Goal: Information Seeking & Learning: Learn about a topic

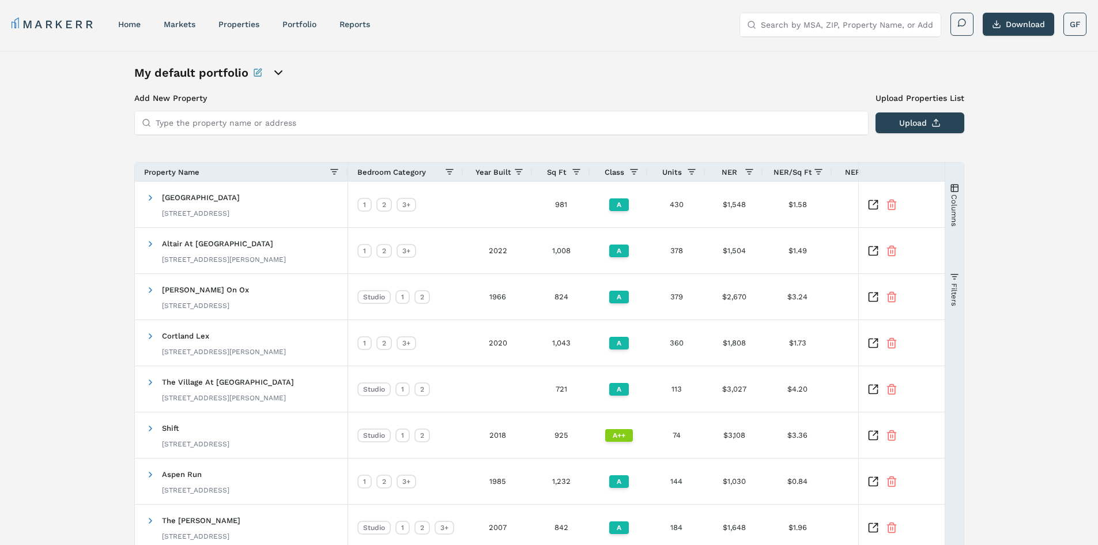
drag, startPoint x: 949, startPoint y: 319, endPoint x: 372, endPoint y: 56, distance: 633.5
click at [138, 24] on link "home" at bounding box center [129, 24] width 22 height 9
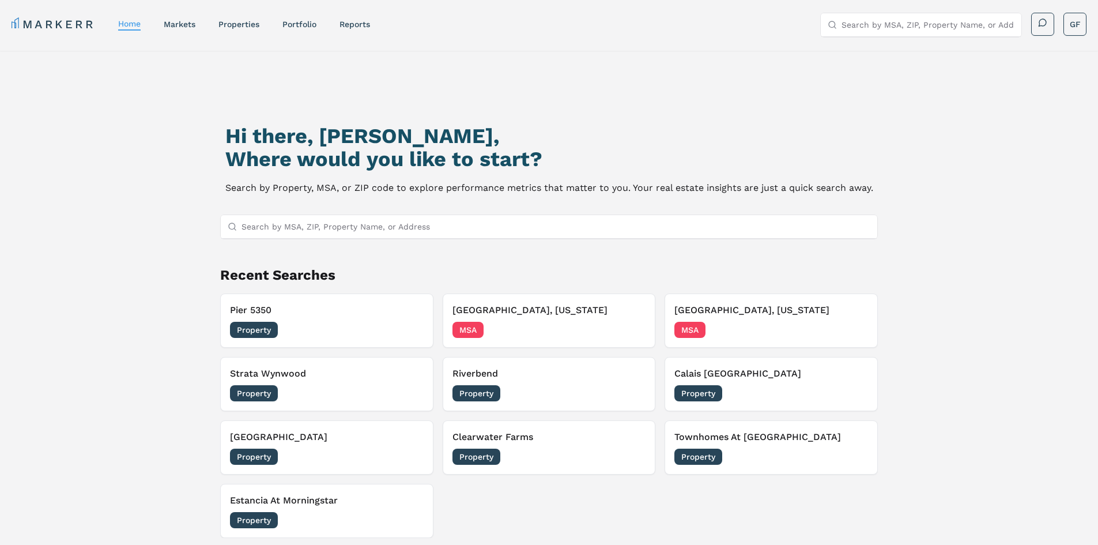
click at [985, 160] on div "Hi there, [PERSON_NAME], Where would you like to start? Search by Property, MSA…" at bounding box center [549, 332] width 1098 height 563
click at [254, 277] on h2 "Recent Searches" at bounding box center [549, 275] width 658 height 18
click at [166, 160] on div "Hi there, [PERSON_NAME], Where would you like to start? Search by Property, MSA…" at bounding box center [549, 341] width 769 height 545
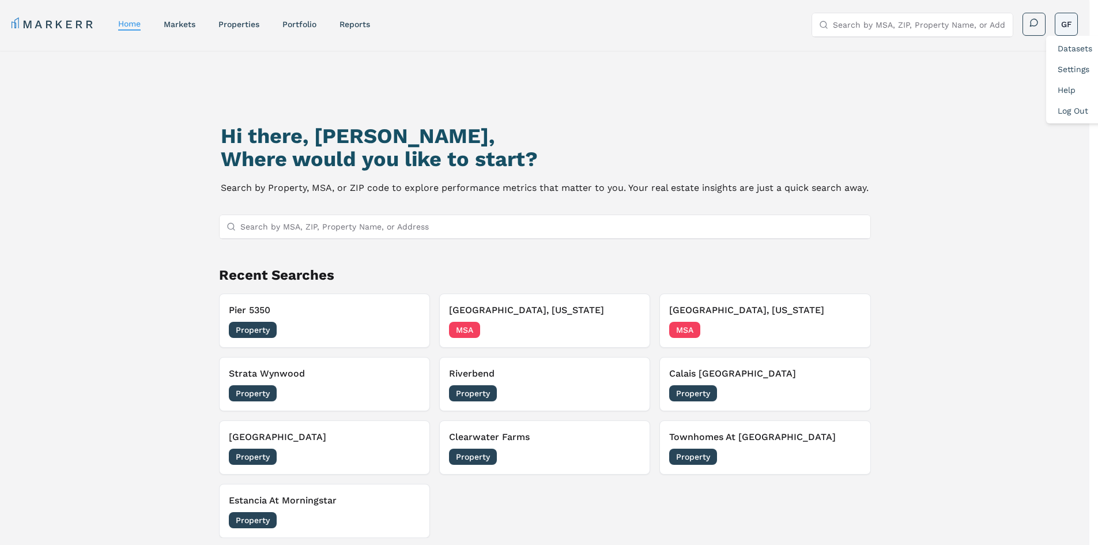
click at [1076, 24] on html "MARKERR home markets properties Portfolio reports Search by MSA, ZIP, Property …" at bounding box center [549, 365] width 1098 height 730
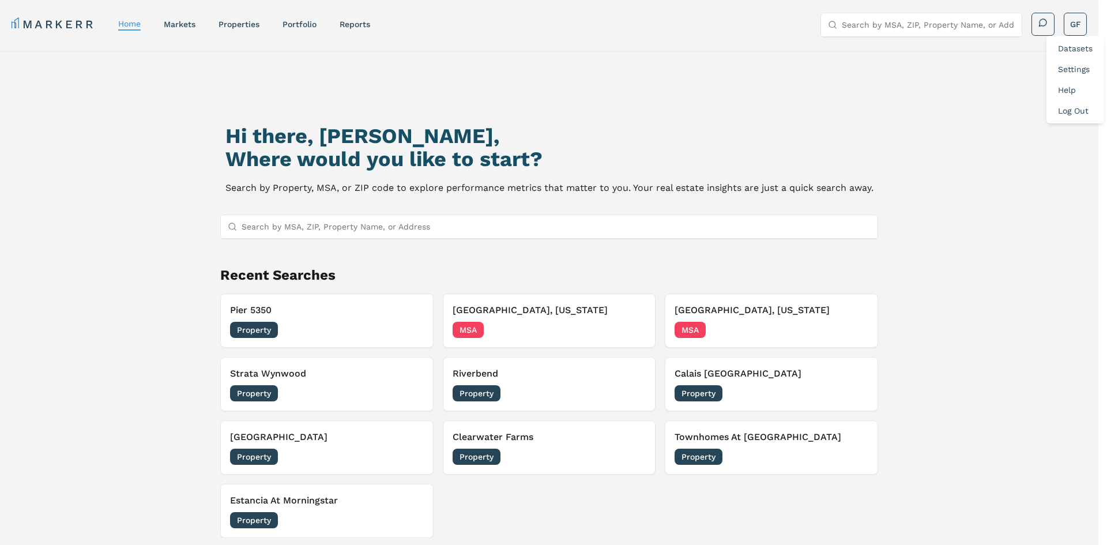
click at [1073, 48] on link "Datasets" at bounding box center [1075, 48] width 35 height 9
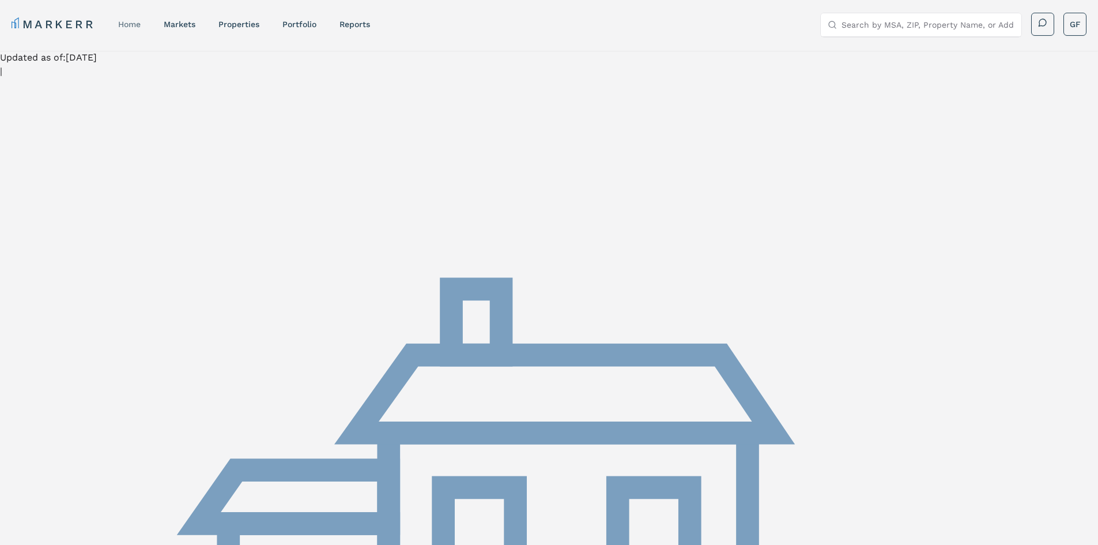
click at [140, 20] on link "home" at bounding box center [129, 24] width 22 height 9
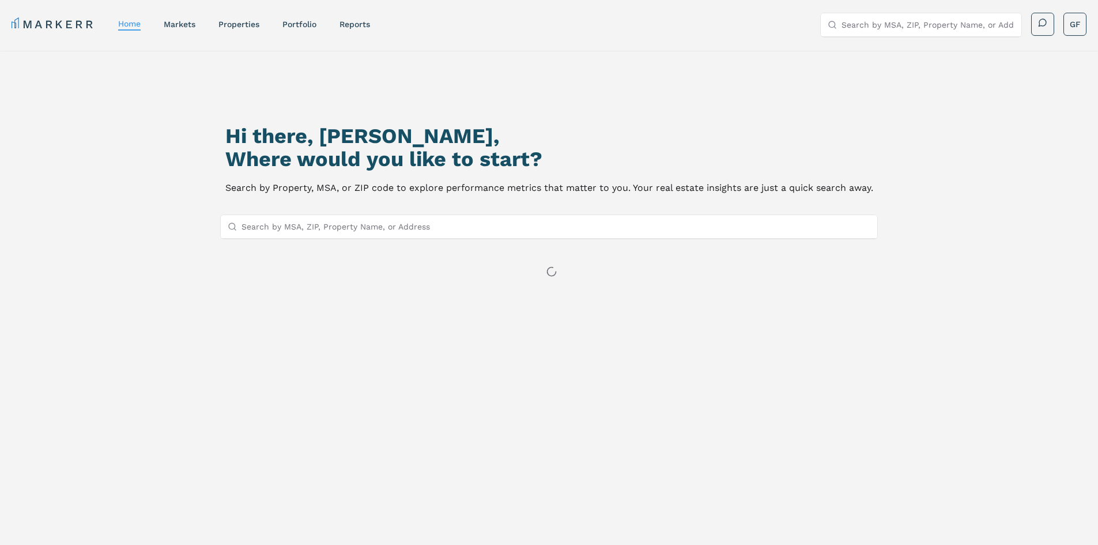
click at [325, 228] on input "Search by MSA, ZIP, Property Name, or Address" at bounding box center [556, 226] width 629 height 23
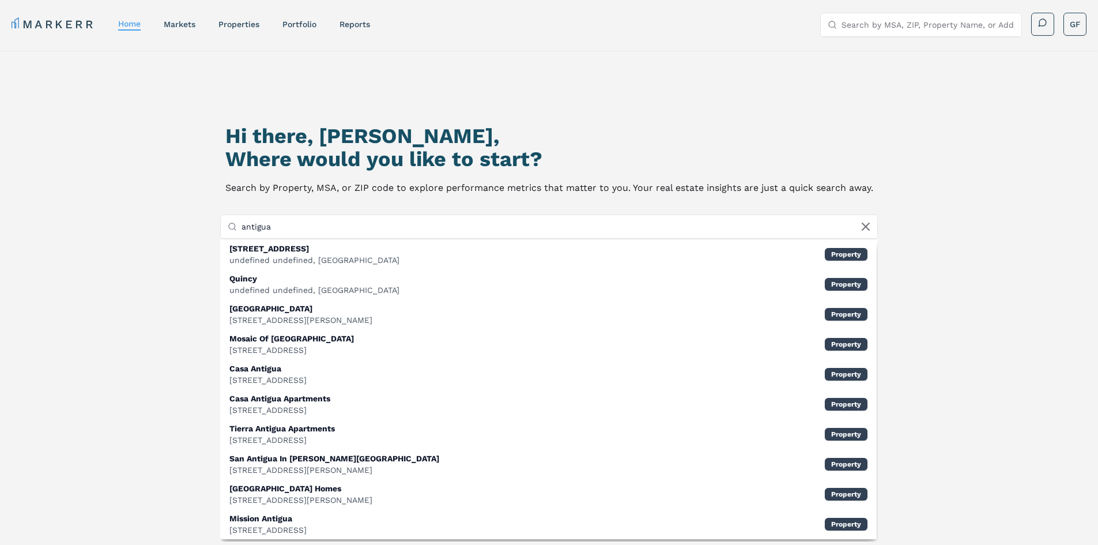
type input "m"
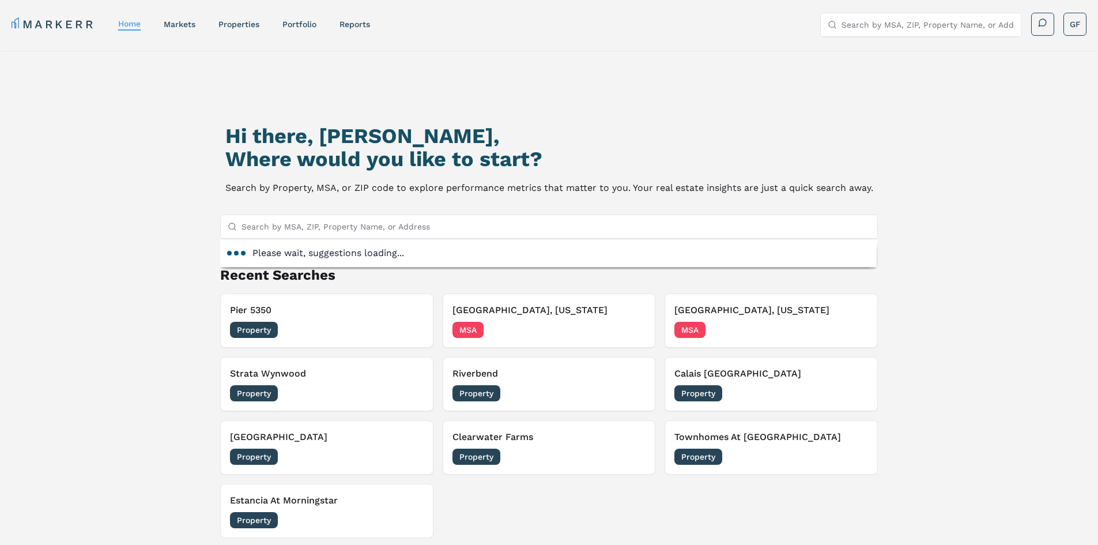
type input "n"
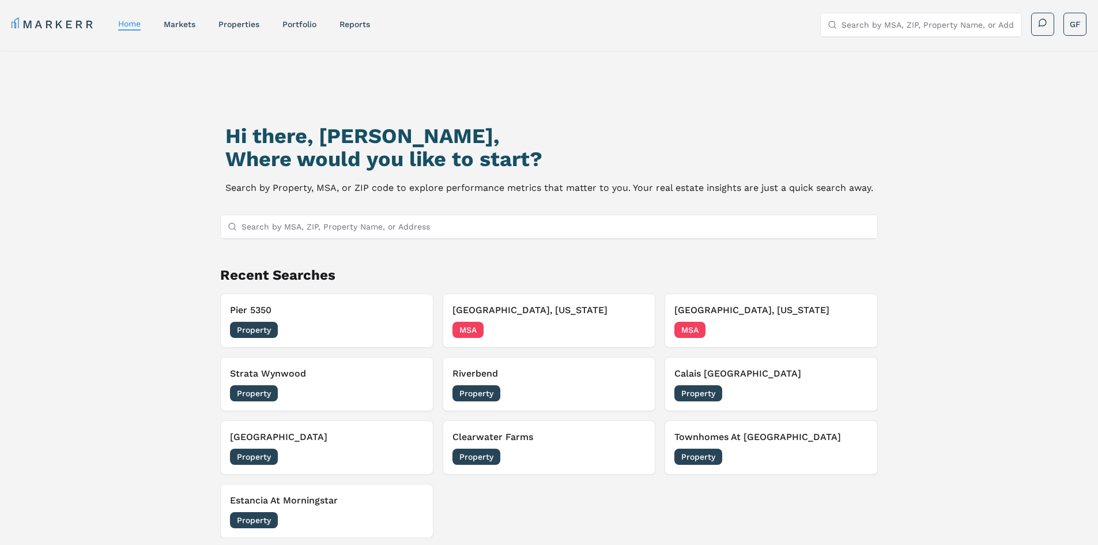
type input "n"
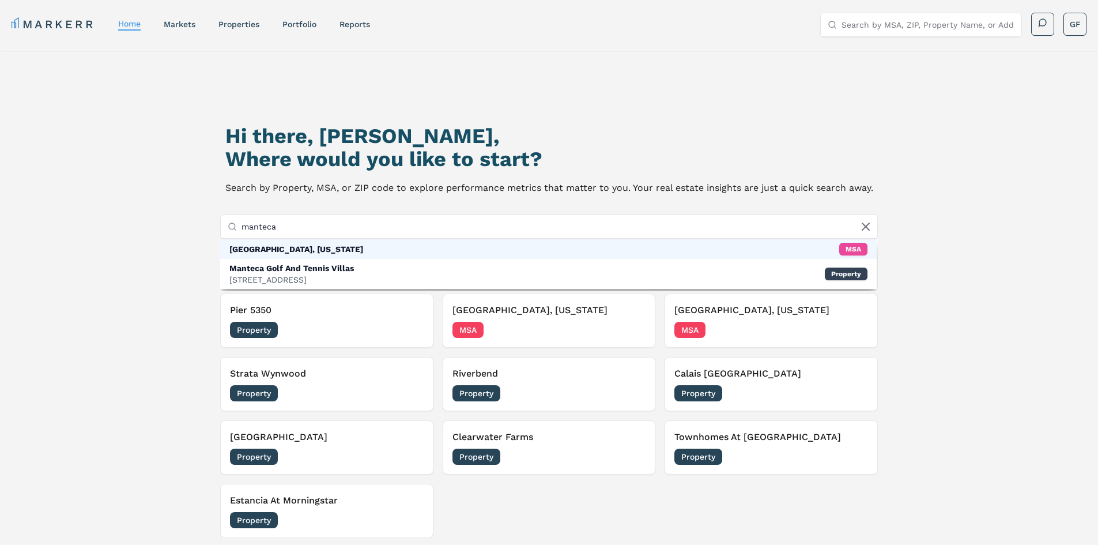
type input "manteca"
click at [288, 250] on div "[GEOGRAPHIC_DATA], [US_STATE]" at bounding box center [296, 249] width 134 height 12
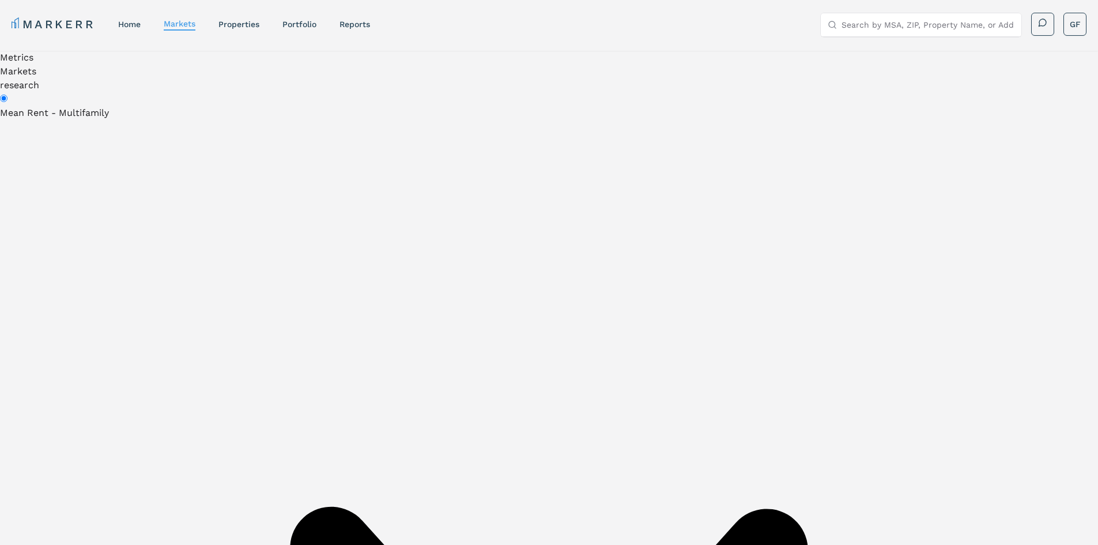
scroll to position [458, 0]
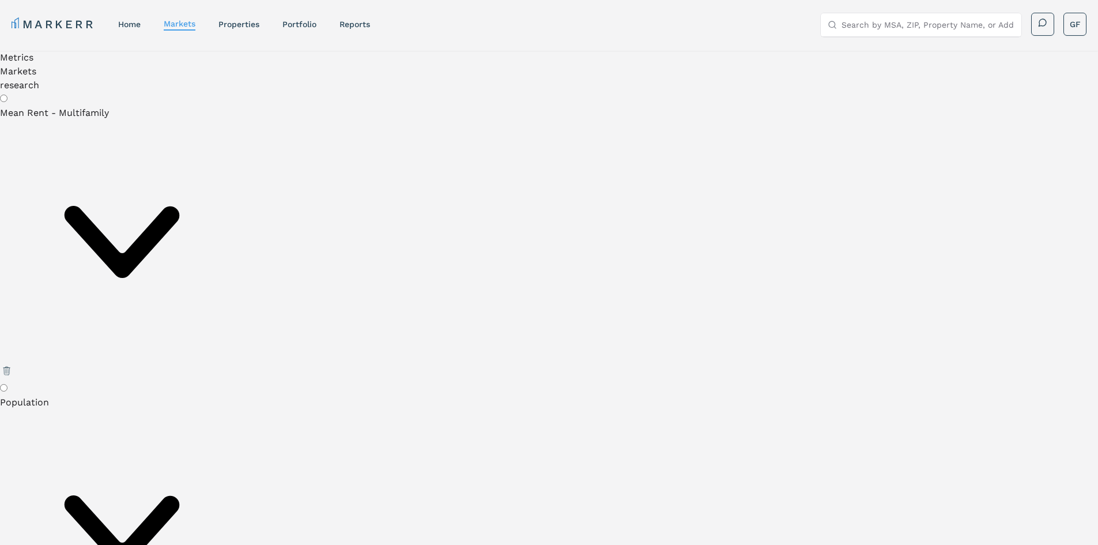
scroll to position [265, 0]
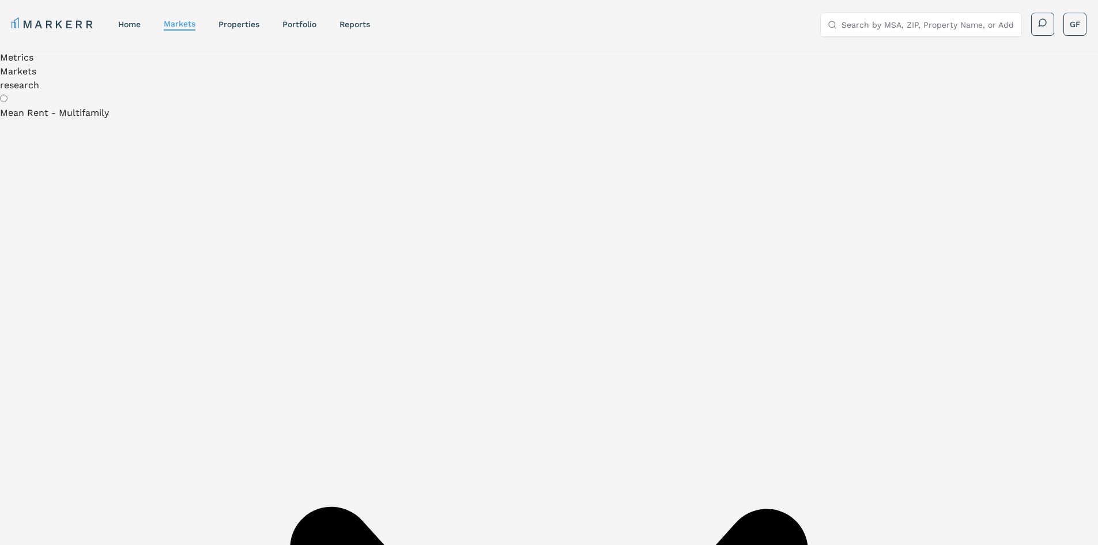
scroll to position [512, 0]
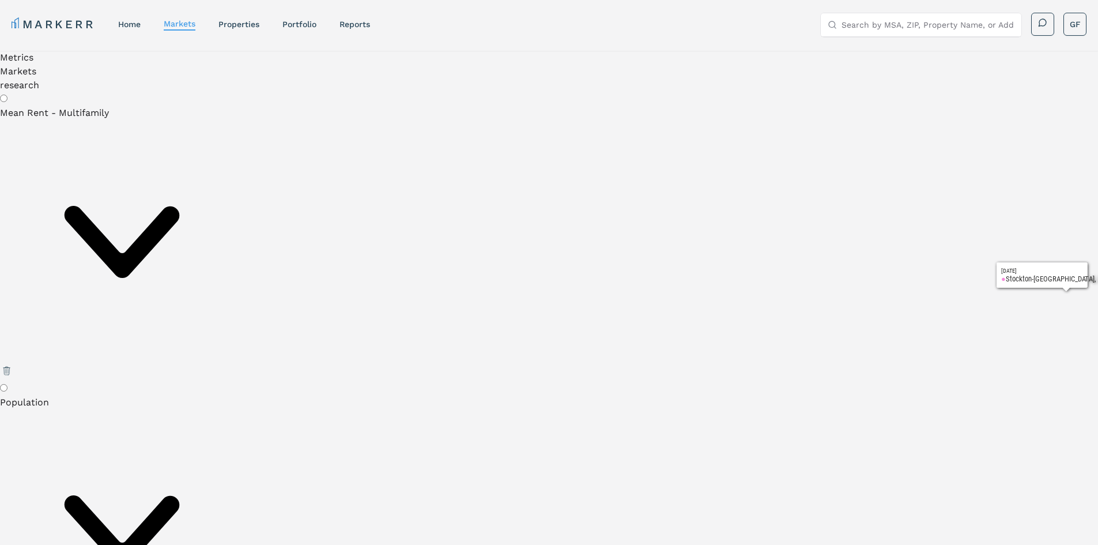
scroll to position [173, 0]
click at [7, 102] on input "Mean Rent - Multifamily" at bounding box center [3, 98] width 7 height 7
radio input "true"
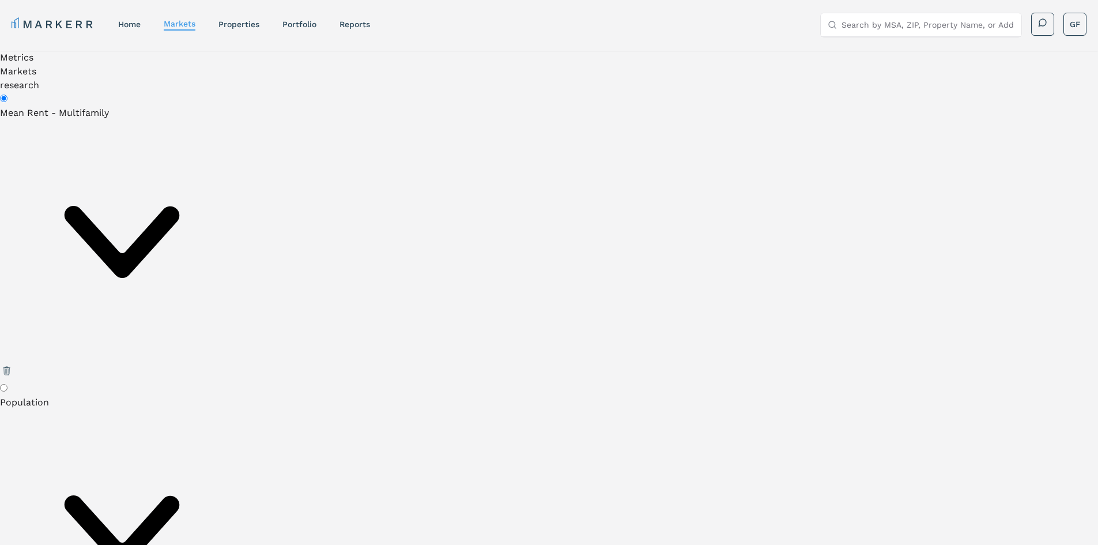
scroll to position [288, 0]
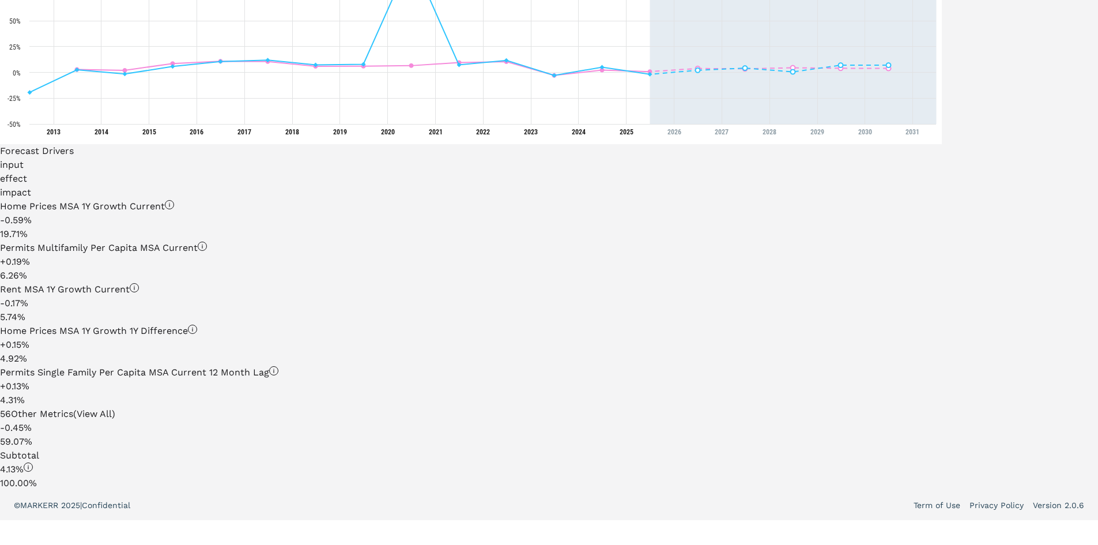
scroll to position [522, 0]
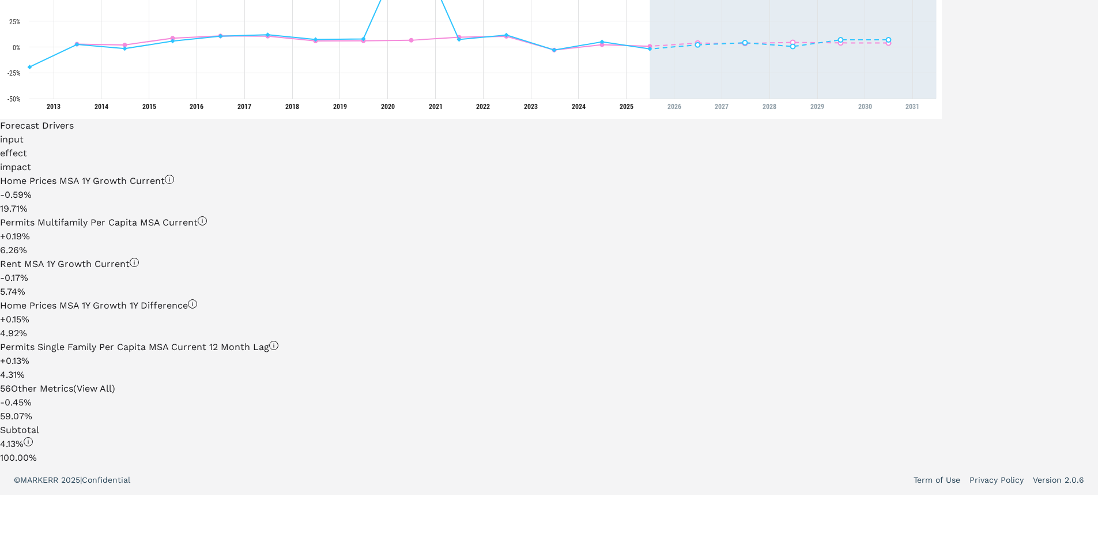
click at [193, 383] on div "56 Other Metrics (View All)" at bounding box center [471, 389] width 942 height 14
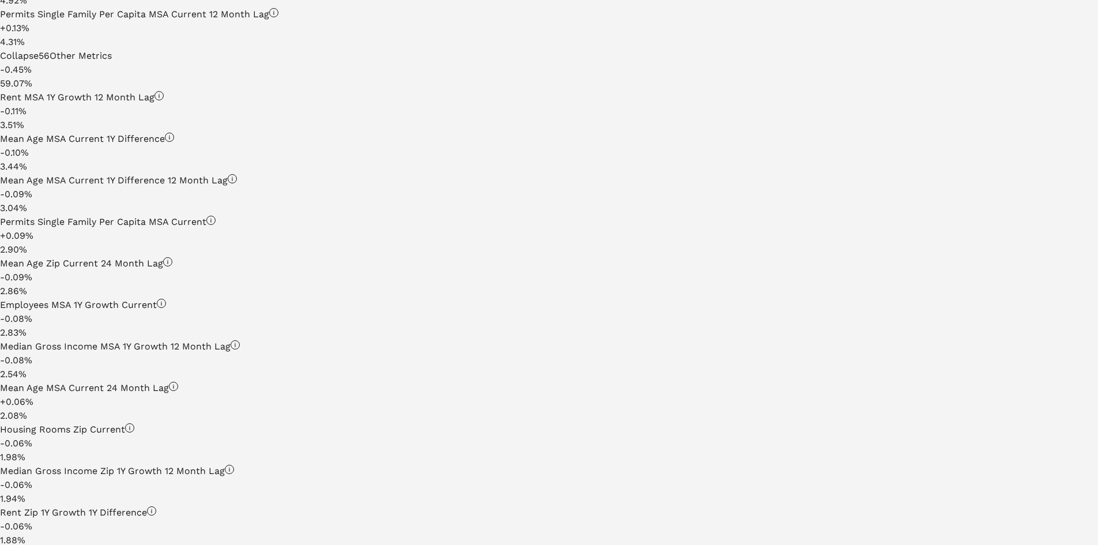
scroll to position [868, 0]
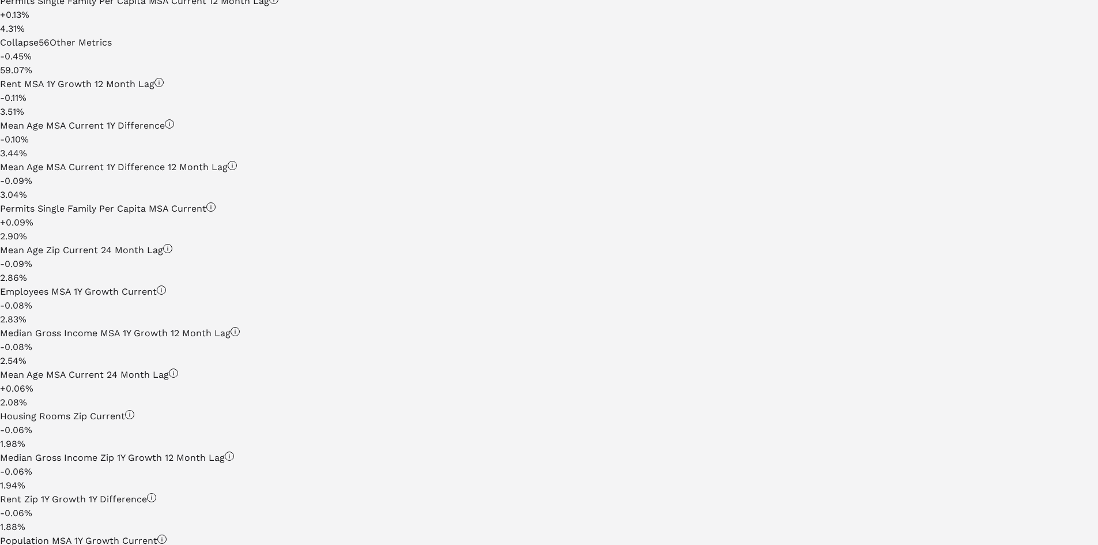
click at [120, 257] on div "Mean Age Zip Current 24 Month Lag" at bounding box center [471, 250] width 942 height 14
click at [143, 299] on div "Employees MSA 1Y Growth Current" at bounding box center [471, 292] width 942 height 14
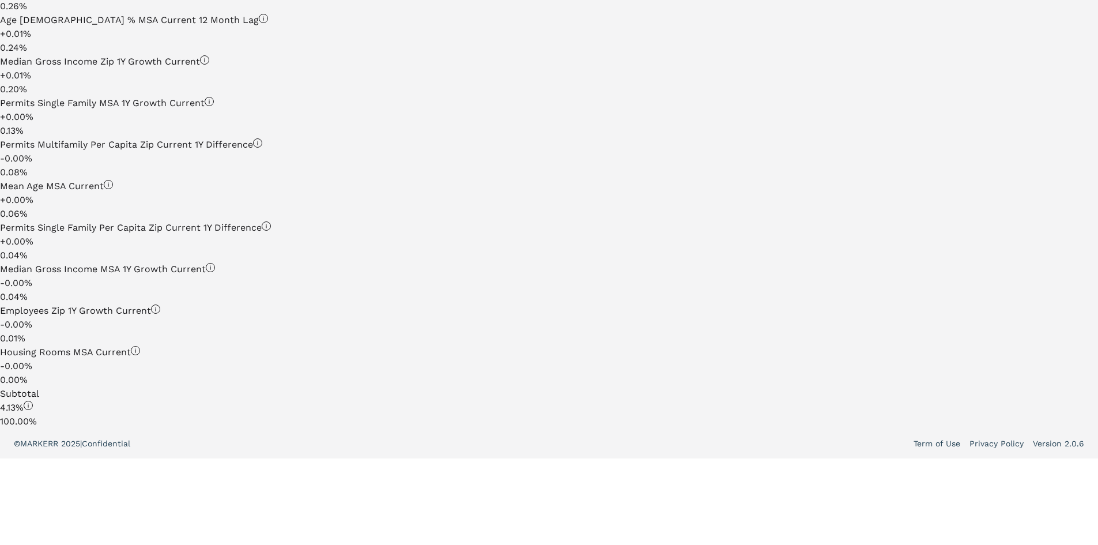
scroll to position [3026, 0]
drag, startPoint x: 1023, startPoint y: 293, endPoint x: 1024, endPoint y: 374, distance: 80.1
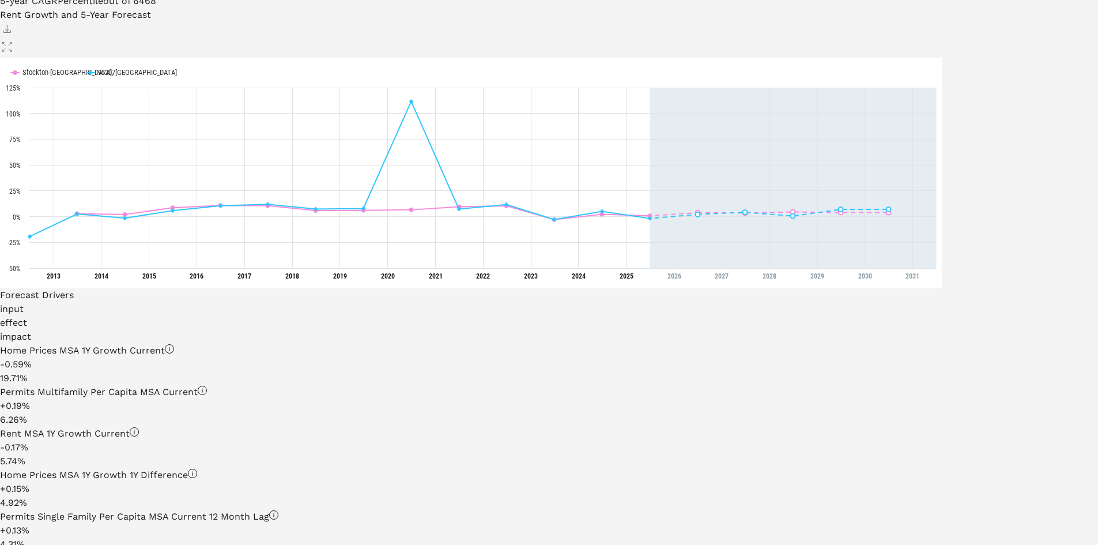
scroll to position [0, 0]
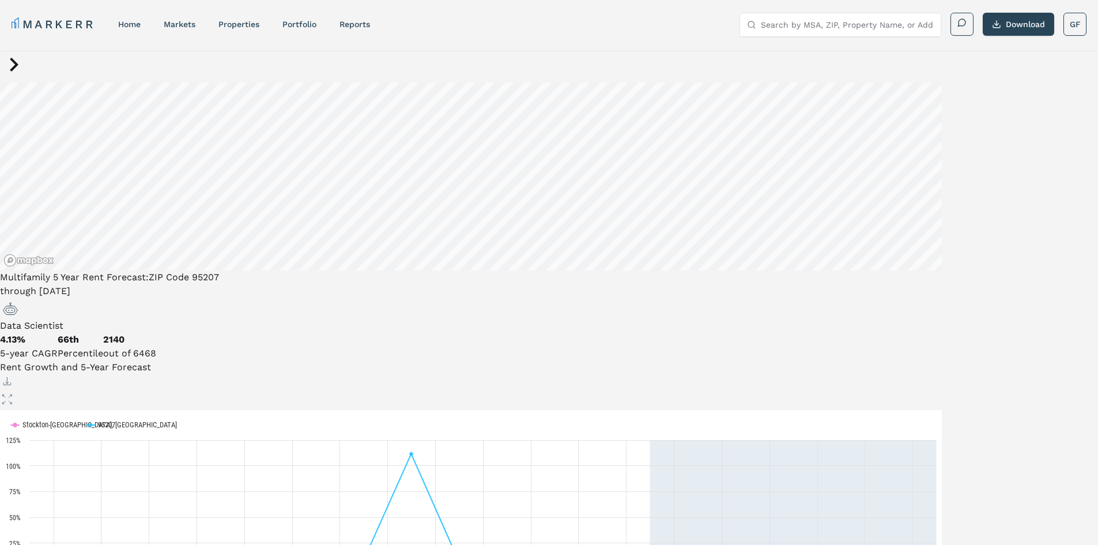
drag, startPoint x: 1028, startPoint y: 375, endPoint x: 1016, endPoint y: 224, distance: 151.5
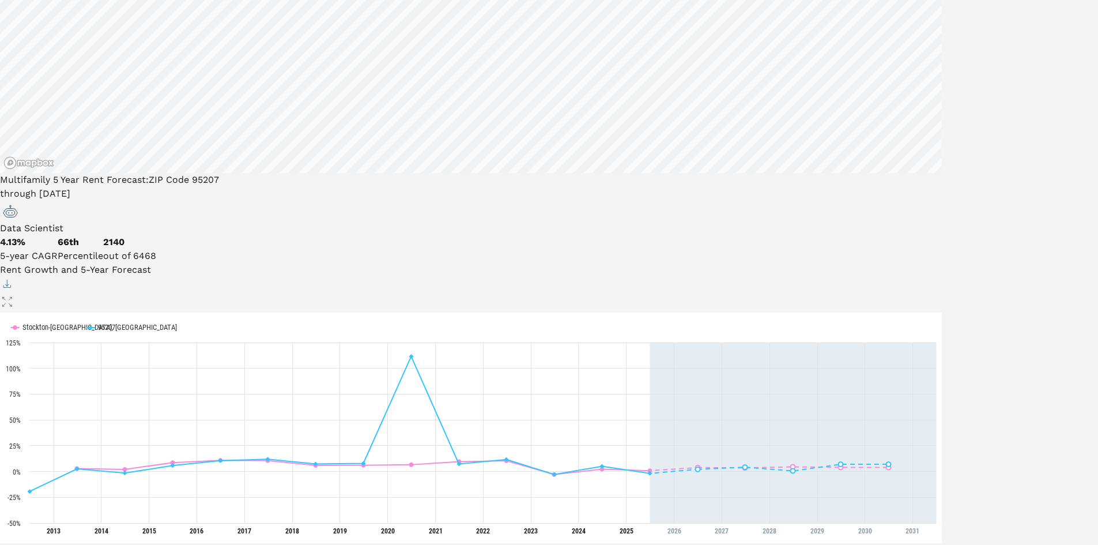
scroll to position [115, 0]
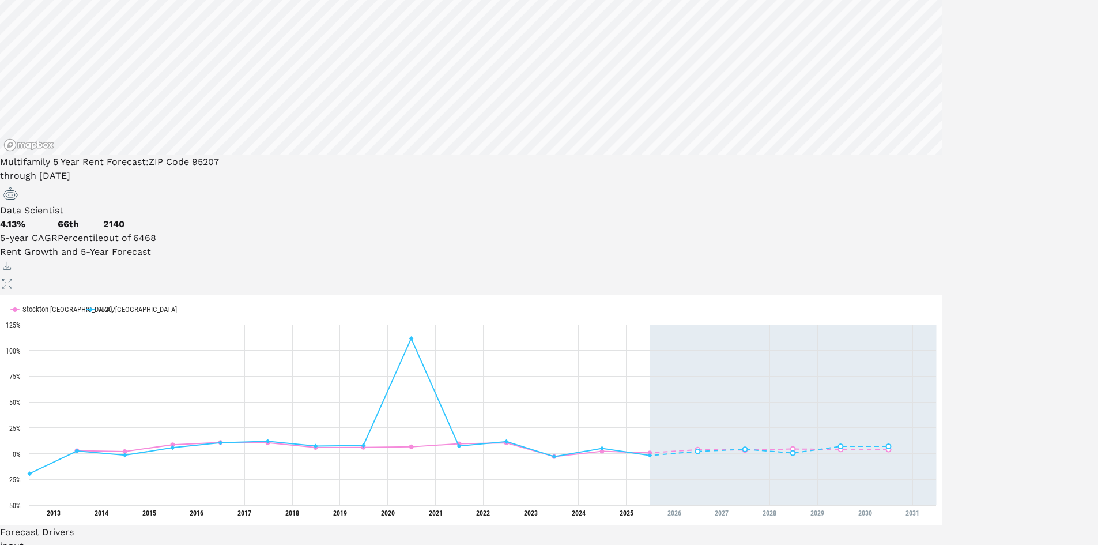
click at [63, 205] on span "Data Scientist" at bounding box center [31, 210] width 63 height 11
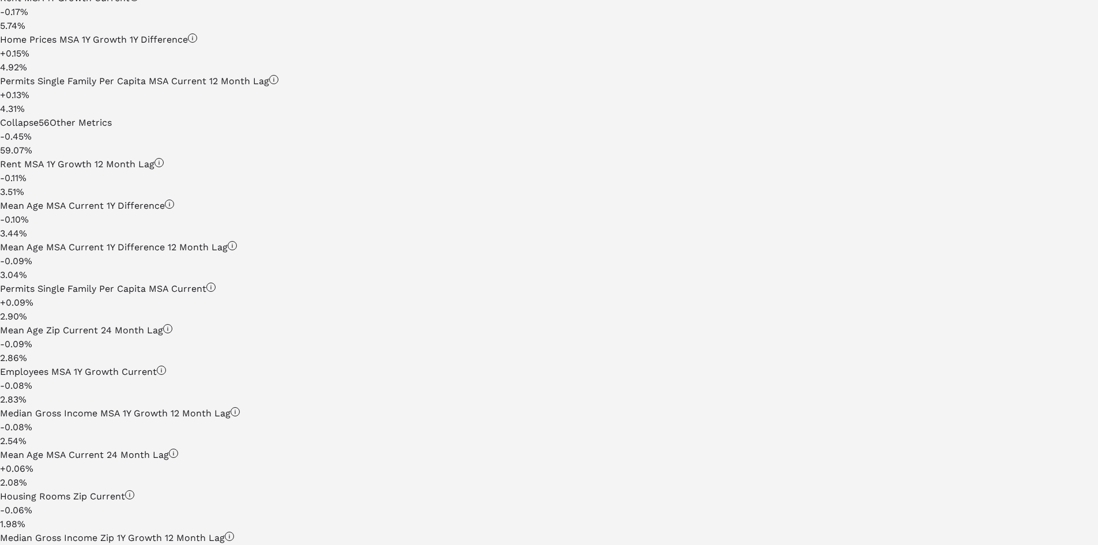
scroll to position [865, 0]
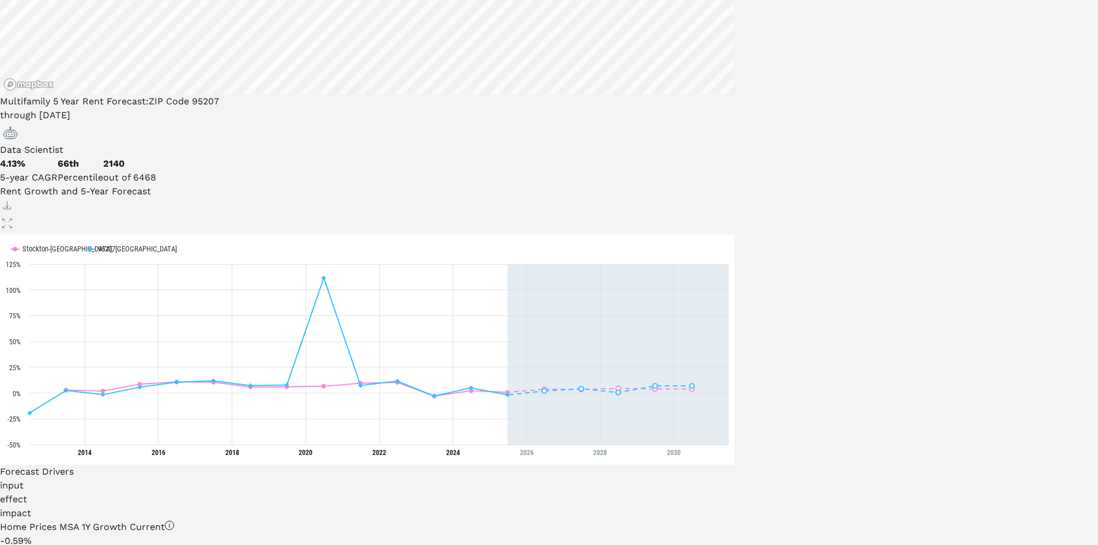
scroll to position [0, 0]
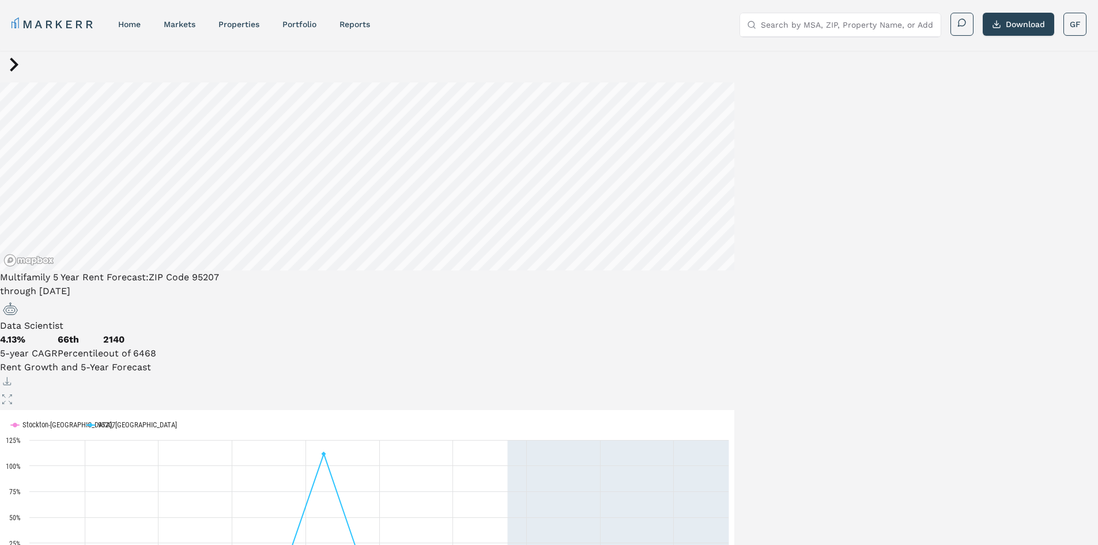
drag, startPoint x: 955, startPoint y: 254, endPoint x: 946, endPoint y: 142, distance: 111.6
click at [15, 78] on icon at bounding box center [14, 65] width 28 height 28
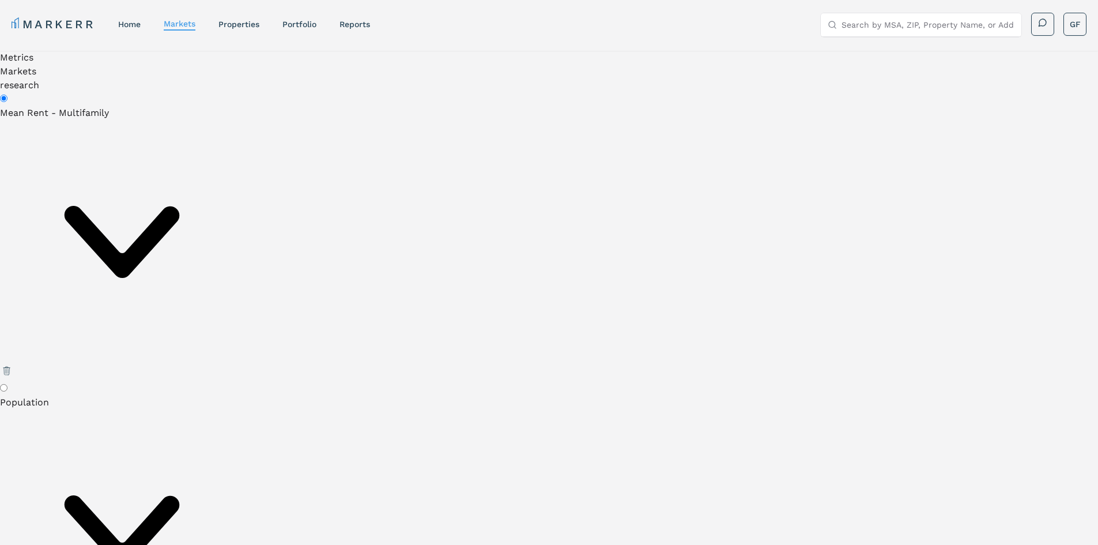
click at [7, 384] on input "Population" at bounding box center [3, 387] width 7 height 7
radio input "false"
radio input "true"
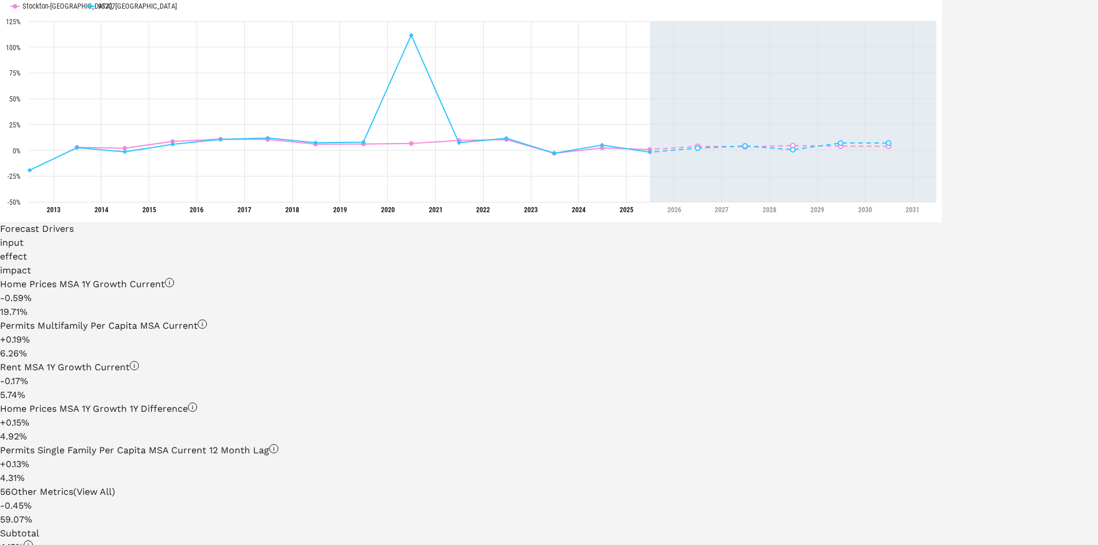
scroll to position [522, 0]
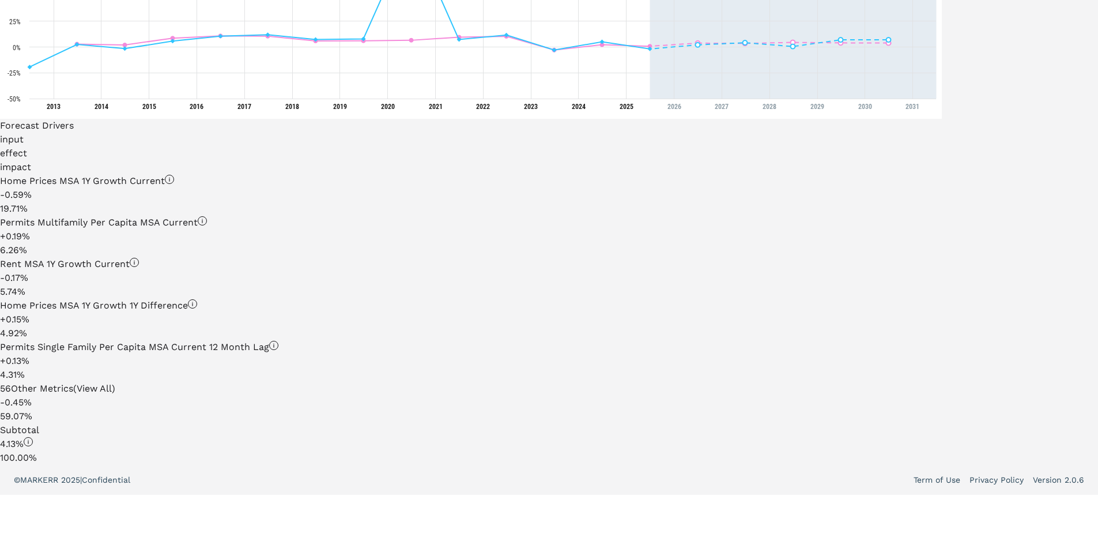
drag, startPoint x: 896, startPoint y: 238, endPoint x: 893, endPoint y: 337, distance: 98.6
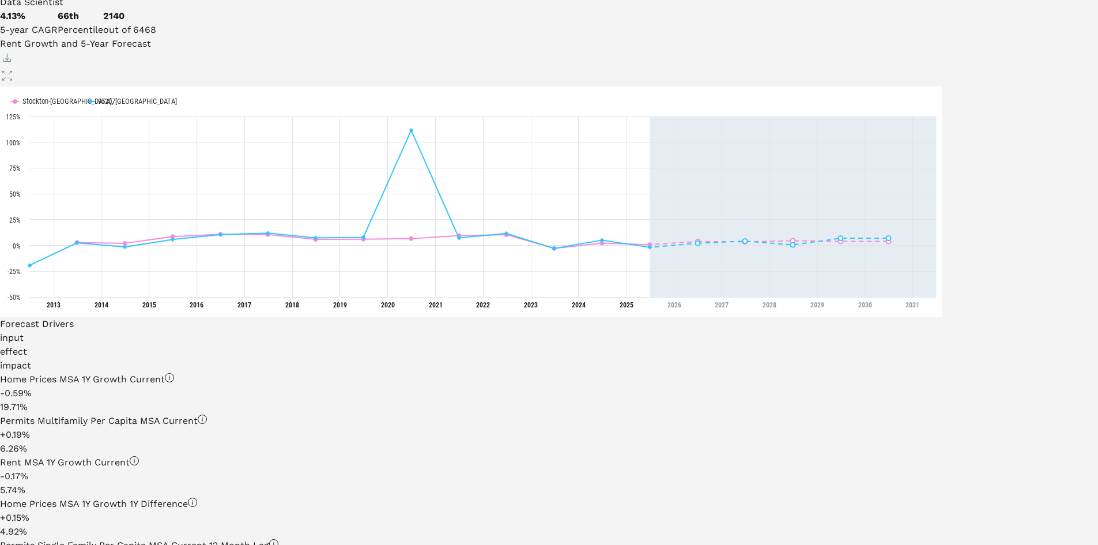
scroll to position [0, 0]
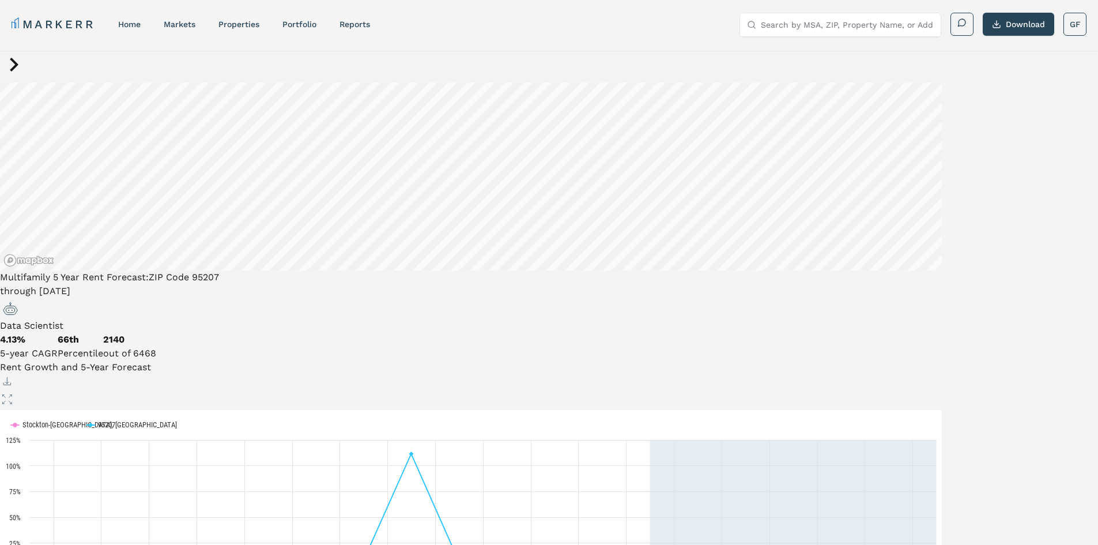
drag, startPoint x: 1040, startPoint y: 376, endPoint x: 1038, endPoint y: 221, distance: 155.1
click at [349, 24] on link "reports" at bounding box center [355, 24] width 31 height 9
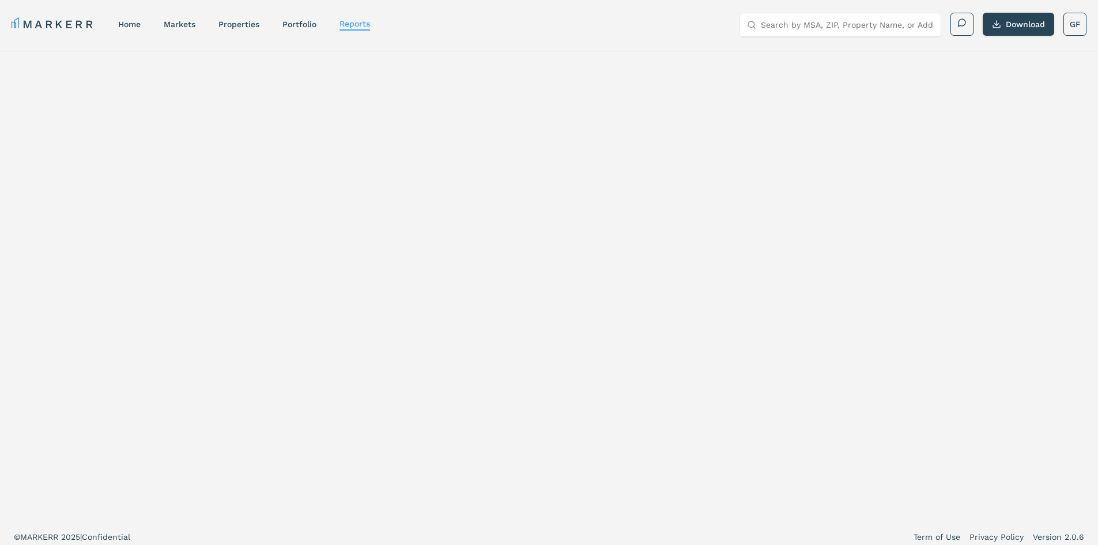
select select "-release_date"
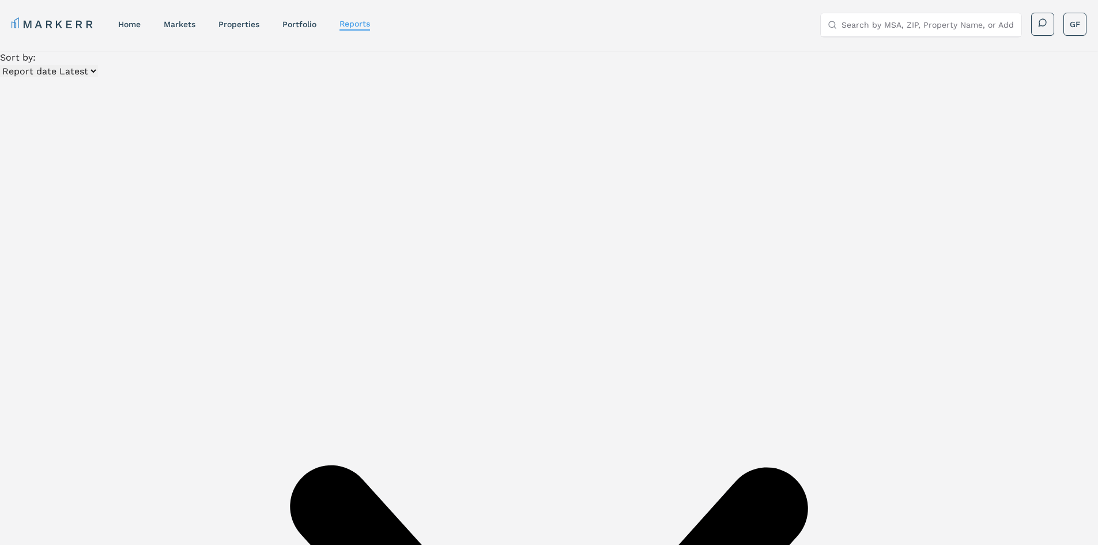
scroll to position [2596, 0]
click at [184, 27] on link "markets" at bounding box center [180, 24] width 32 height 9
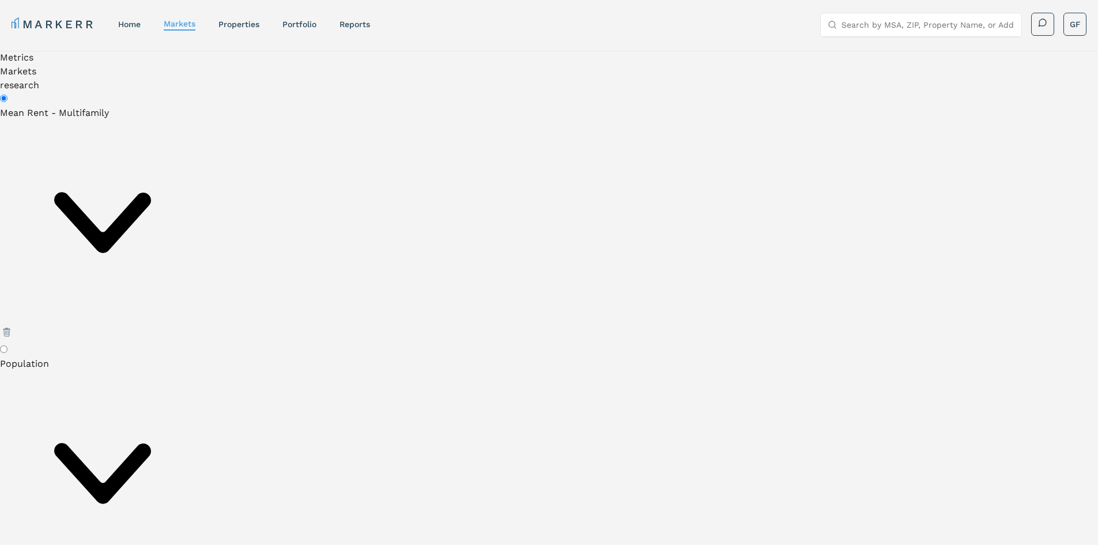
type input "stockton"
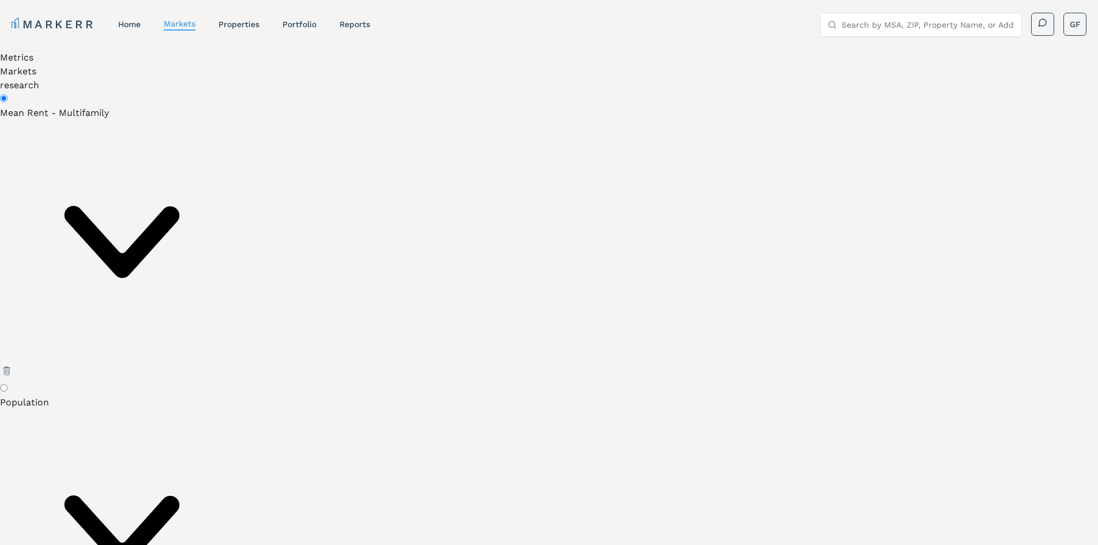
radio input "false"
radio input "true"
checkbox input "true"
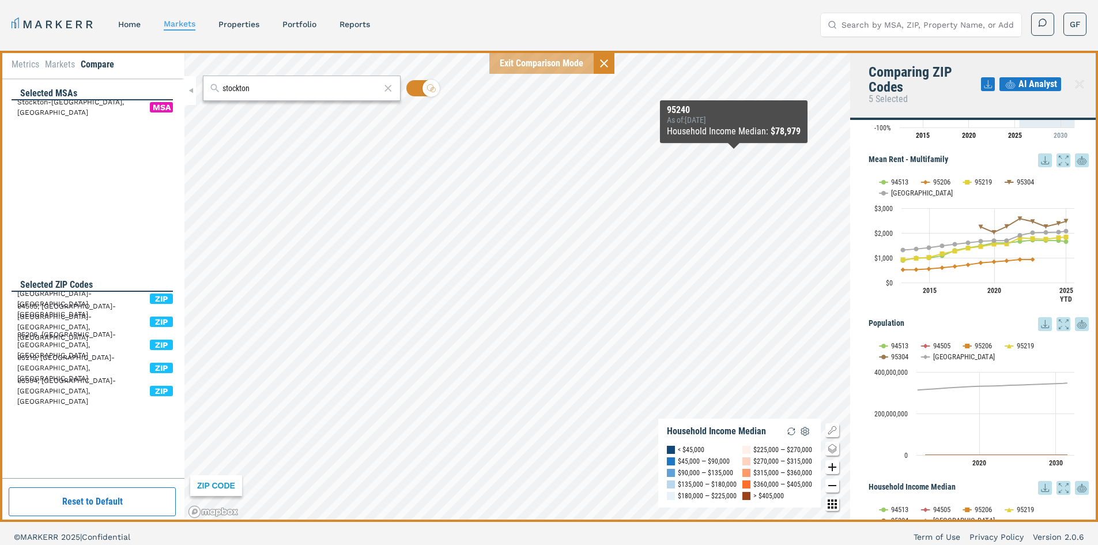
scroll to position [173, 0]
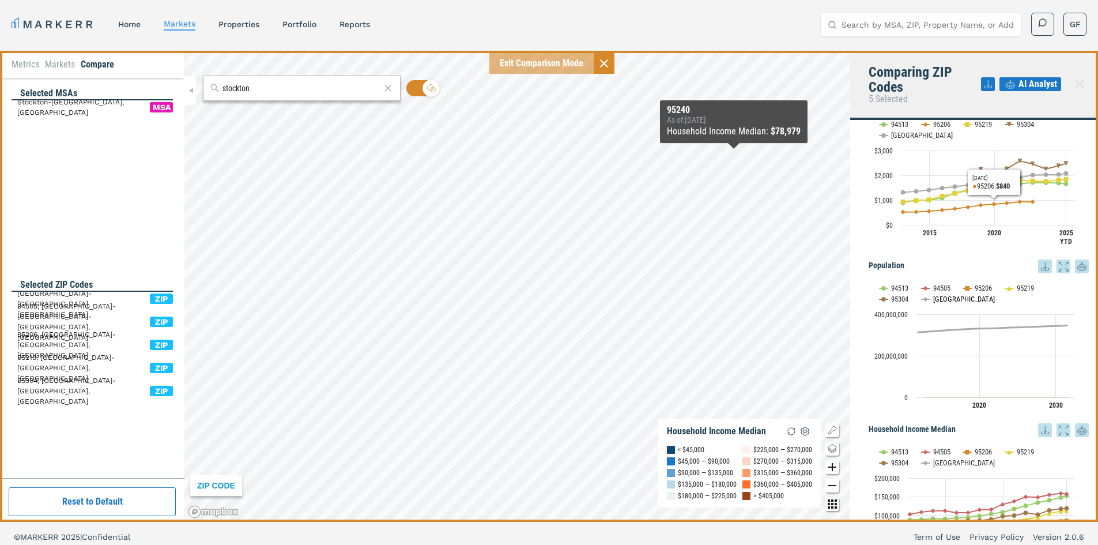
click at [942, 296] on button "Show USA" at bounding box center [934, 299] width 24 height 9
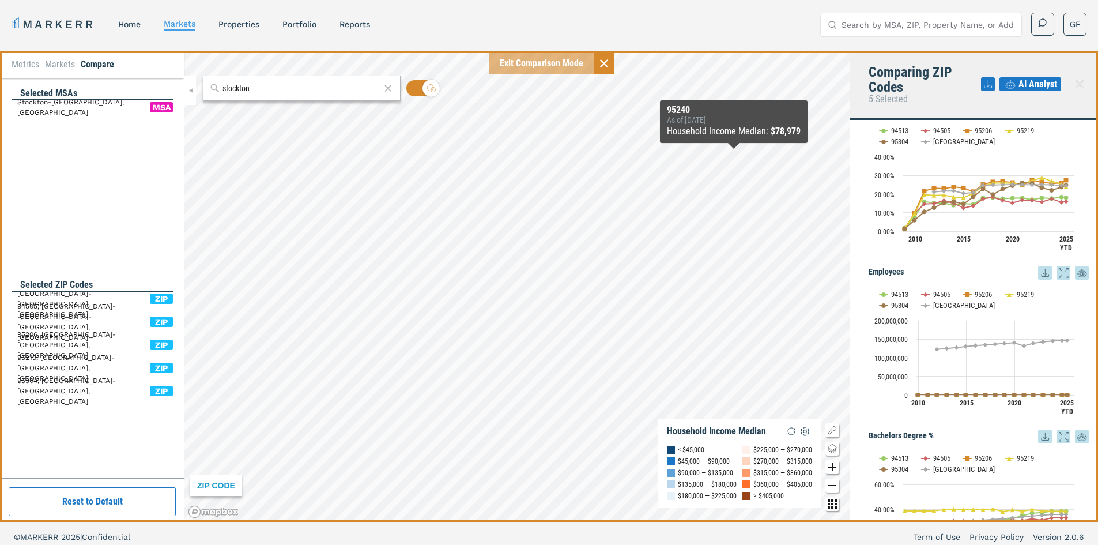
scroll to position [1326, 0]
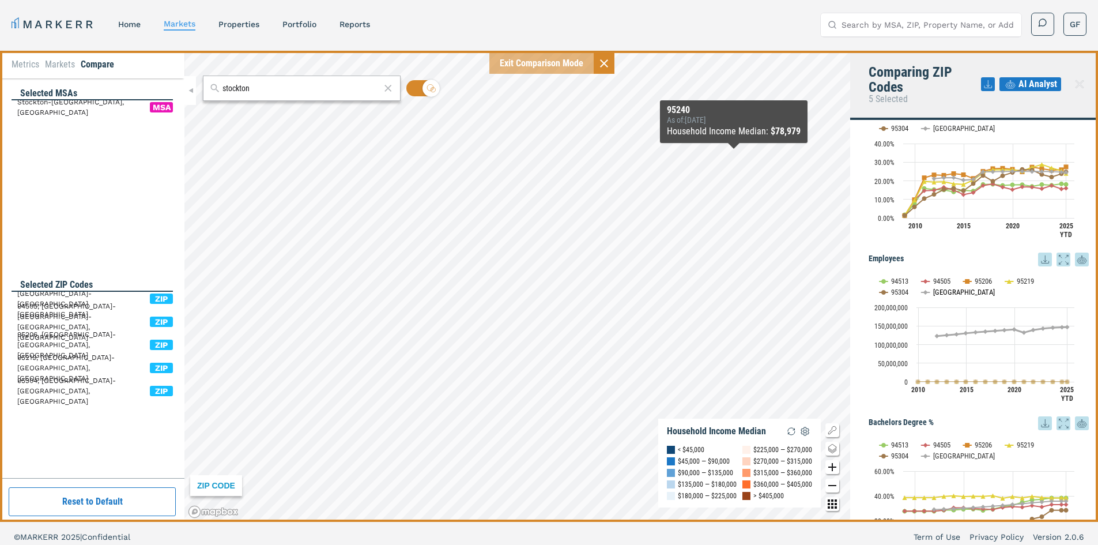
click at [934, 290] on text "[GEOGRAPHIC_DATA]" at bounding box center [964, 292] width 62 height 9
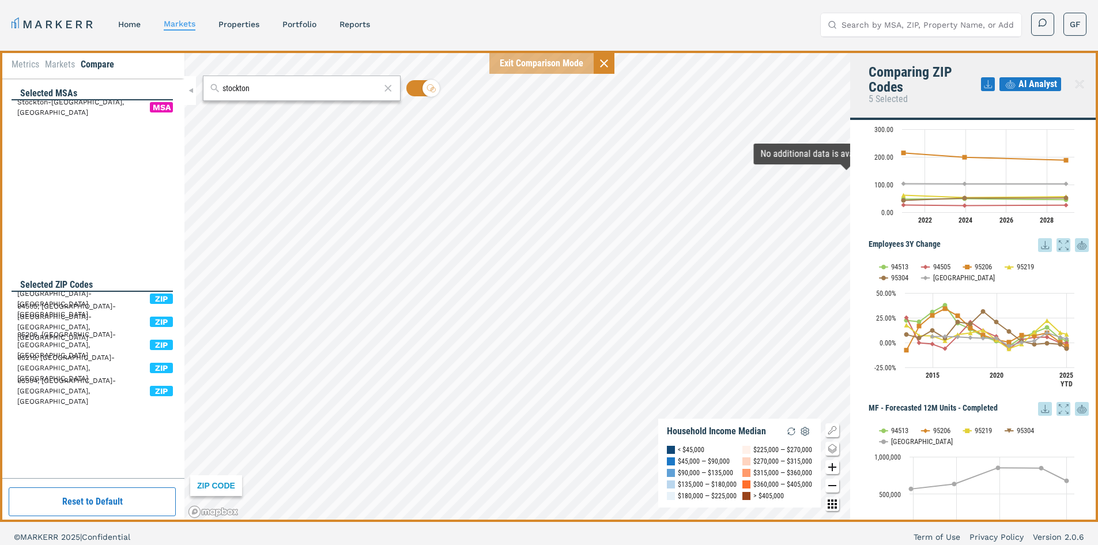
scroll to position [1845, 0]
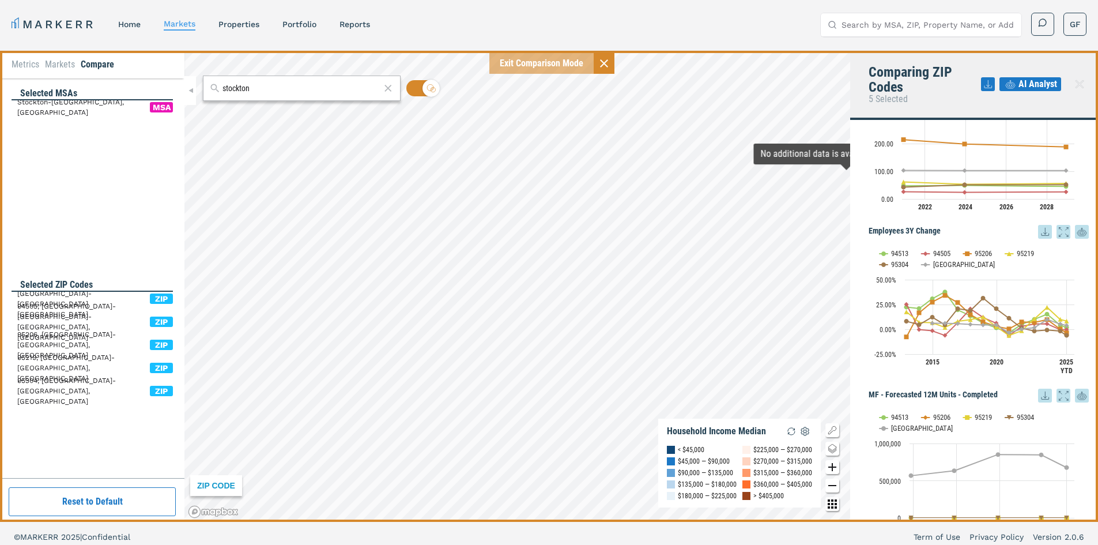
click at [990, 85] on icon at bounding box center [988, 84] width 14 height 14
click at [1031, 97] on div "AI Analyst" at bounding box center [1035, 84] width 108 height 39
click at [1024, 81] on span "AI Analyst" at bounding box center [1038, 84] width 39 height 14
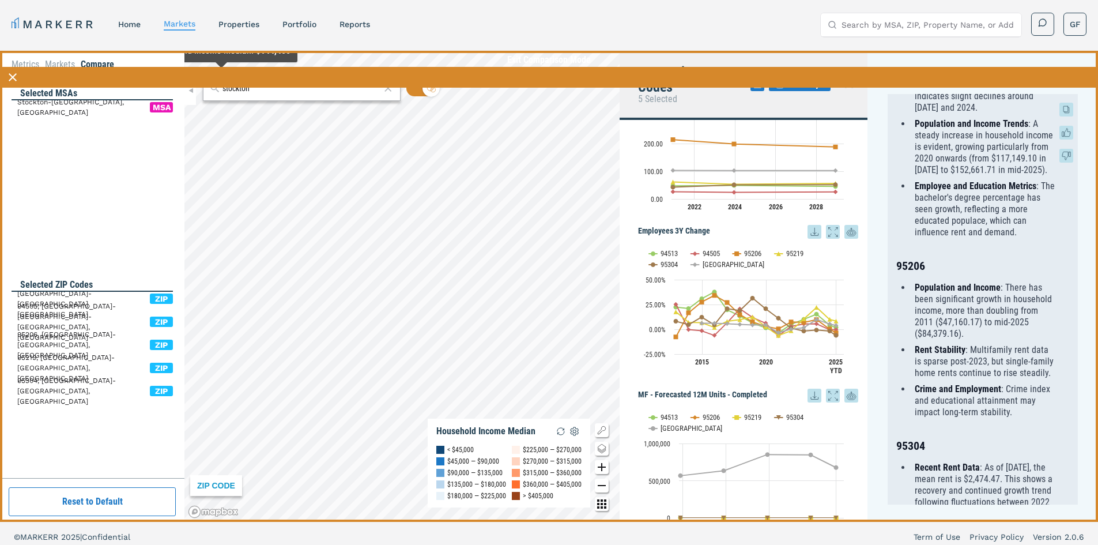
scroll to position [134, 0]
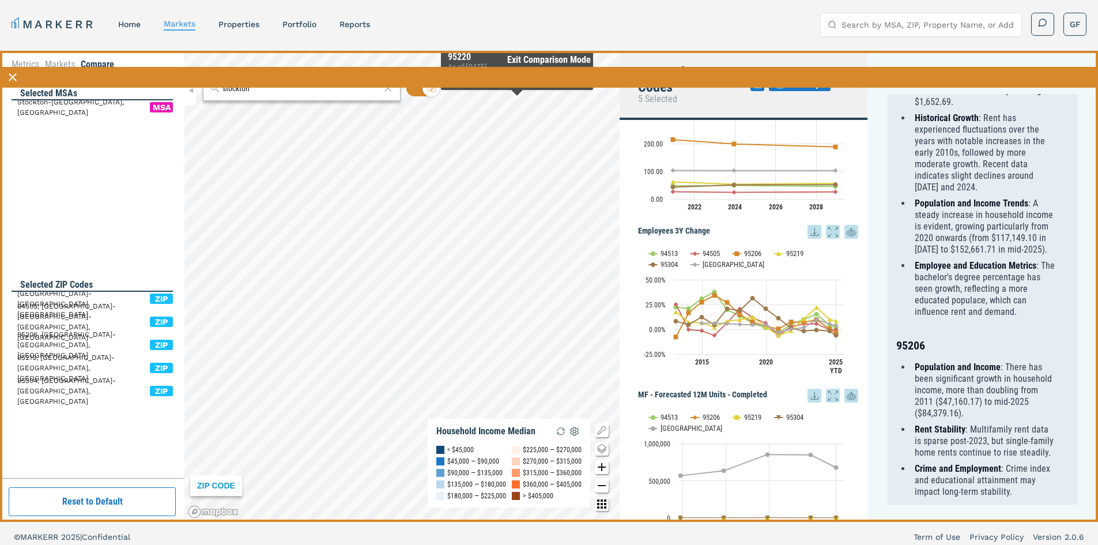
click at [1075, 74] on icon at bounding box center [1074, 77] width 14 height 14
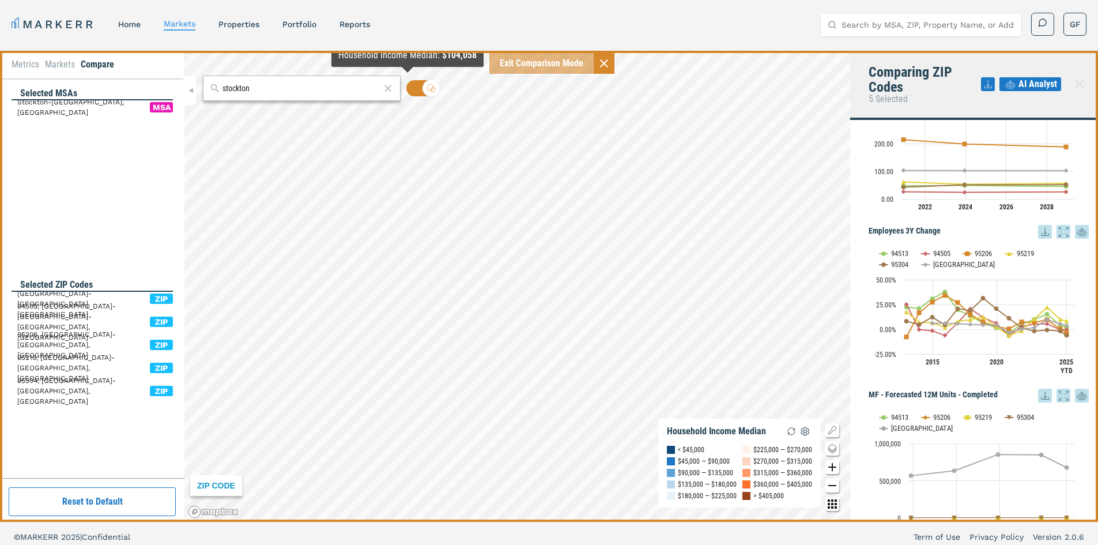
click at [416, 88] on input "checkbox" at bounding box center [422, 88] width 32 height 16
checkbox input "false"
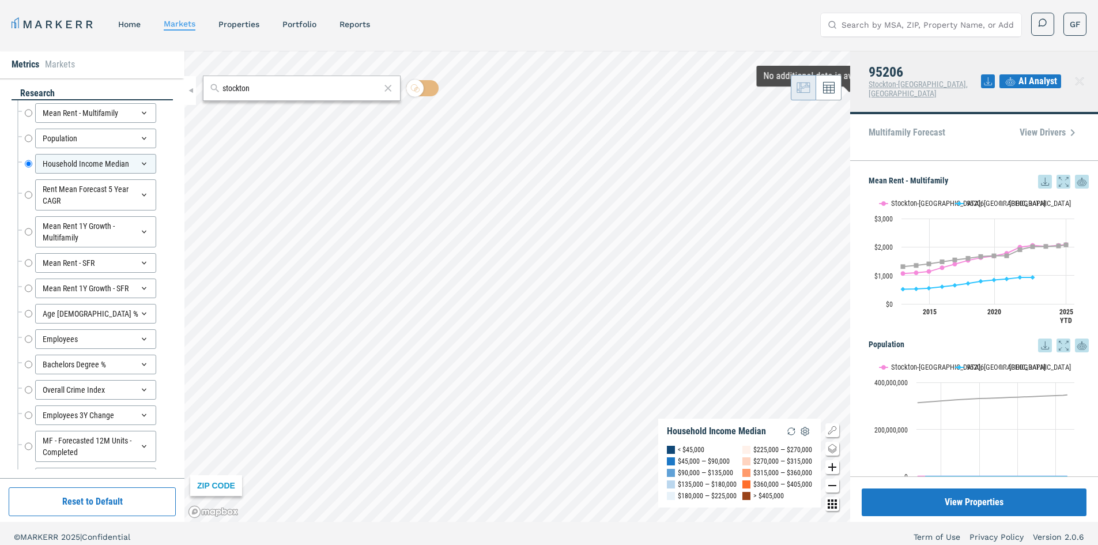
click at [834, 87] on icon at bounding box center [829, 88] width 12 height 12
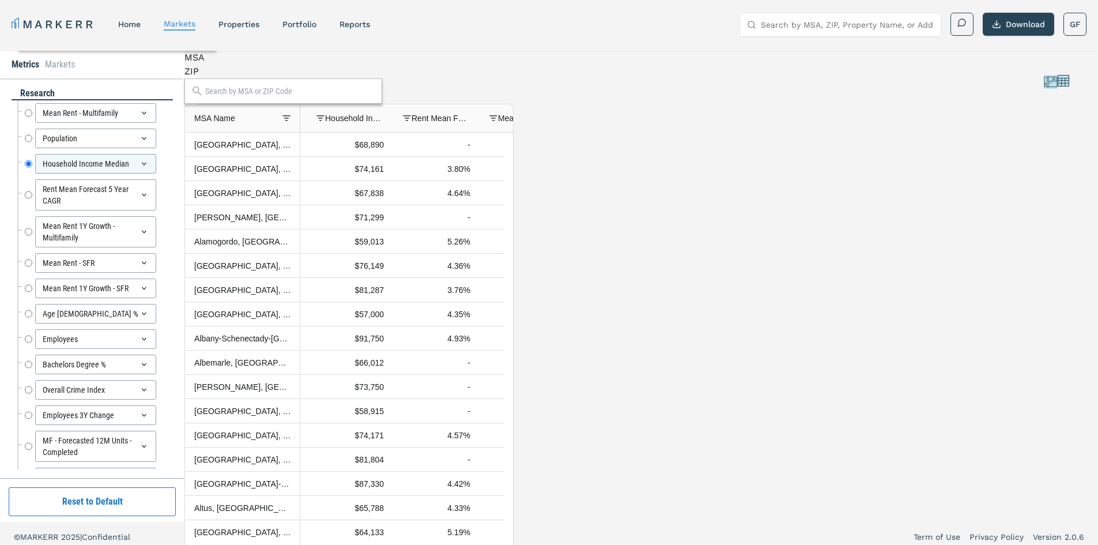
scroll to position [0, 0]
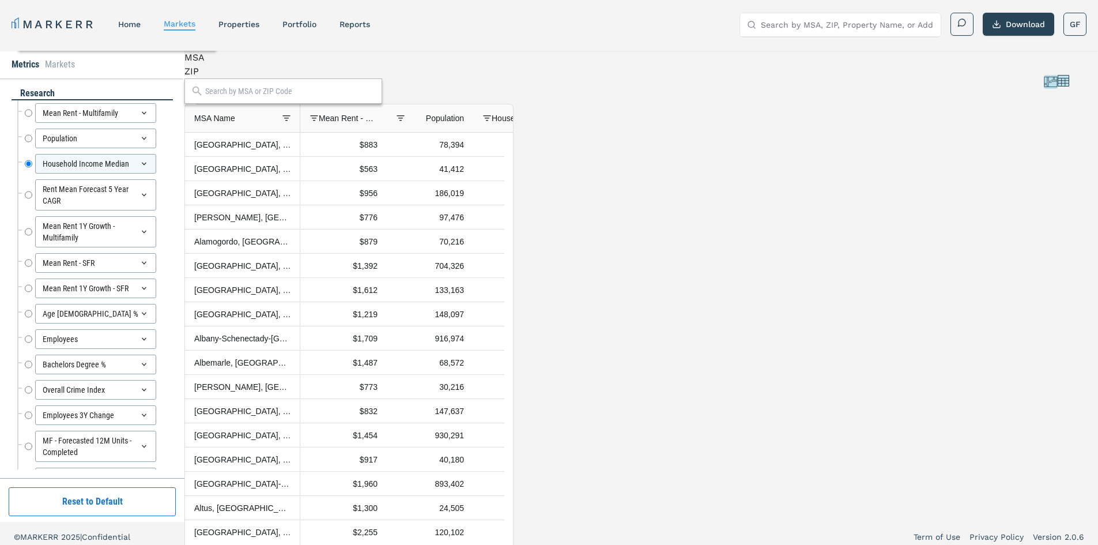
click at [266, 78] on div "ZIP" at bounding box center [348, 72] width 329 height 14
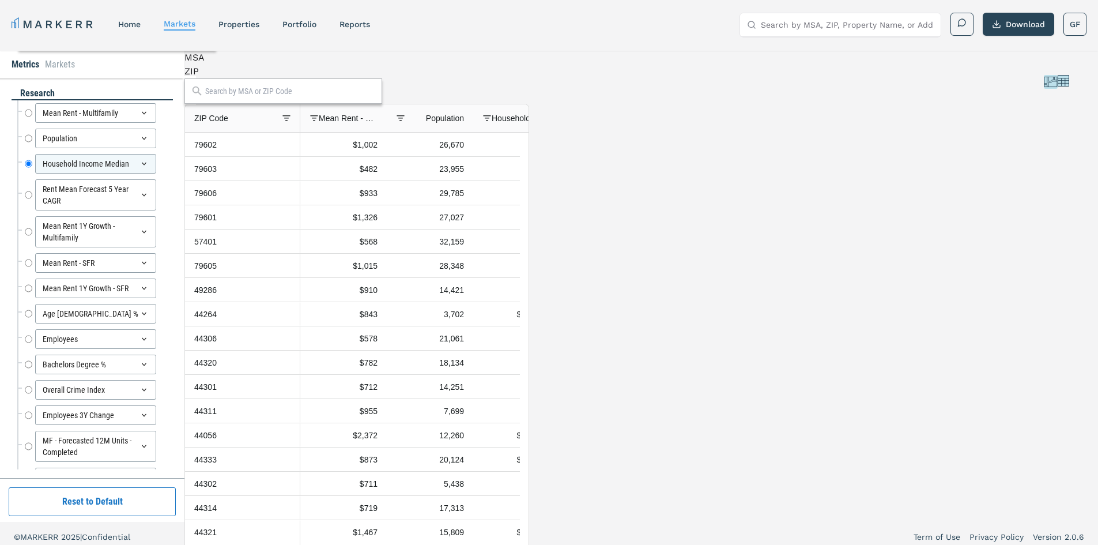
click at [235, 65] on div "MSA" at bounding box center [356, 58] width 345 height 14
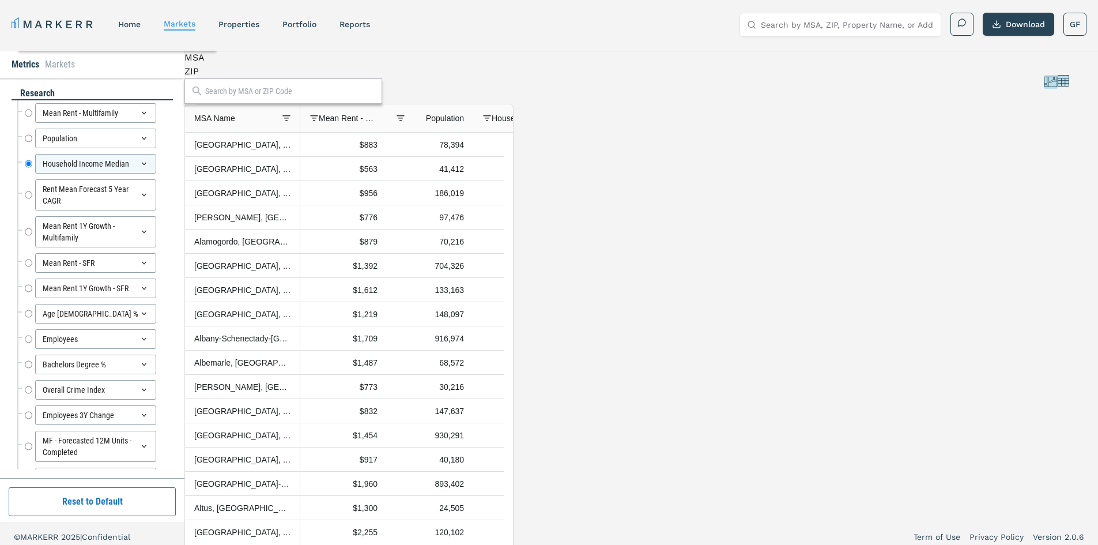
click at [364, 123] on span "Mean Rent - Multifamily" at bounding box center [348, 118] width 59 height 9
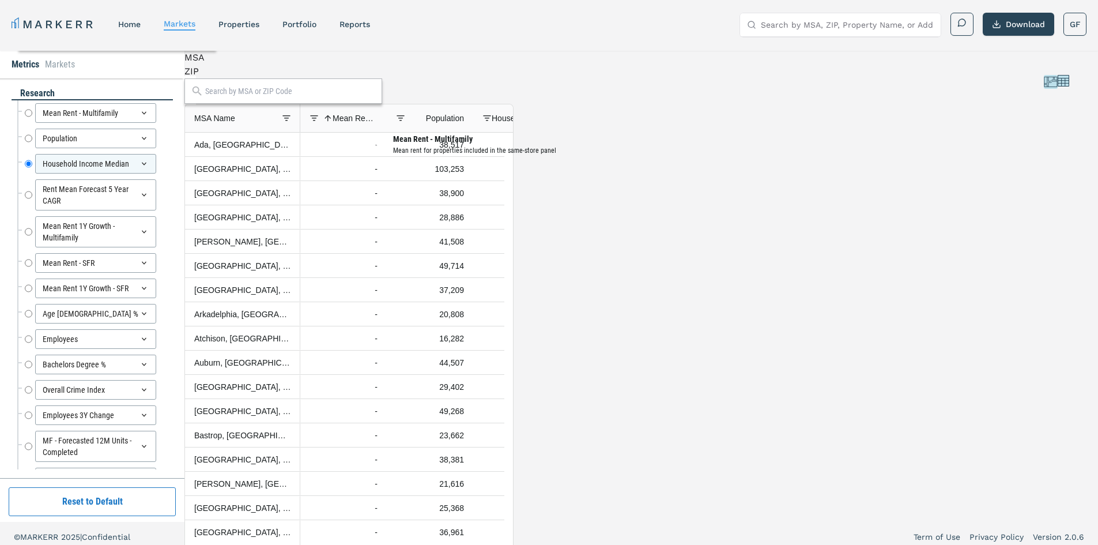
click at [369, 123] on span "Mean Rent - Multifamily" at bounding box center [355, 118] width 45 height 9
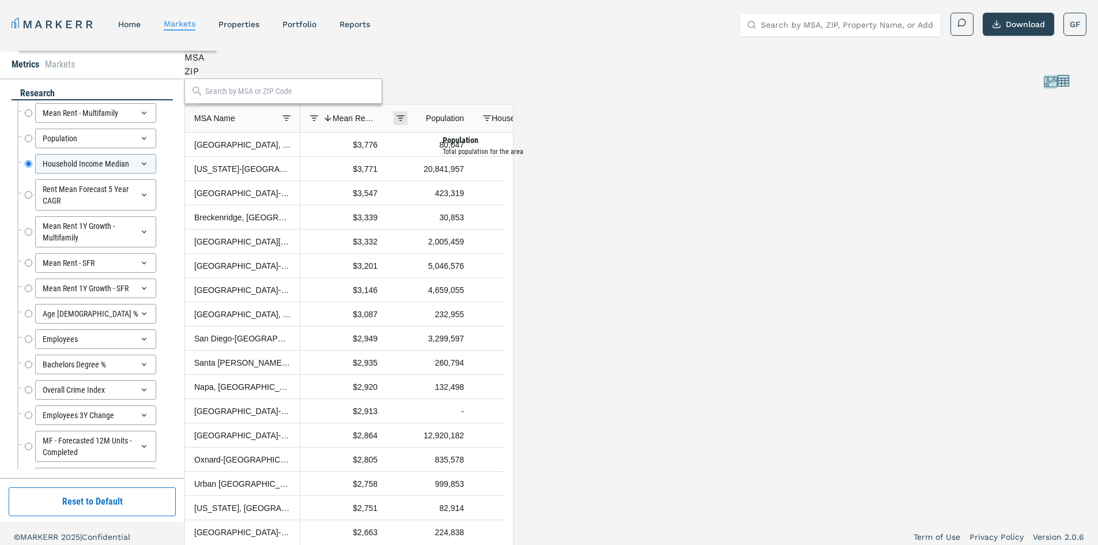
click at [405, 123] on span at bounding box center [400, 118] width 9 height 9
click at [422, 132] on div "Population" at bounding box center [430, 118] width 68 height 28
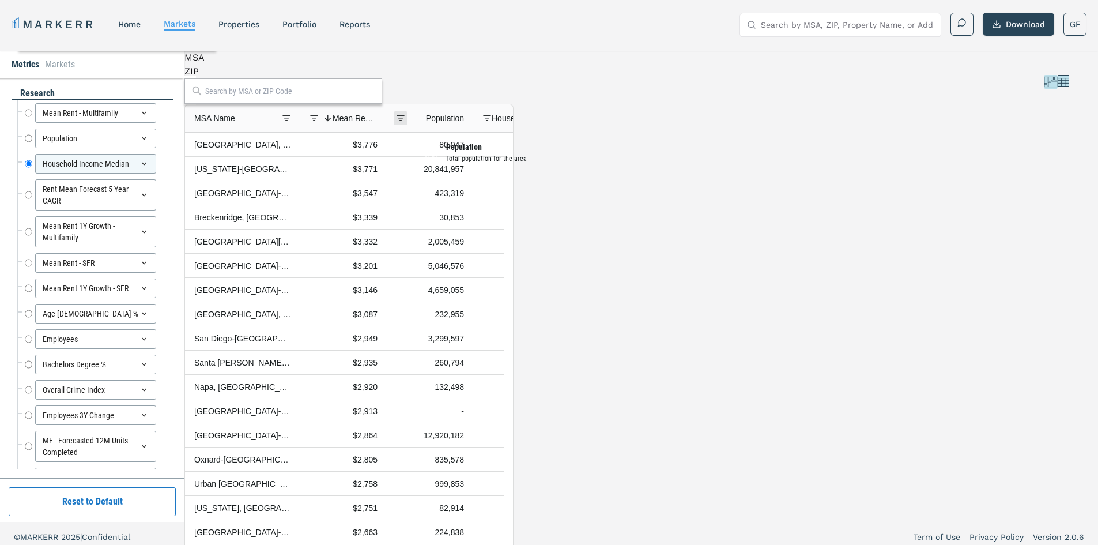
click at [405, 123] on span at bounding box center [400, 118] width 9 height 9
click at [526, 150] on span "Filtering operator" at bounding box center [530, 150] width 9 height 9
click at [447, 175] on input "Filter Value" at bounding box center [482, 174] width 117 height 18
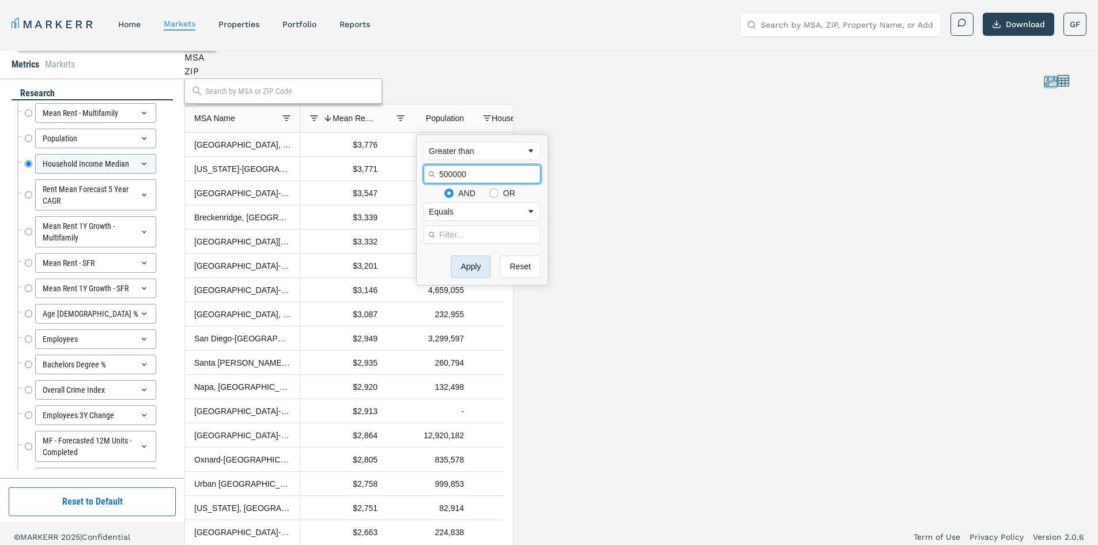
type input "500000"
click at [465, 262] on button "Apply" at bounding box center [471, 266] width 40 height 22
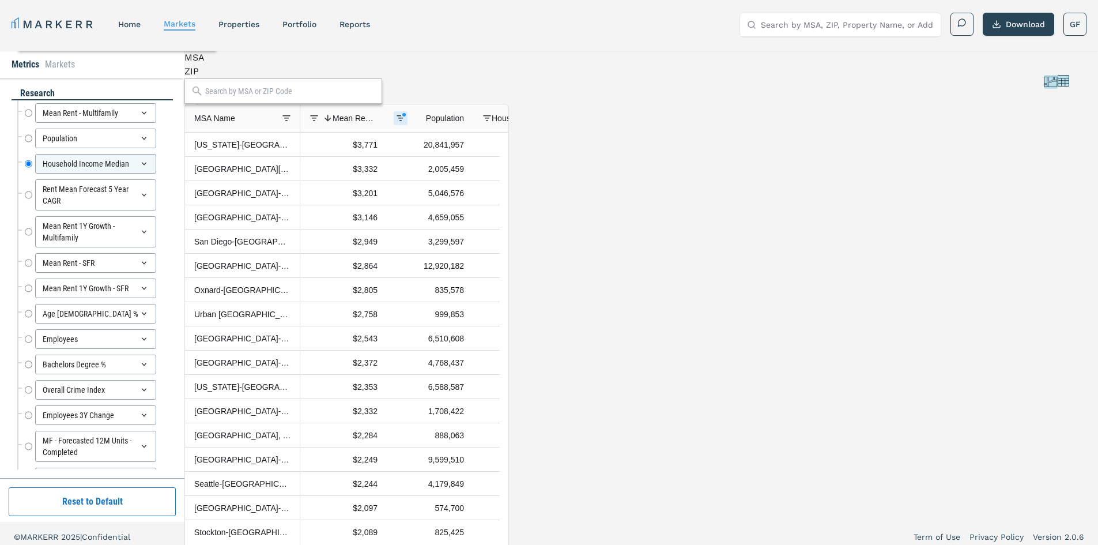
click at [509, 78] on div "MSA ZIP" at bounding box center [346, 77] width 325 height 53
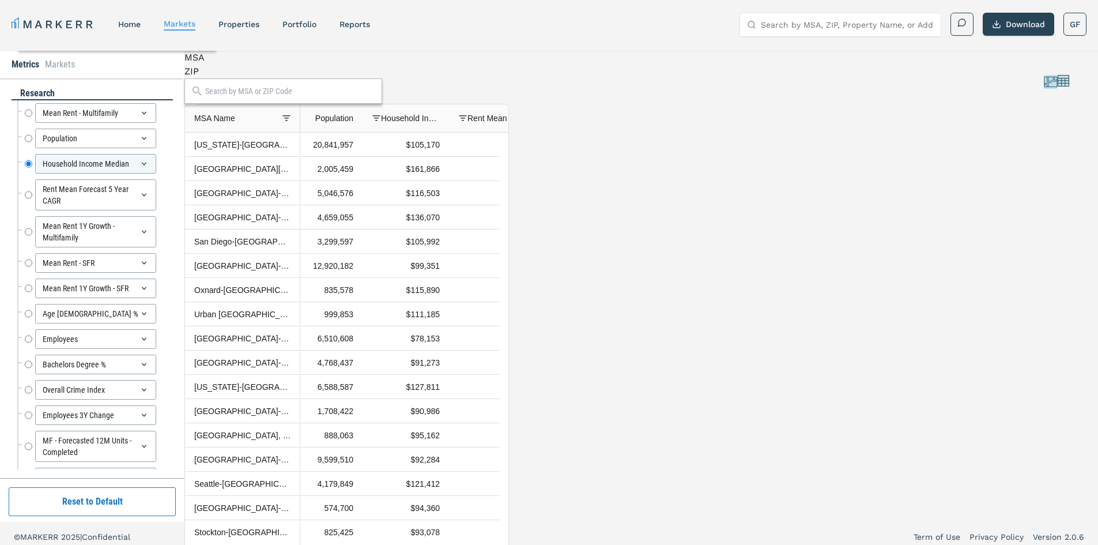
scroll to position [0, 154]
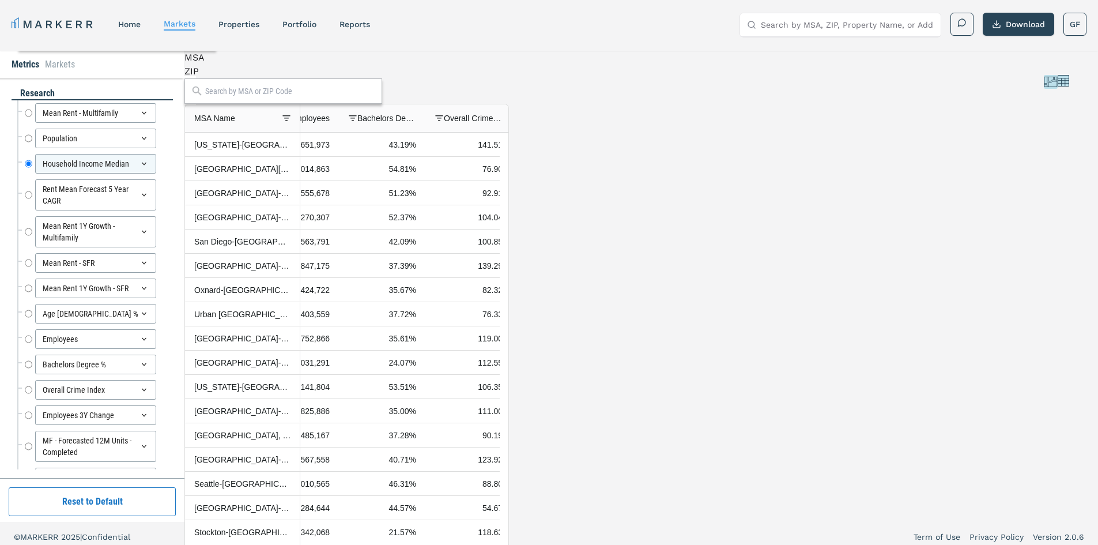
click at [1044, 86] on icon at bounding box center [1050, 82] width 13 height 10
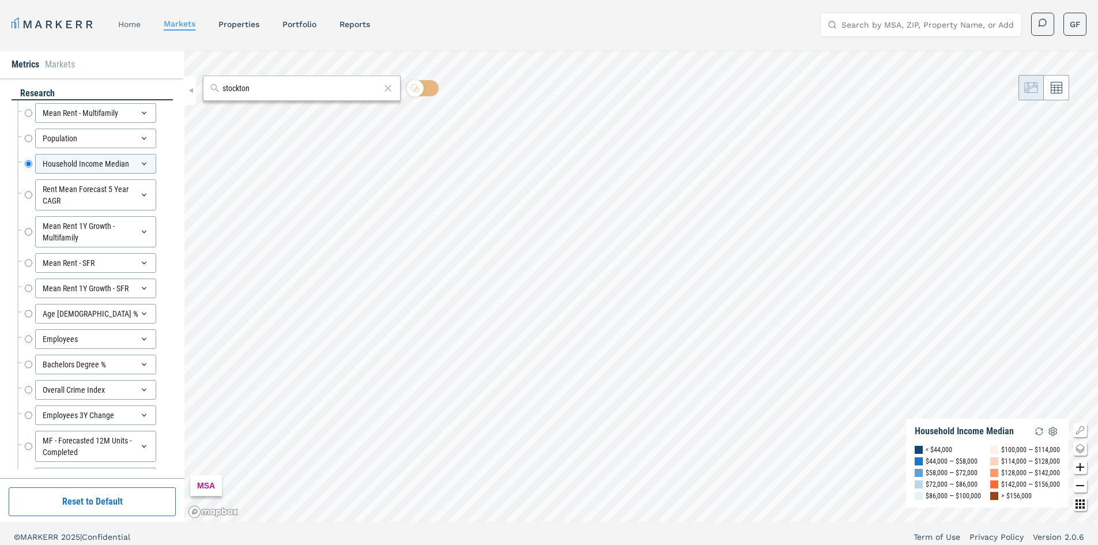
click at [127, 27] on link "home" at bounding box center [129, 24] width 22 height 9
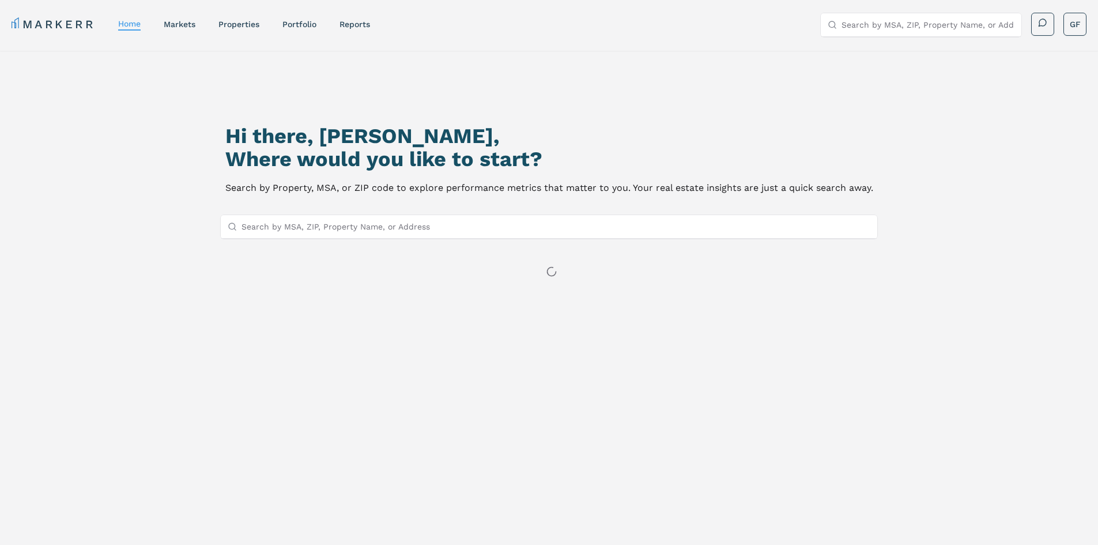
drag, startPoint x: 256, startPoint y: 231, endPoint x: 296, endPoint y: 210, distance: 44.9
click at [296, 210] on div "Hi there, Galen, Where would you like to start? Search by Property, MSA, or ZIP…" at bounding box center [549, 341] width 769 height 545
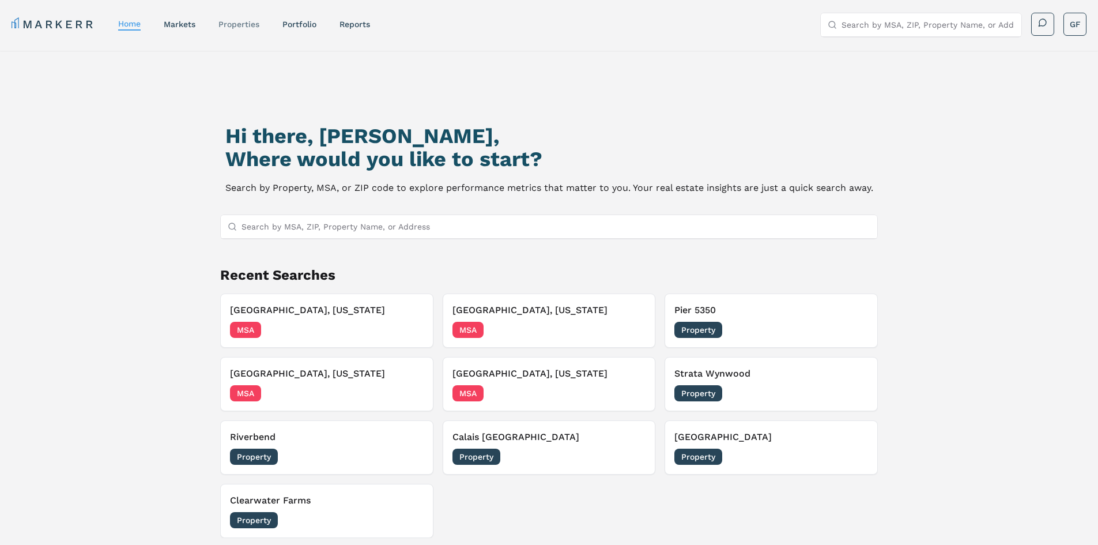
click at [246, 26] on link "properties" at bounding box center [238, 24] width 41 height 9
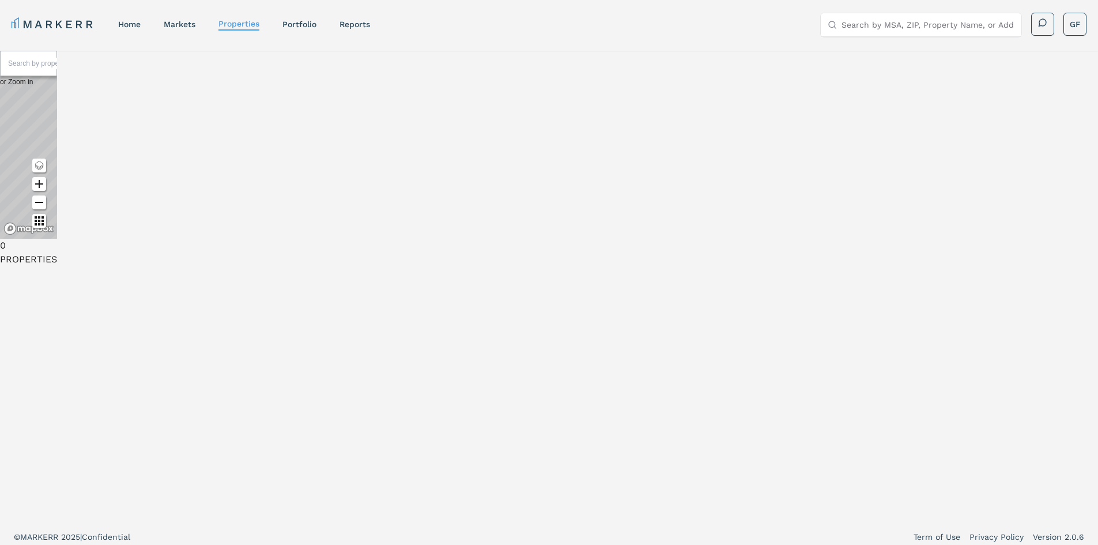
click at [95, 69] on input "text" at bounding box center [51, 64] width 86 height 12
click at [314, 24] on link "Portfolio" at bounding box center [299, 24] width 34 height 9
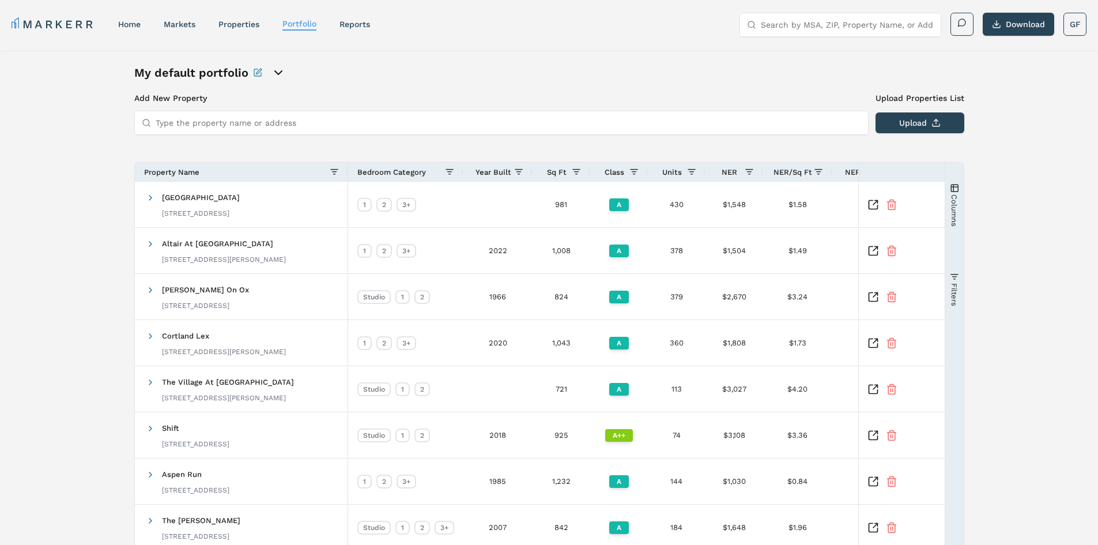
click at [279, 72] on icon "open portfolio options" at bounding box center [278, 72] width 7 height 3
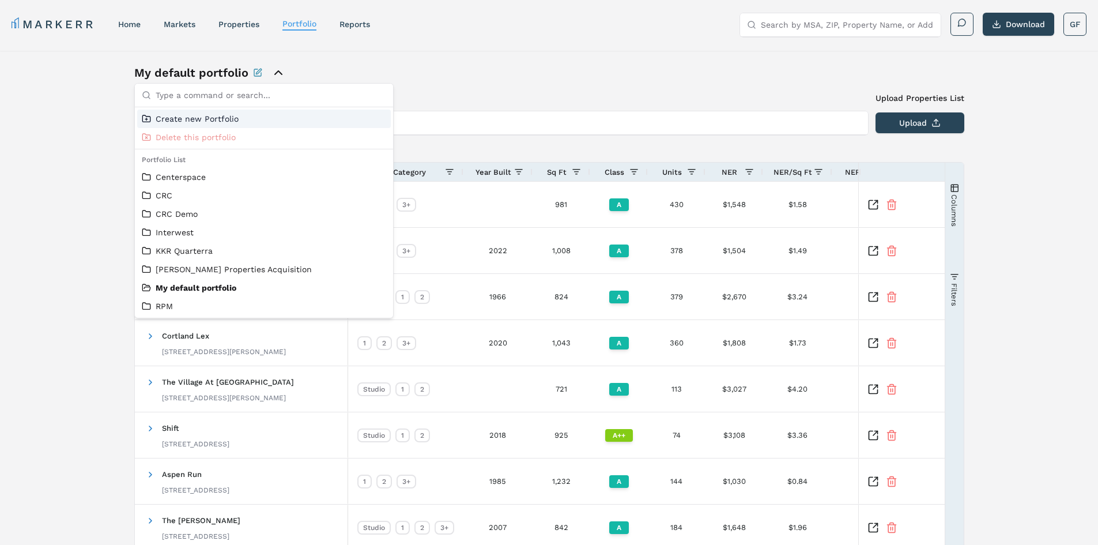
click at [1051, 153] on div "My default portfolio Add New Property Upload Properties List Type the property …" at bounding box center [549, 367] width 1098 height 633
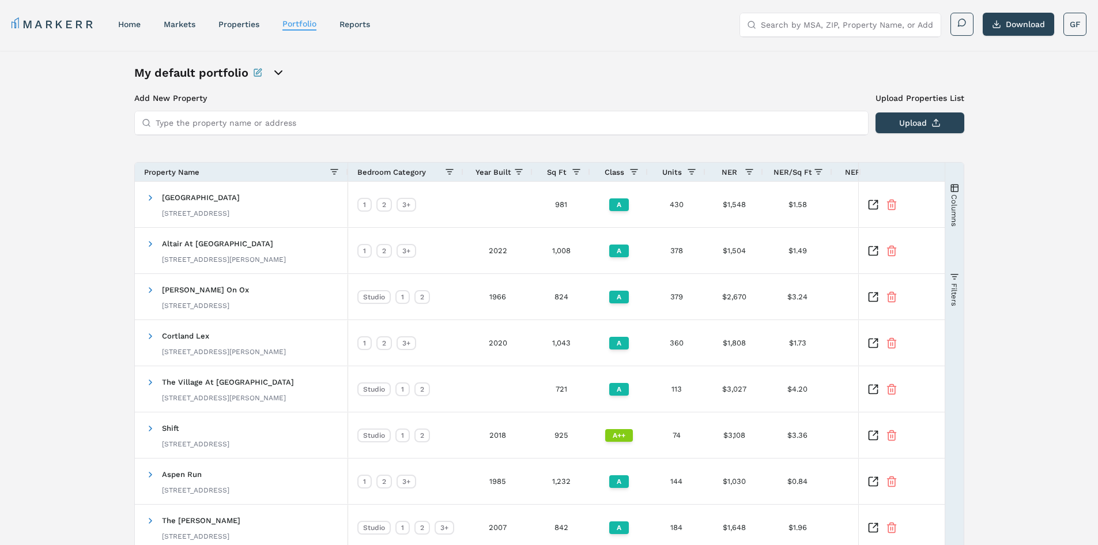
click at [240, 119] on input "Type the property name or address" at bounding box center [509, 122] width 706 height 23
click at [923, 124] on button "Upload" at bounding box center [920, 122] width 89 height 21
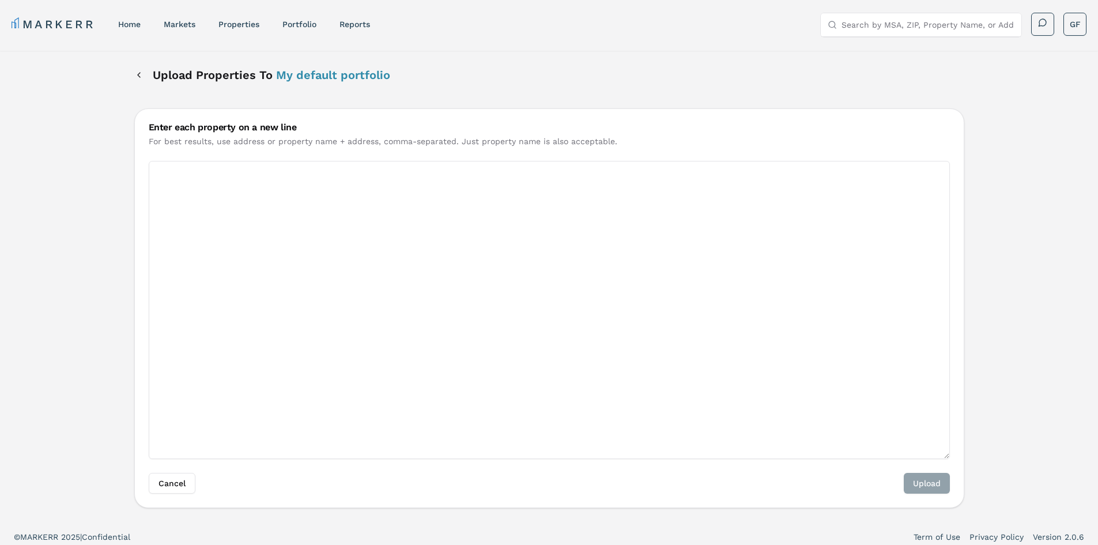
click at [394, 258] on textarea "Enter each property on a new line" at bounding box center [549, 310] width 801 height 298
click at [135, 73] on button "Back" at bounding box center [138, 75] width 9 height 21
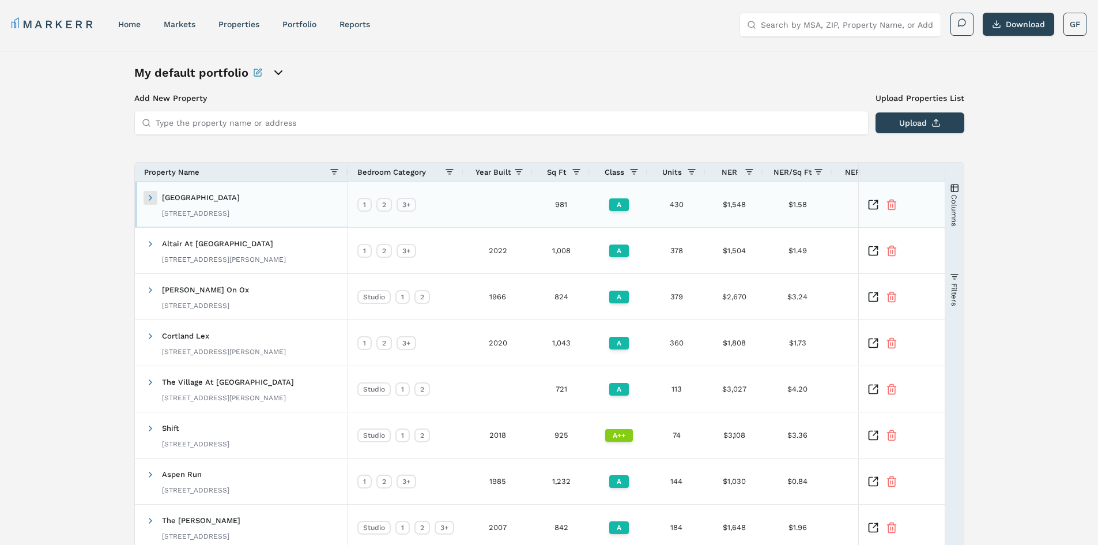
click at [149, 197] on span at bounding box center [150, 197] width 9 height 9
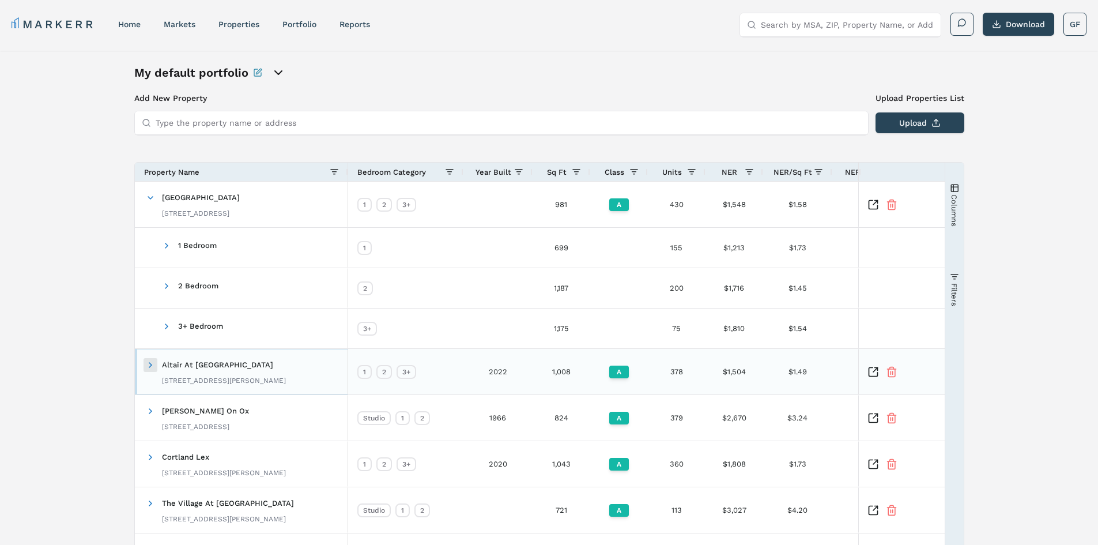
click at [150, 361] on span at bounding box center [150, 364] width 9 height 9
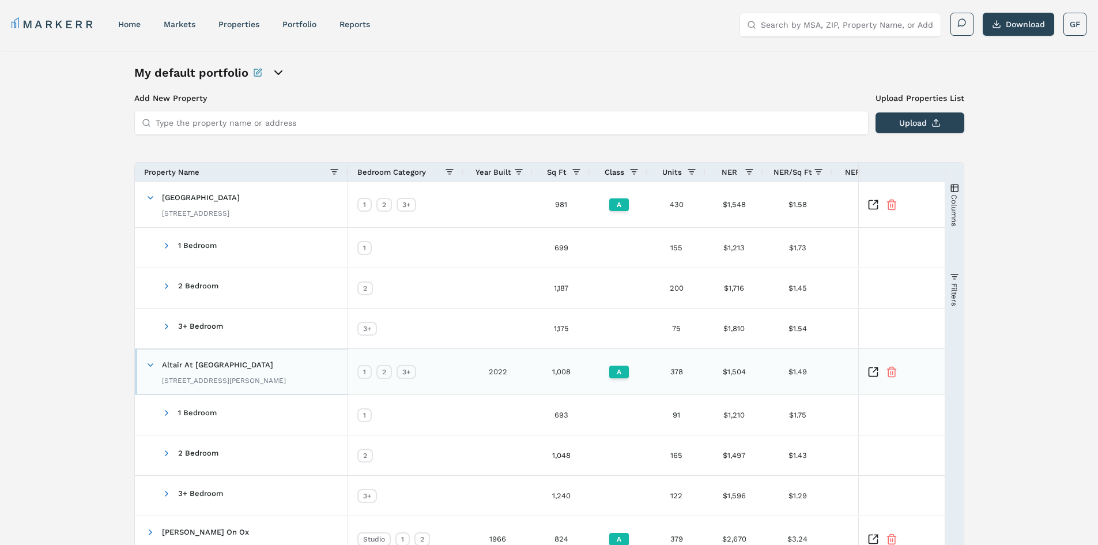
click at [150, 361] on span at bounding box center [150, 364] width 9 height 9
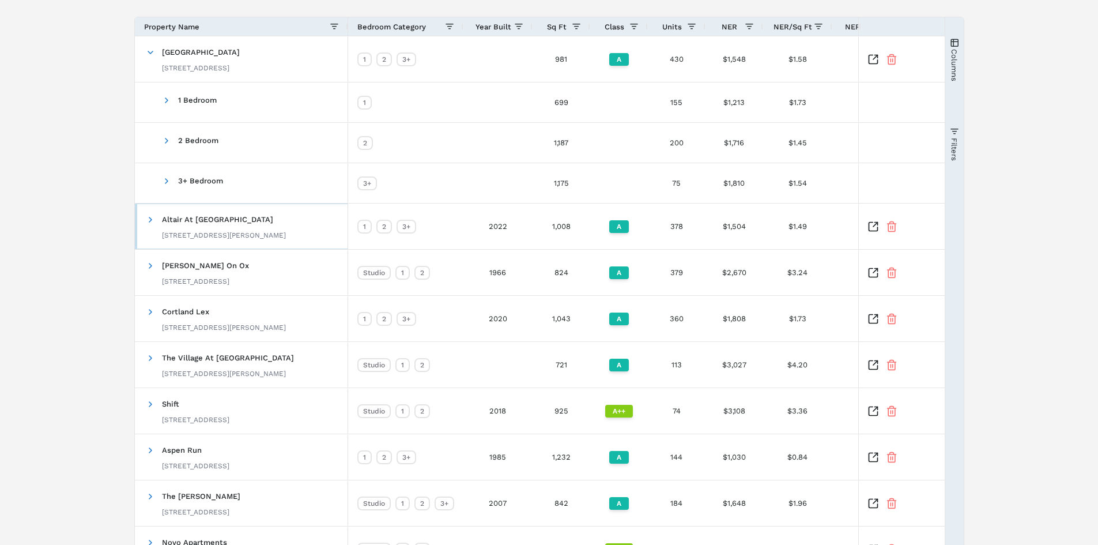
scroll to position [173, 0]
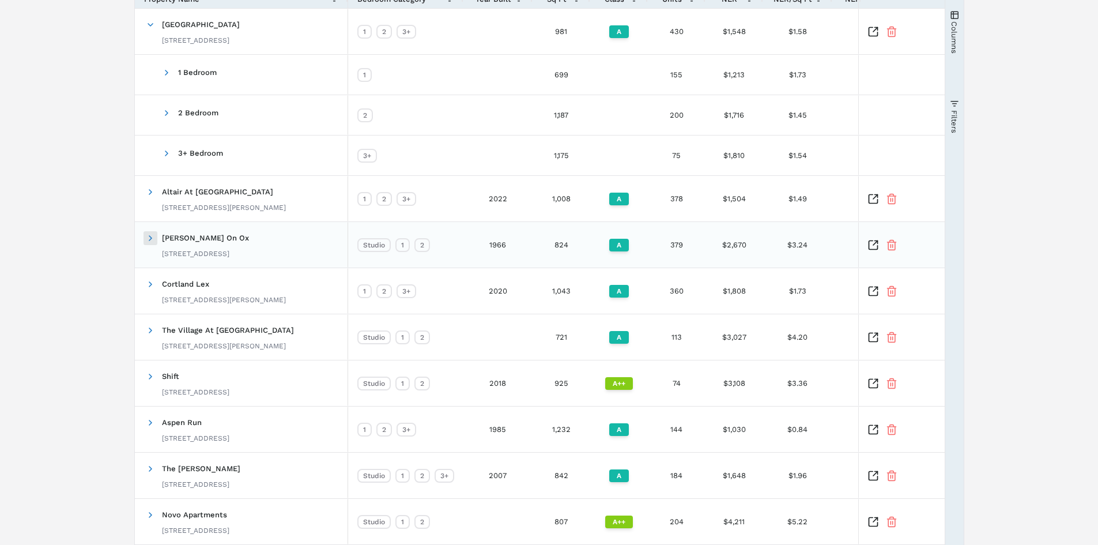
click at [151, 242] on span at bounding box center [150, 237] width 9 height 9
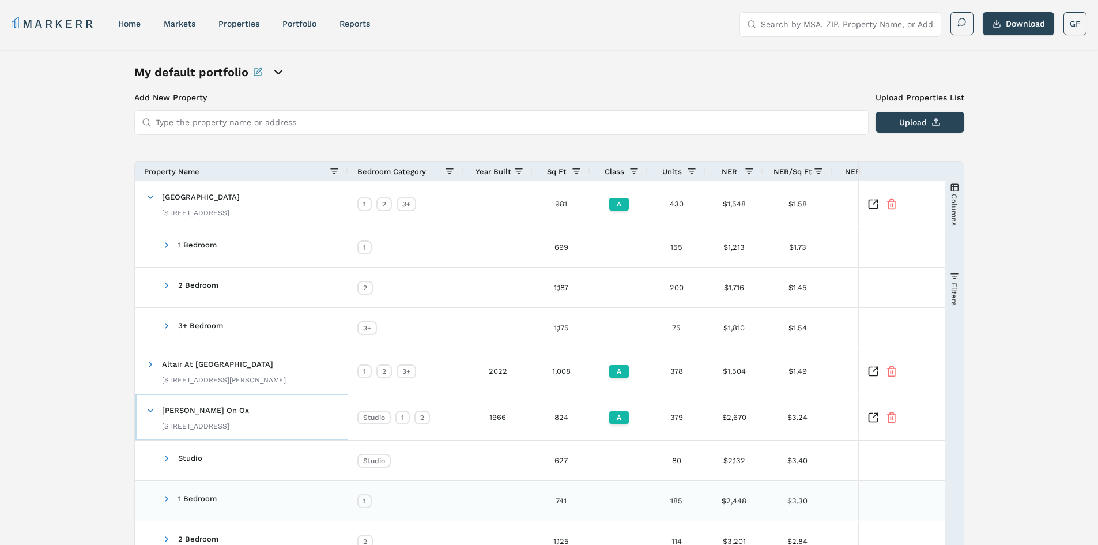
scroll to position [0, 0]
click at [954, 187] on span "button" at bounding box center [954, 187] width 9 height 9
click at [875, 207] on icon "Inspect Comparable" at bounding box center [874, 205] width 12 height 12
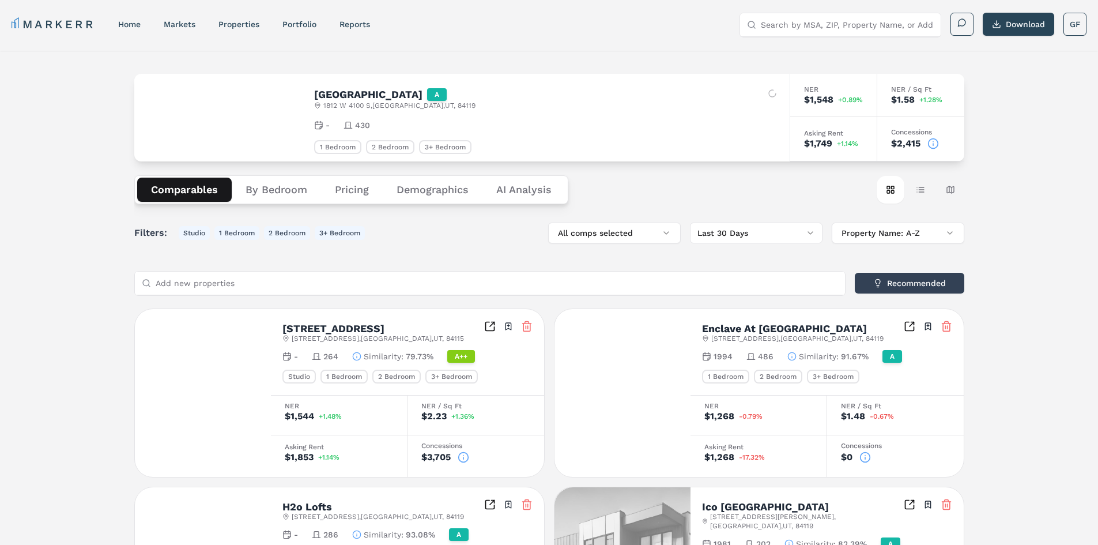
click at [346, 95] on h2 "[GEOGRAPHIC_DATA]" at bounding box center [368, 94] width 108 height 10
click at [828, 134] on div "Asking Rent" at bounding box center [833, 133] width 59 height 7
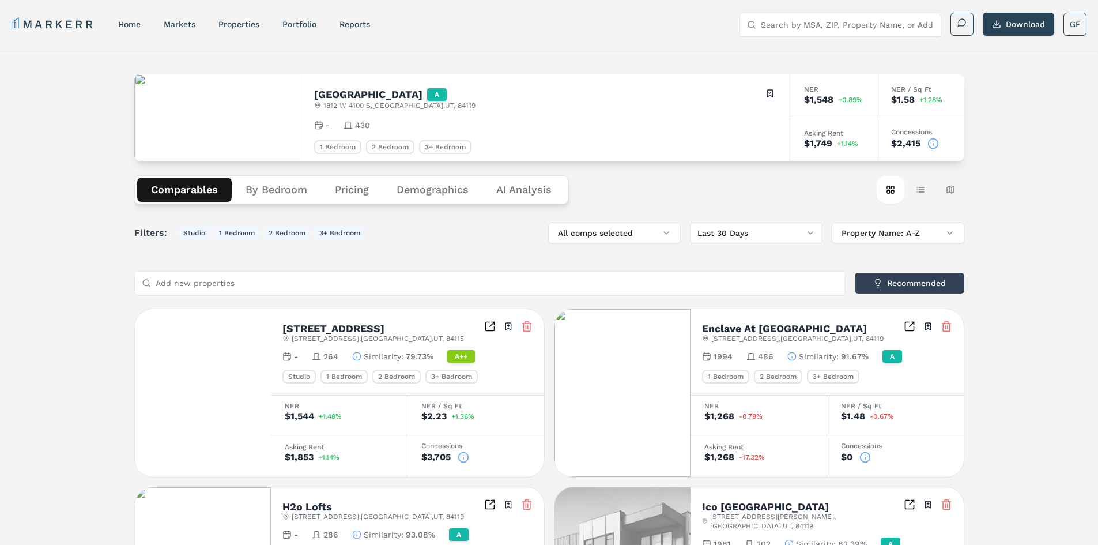
click at [919, 133] on div "Concessions" at bounding box center [920, 132] width 59 height 7
click at [817, 93] on div "NER $1,548 +0.89%" at bounding box center [833, 95] width 87 height 43
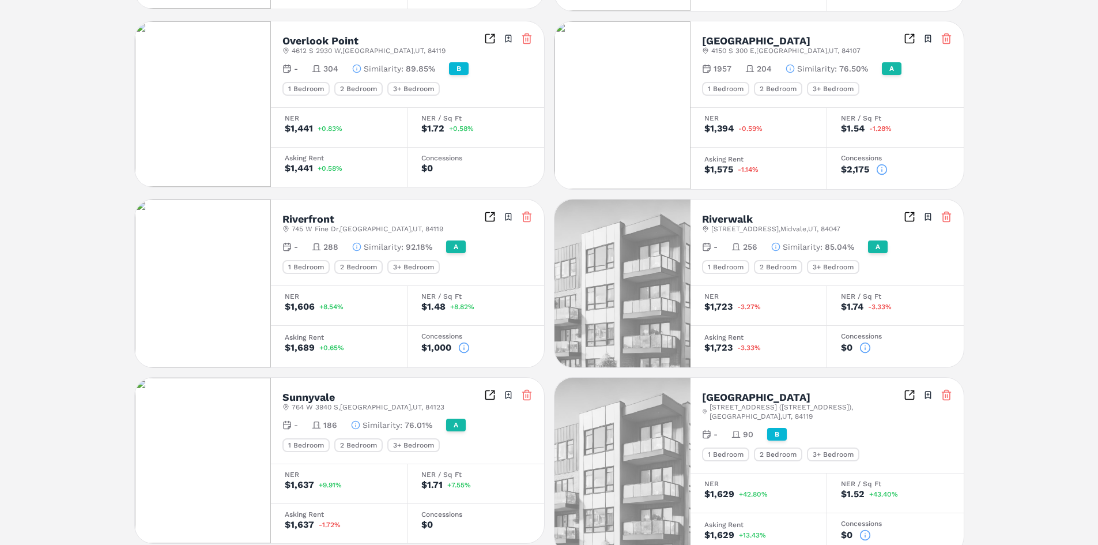
scroll to position [876, 0]
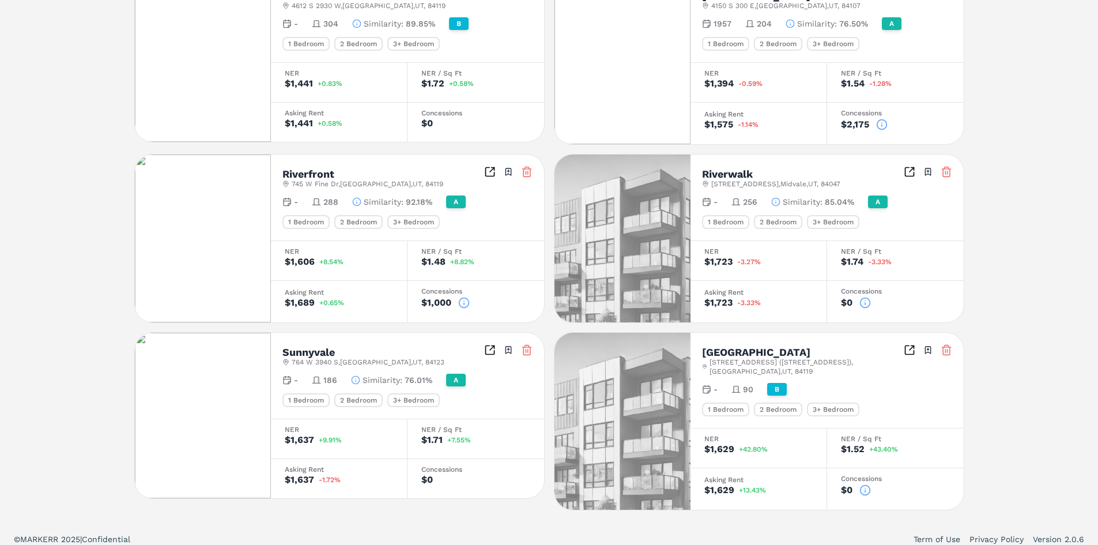
drag, startPoint x: 1015, startPoint y: 268, endPoint x: 1014, endPoint y: 361, distance: 92.8
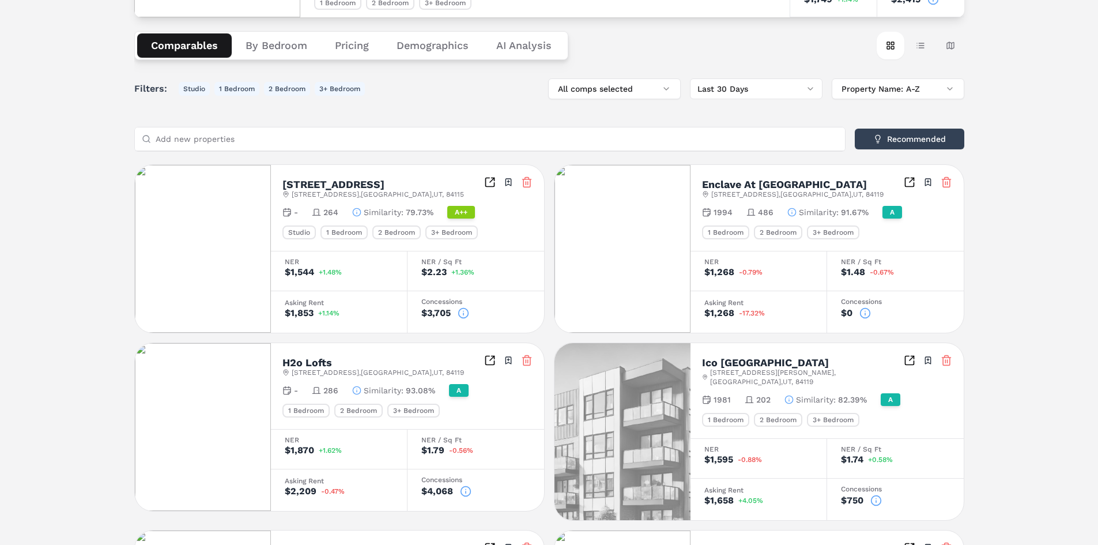
scroll to position [0, 0]
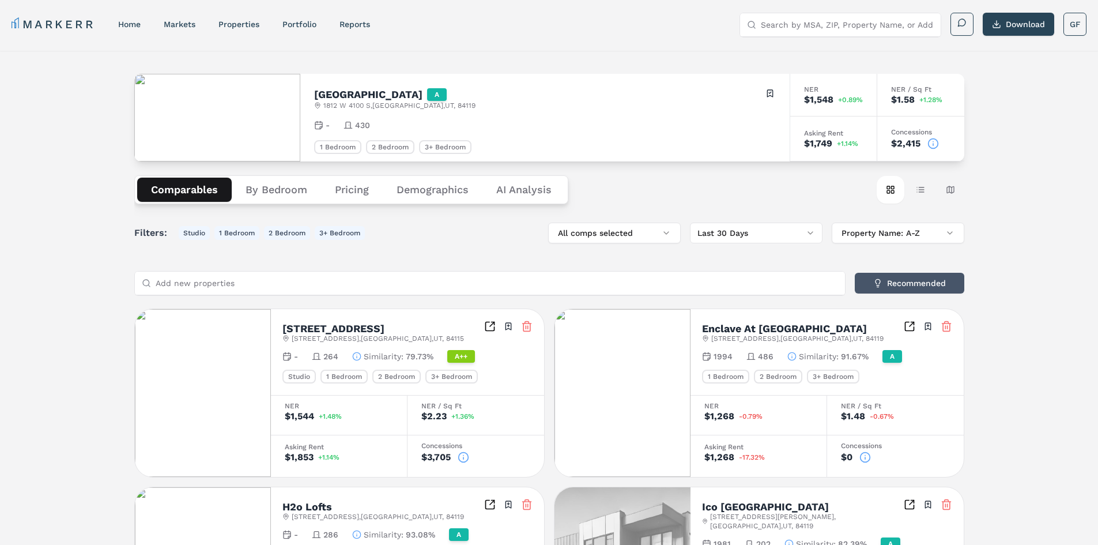
drag, startPoint x: 883, startPoint y: 289, endPoint x: 903, endPoint y: 292, distance: 20.4
click at [888, 291] on button "Recommended" at bounding box center [910, 283] width 110 height 21
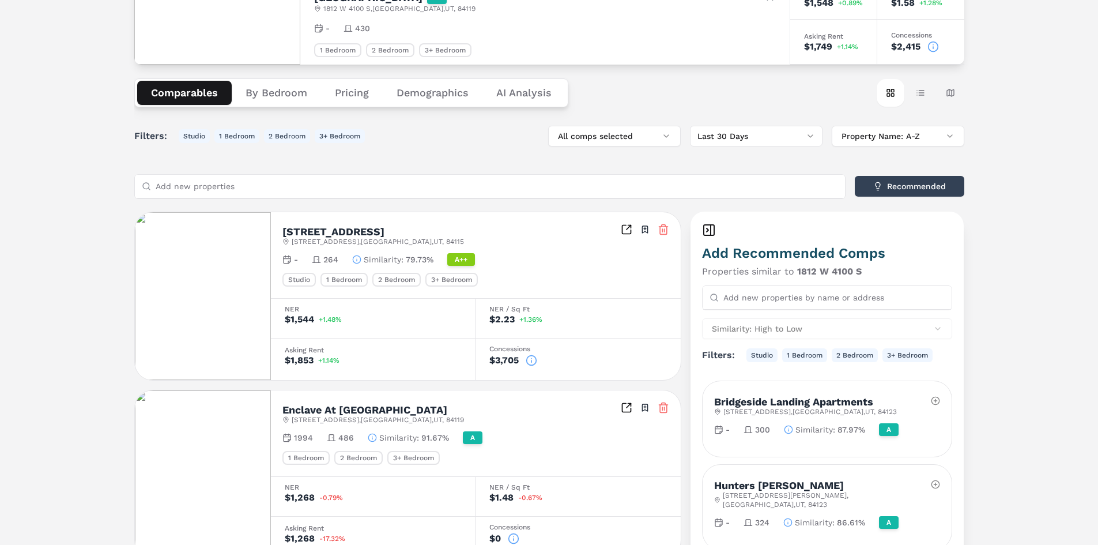
scroll to position [115, 0]
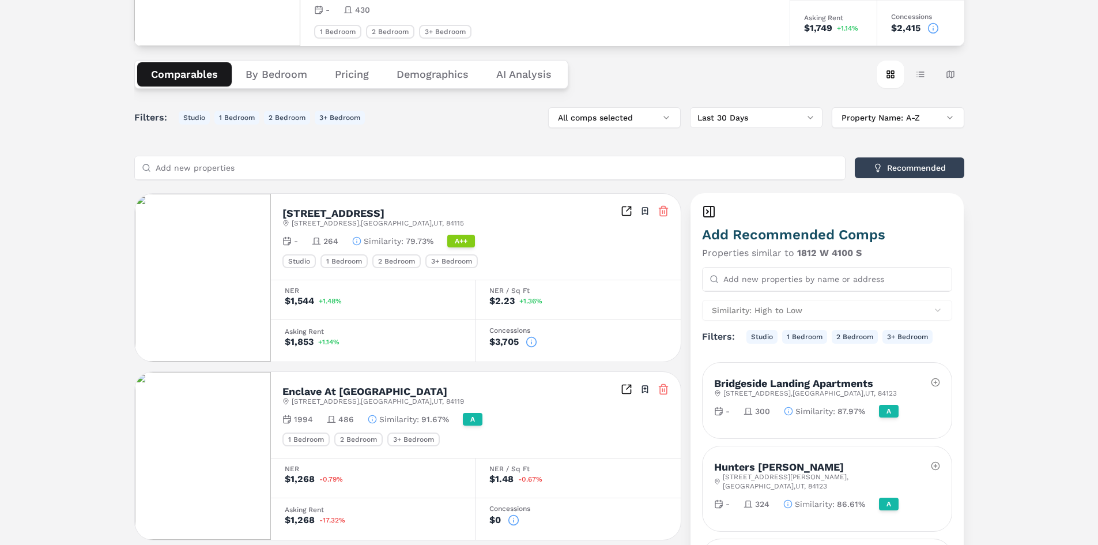
click at [759, 283] on input "Add new properties by name or address" at bounding box center [834, 278] width 222 height 23
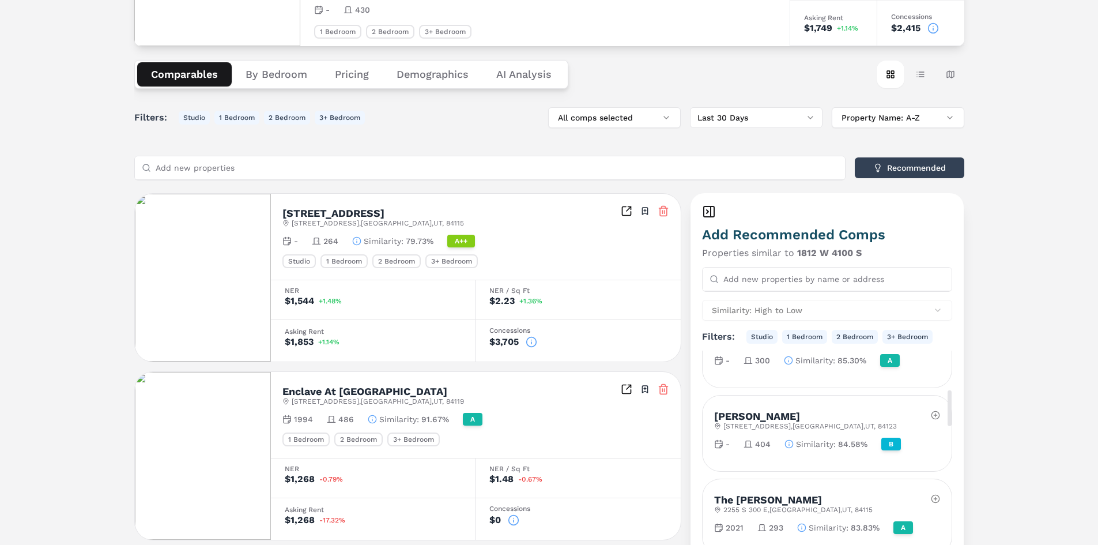
scroll to position [519, 0]
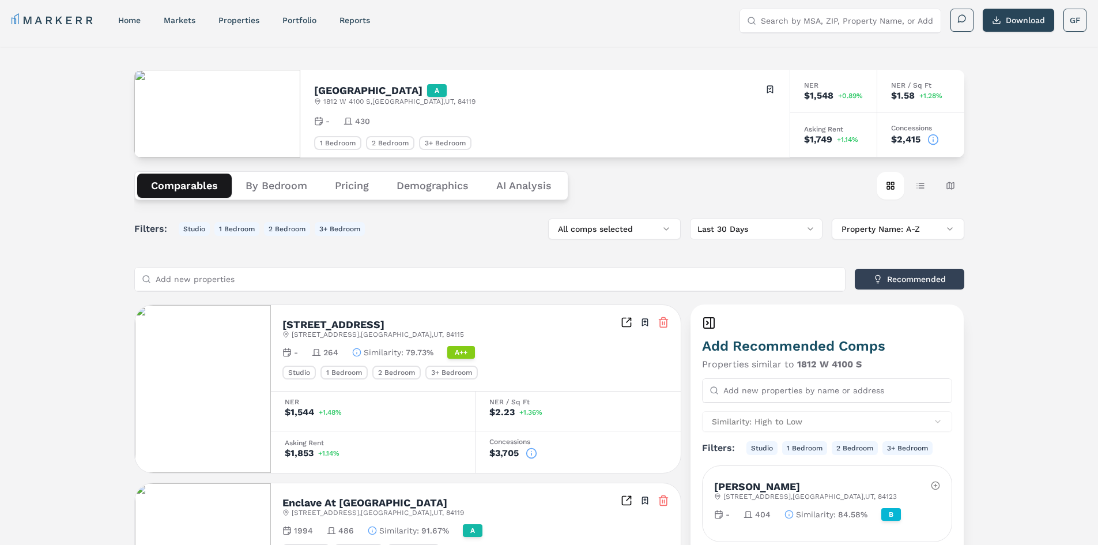
scroll to position [0, 0]
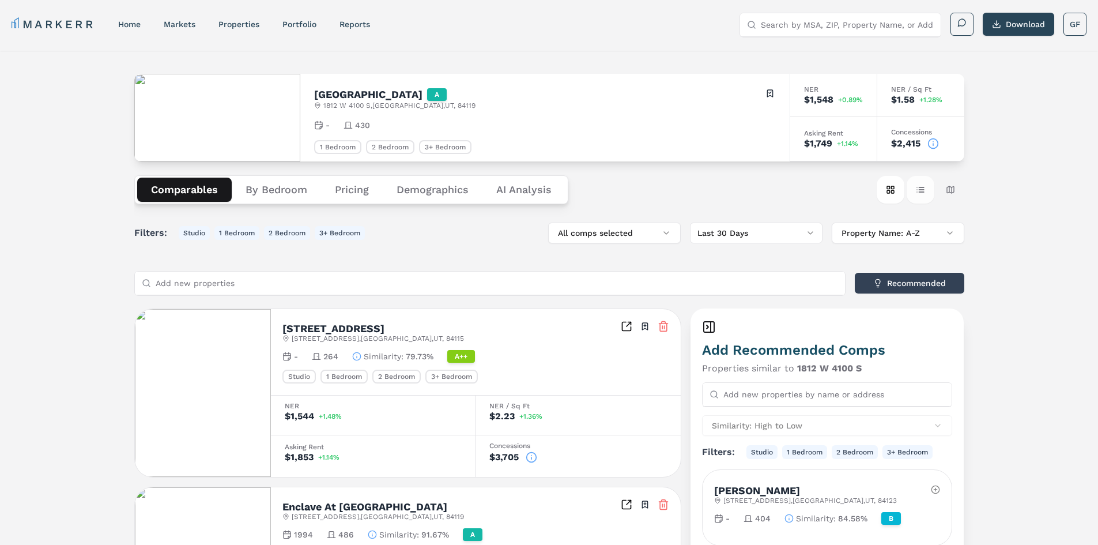
click at [918, 186] on button "Table view" at bounding box center [921, 190] width 28 height 28
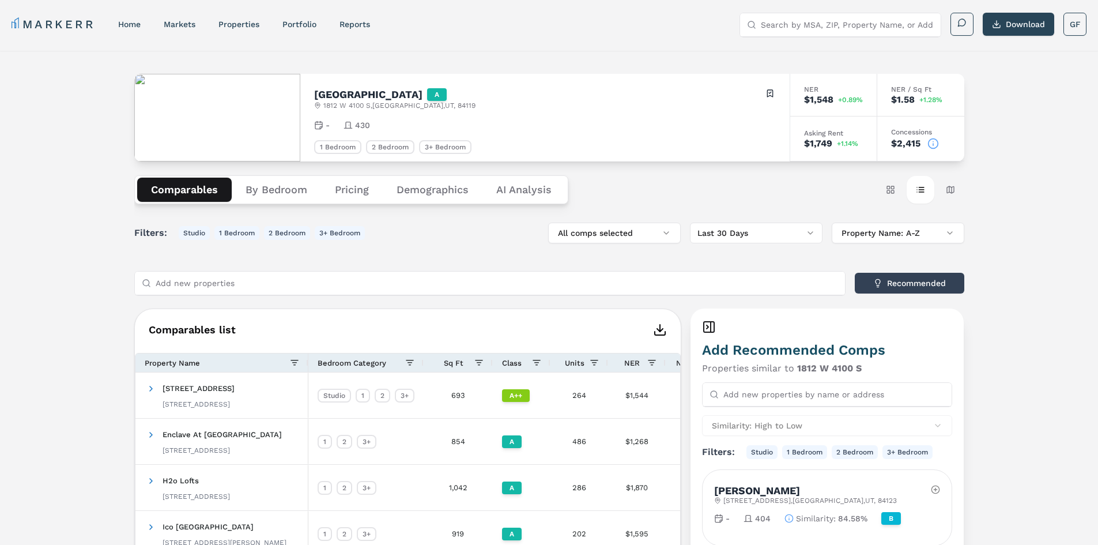
click at [711, 325] on icon at bounding box center [711, 327] width 0 height 10
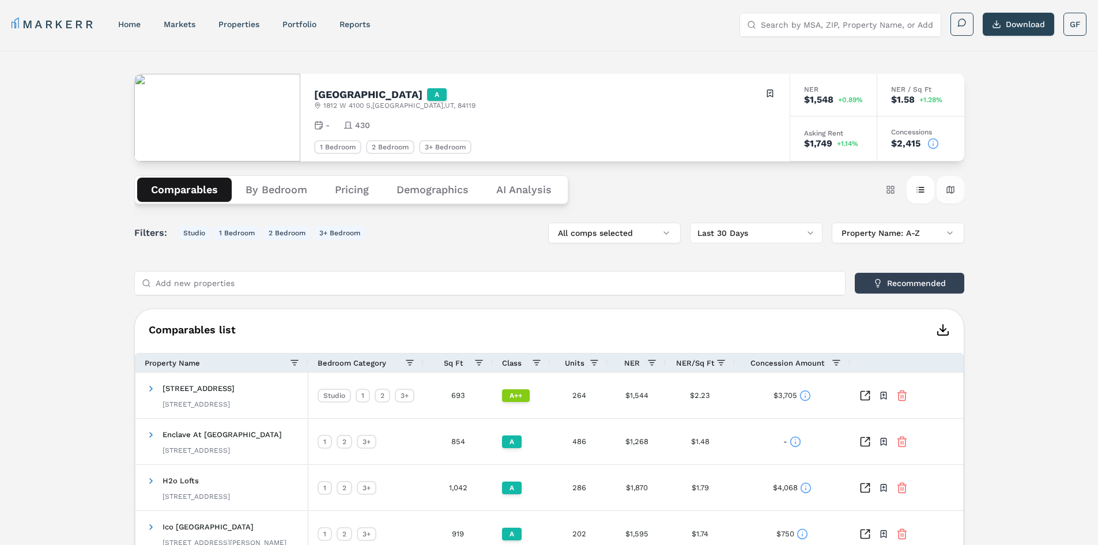
click at [952, 184] on button "Map view" at bounding box center [951, 190] width 28 height 28
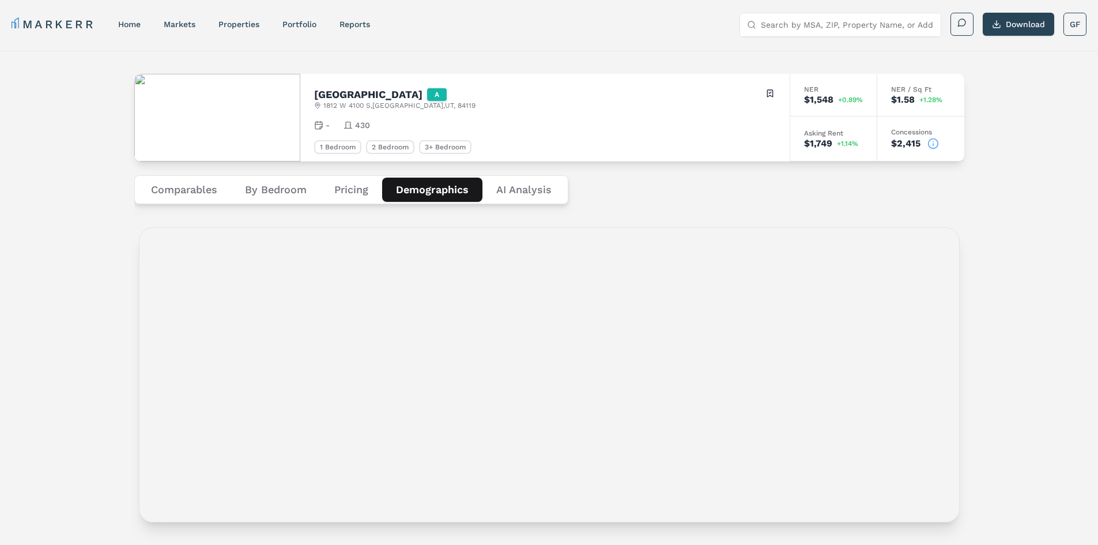
click at [424, 185] on button "Demographics" at bounding box center [432, 190] width 100 height 24
drag, startPoint x: 1062, startPoint y: 380, endPoint x: 1021, endPoint y: 35, distance: 347.7
click at [1014, 27] on button "Download" at bounding box center [1018, 24] width 71 height 23
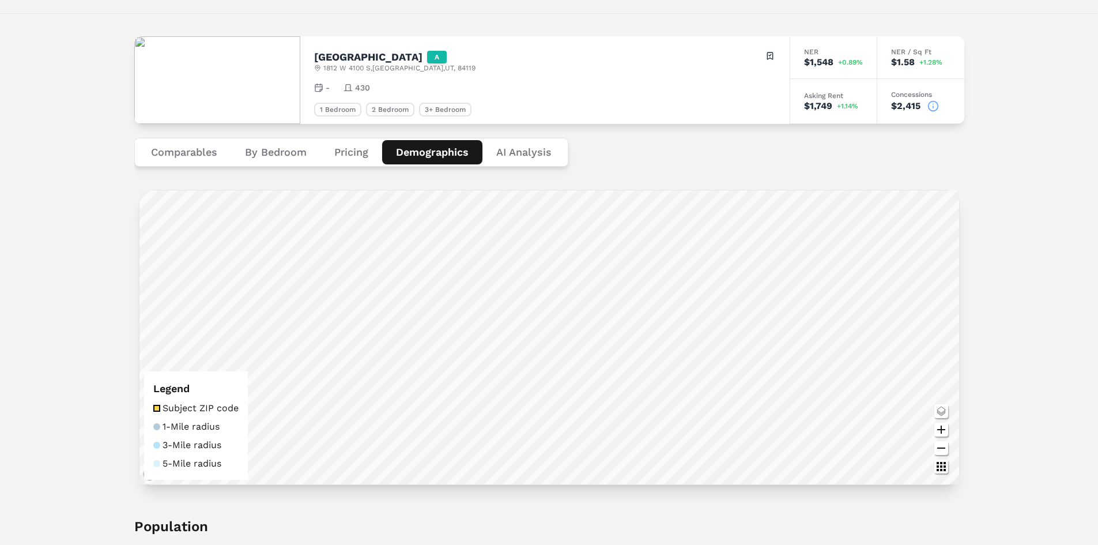
scroll to position [58, 0]
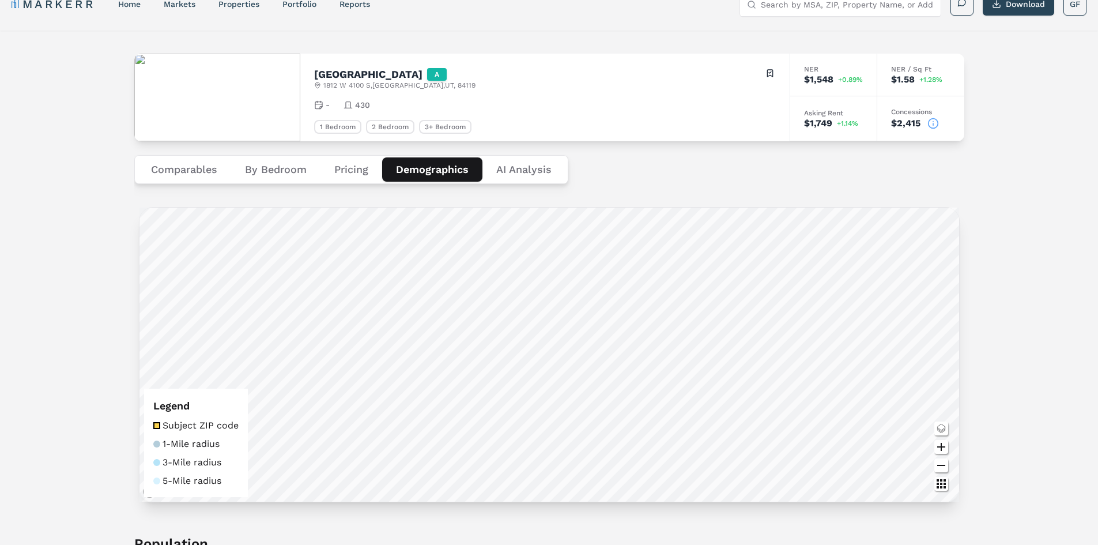
scroll to position [0, 0]
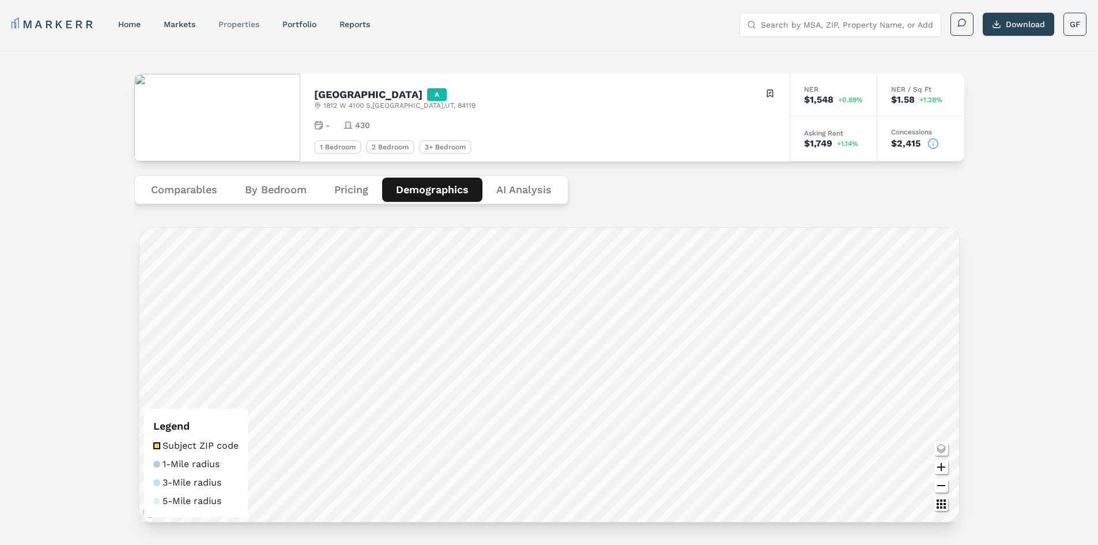
click at [250, 28] on link "properties" at bounding box center [238, 24] width 41 height 9
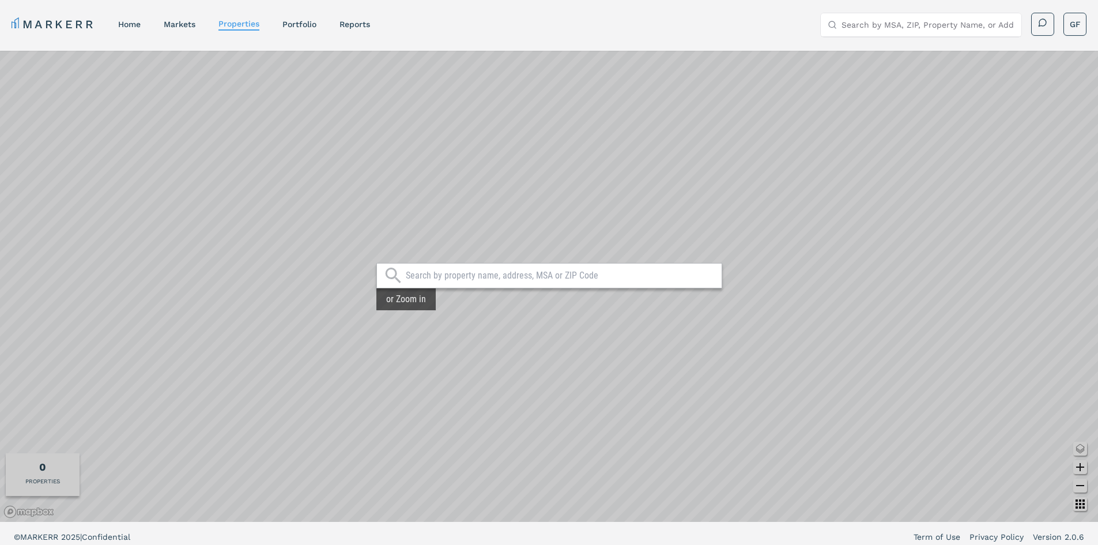
click at [495, 544] on html "MARKERR home markets properties Portfolio reports Search by MSA, ZIP, Property …" at bounding box center [549, 319] width 1098 height 638
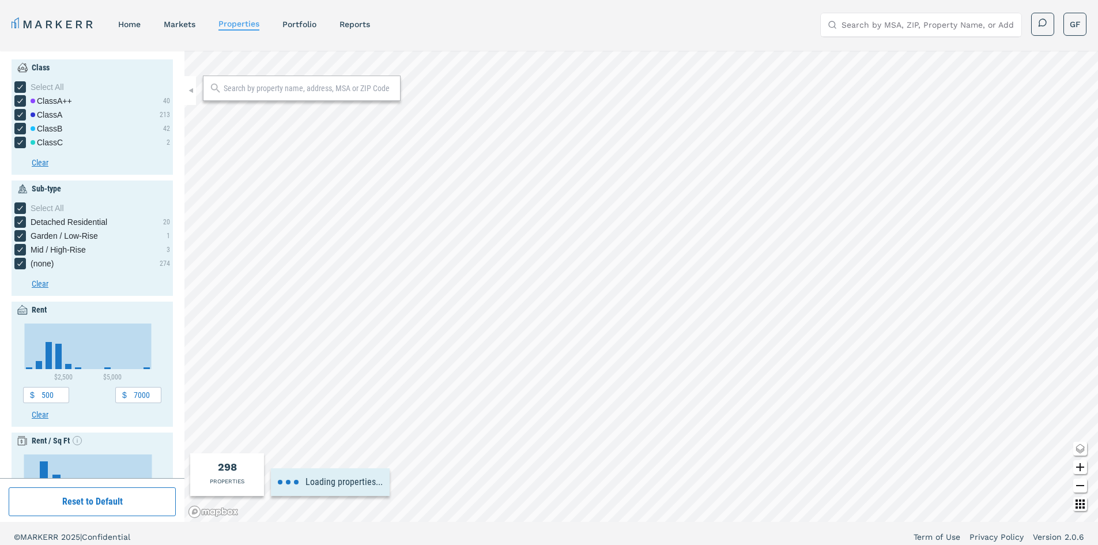
type input "0"
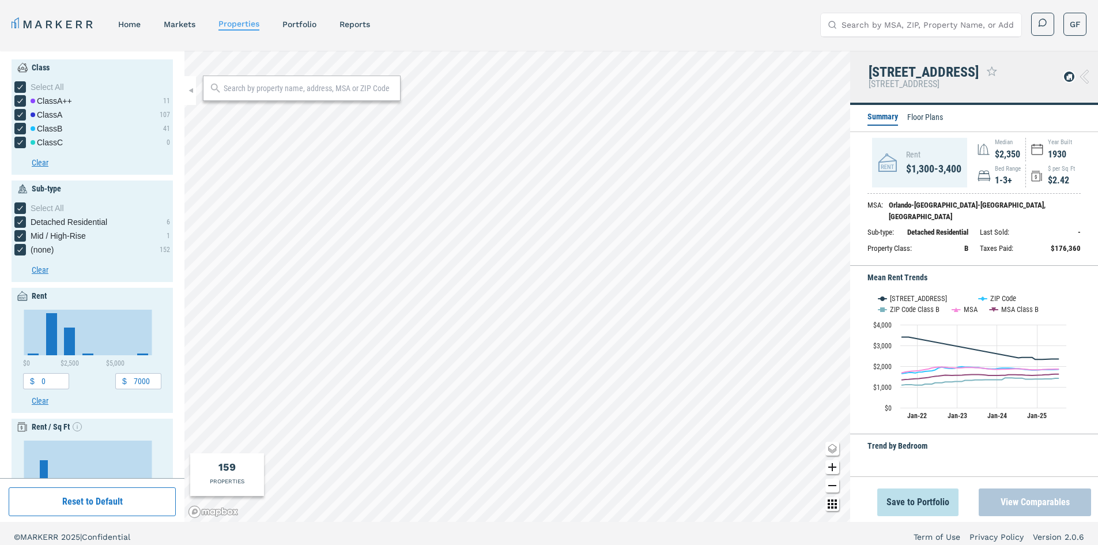
click at [1024, 504] on button "View Comparables" at bounding box center [1035, 502] width 112 height 28
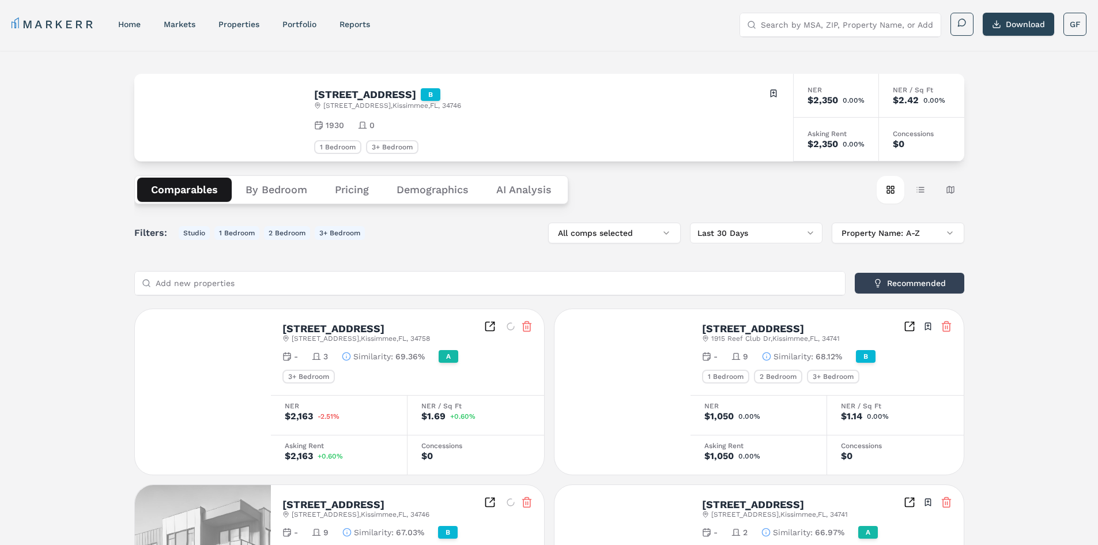
click at [439, 208] on div "Comparables By Bedroom Pricing Demographics AI Analysis Card view Table view Ma…" at bounding box center [549, 189] width 830 height 56
click at [438, 196] on button "Demographics" at bounding box center [433, 190] width 100 height 24
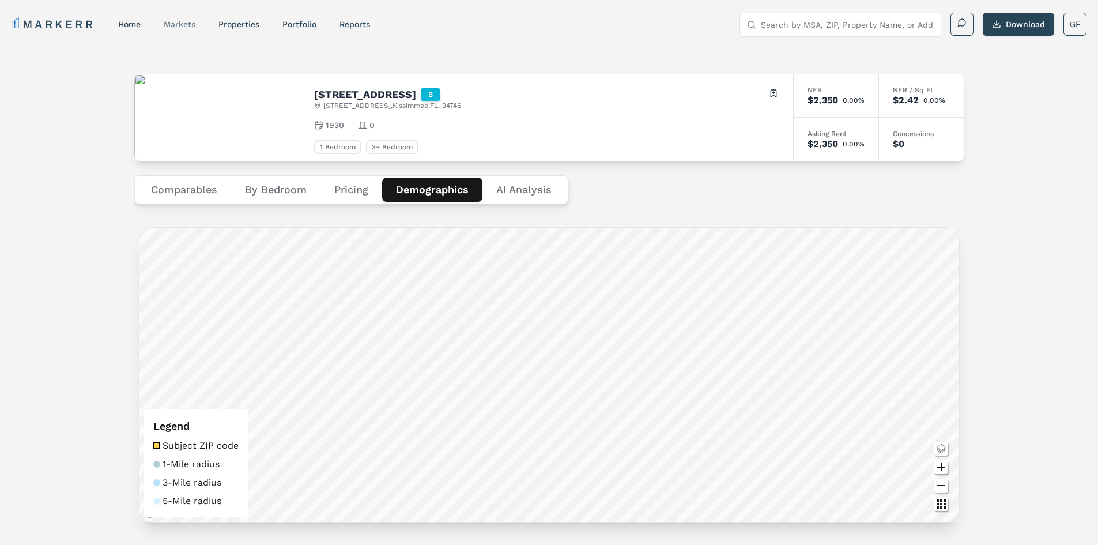
click at [172, 22] on link "markets" at bounding box center [180, 24] width 32 height 9
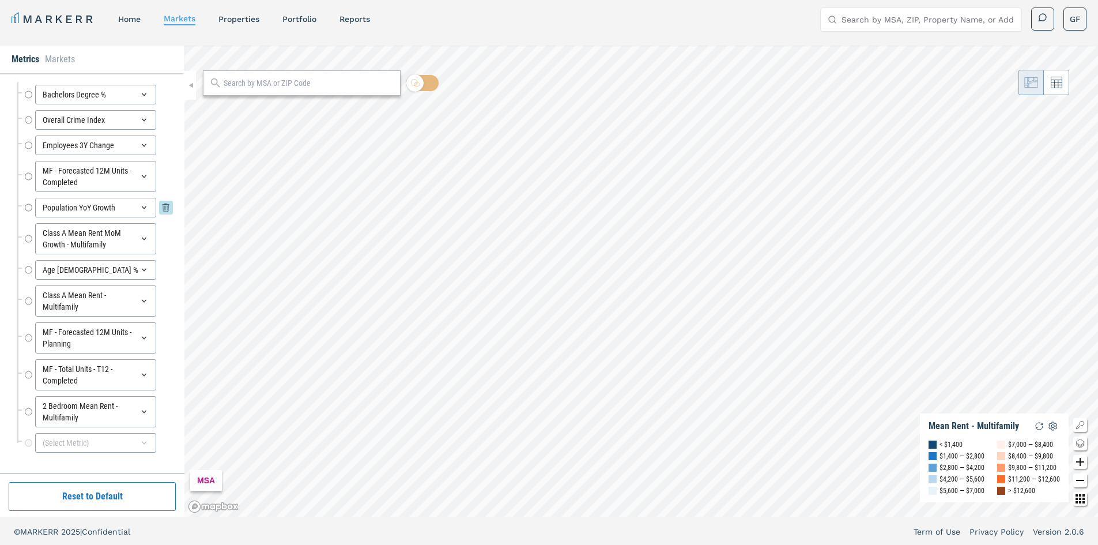
scroll to position [7, 0]
click at [29, 335] on input "MF - Forecasted 12M Units - Planning" at bounding box center [28, 335] width 7 height 31
radio input "false"
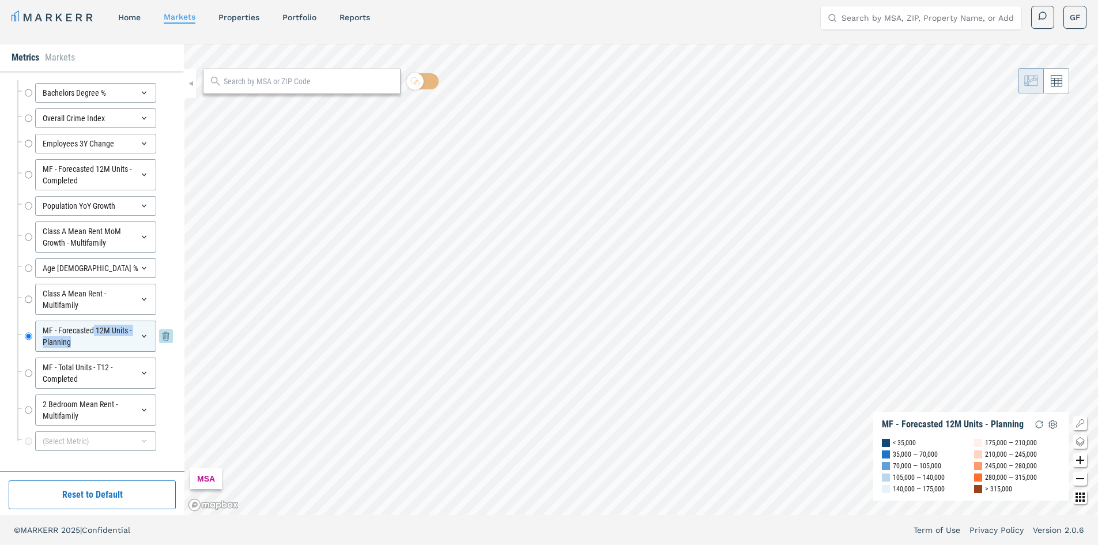
drag, startPoint x: 95, startPoint y: 329, endPoint x: 132, endPoint y: 332, distance: 37.6
click at [132, 332] on div "MF - Forecasted 12M Units - Planning" at bounding box center [95, 335] width 121 height 31
click at [134, 436] on div "(Select Metric)" at bounding box center [95, 441] width 121 height 20
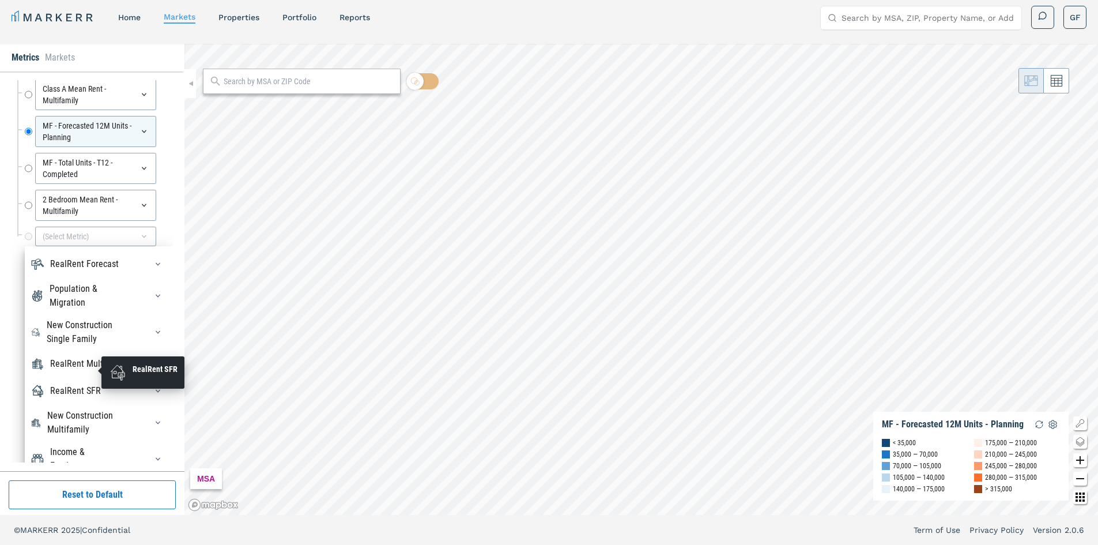
scroll to position [495, 0]
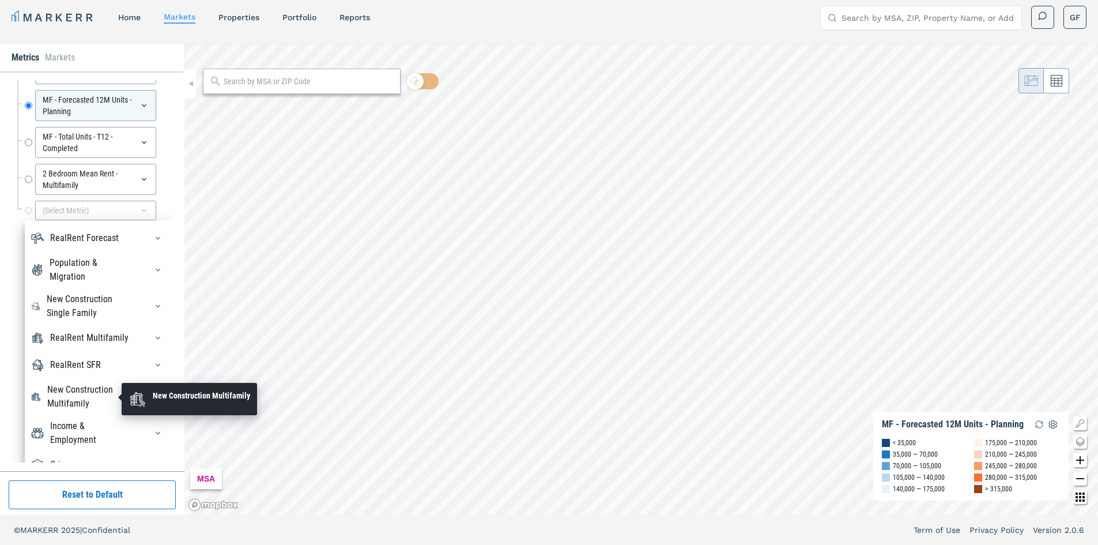
click at [96, 393] on div "New Construction Multifamily" at bounding box center [89, 397] width 85 height 28
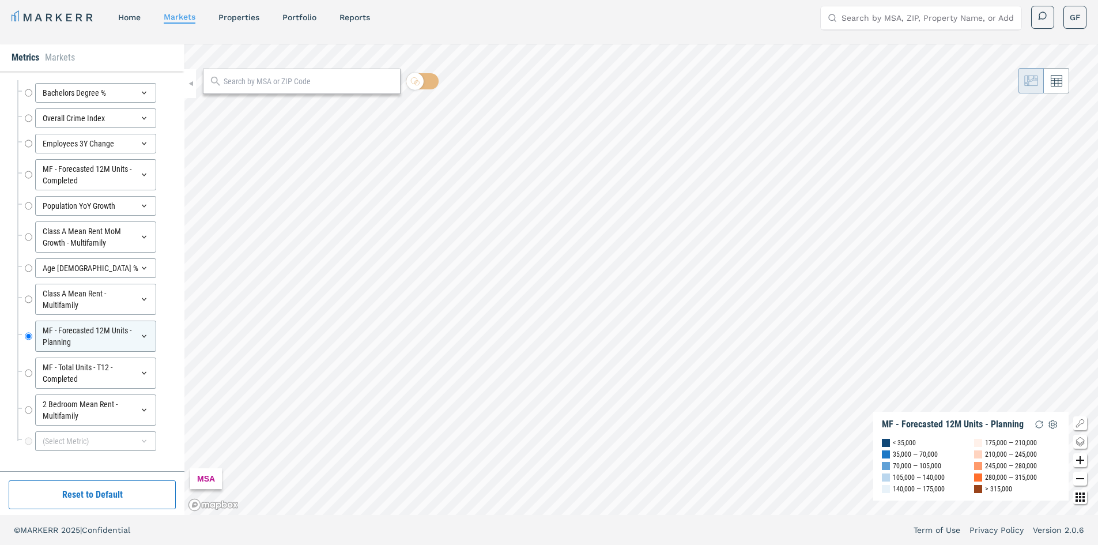
scroll to position [265, 0]
click at [251, 85] on input "text" at bounding box center [309, 82] width 171 height 12
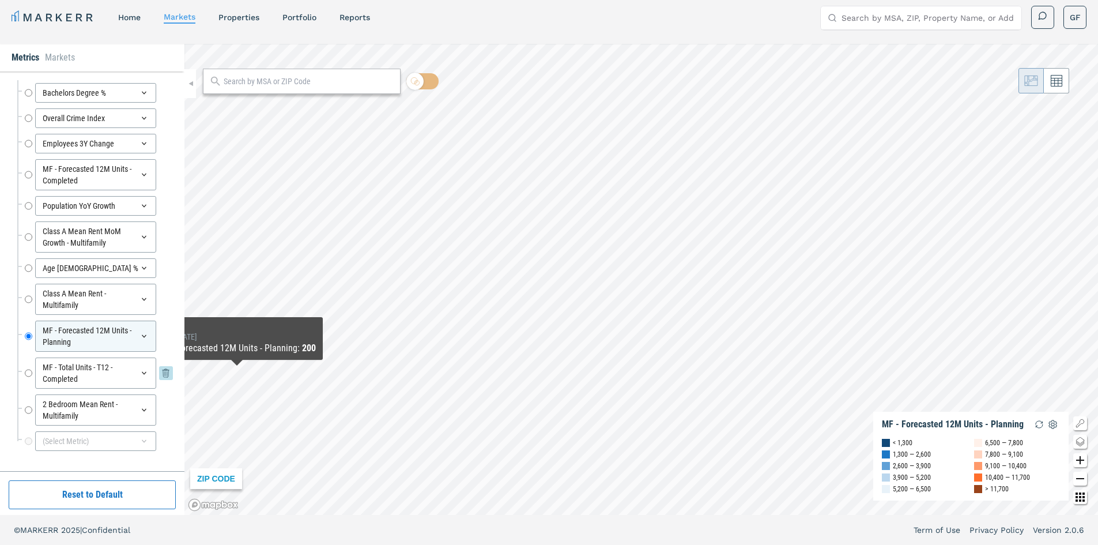
drag, startPoint x: 29, startPoint y: 371, endPoint x: 36, endPoint y: 357, distance: 15.7
click at [30, 371] on input "MF - Total Units - T12 - Completed" at bounding box center [28, 372] width 7 height 31
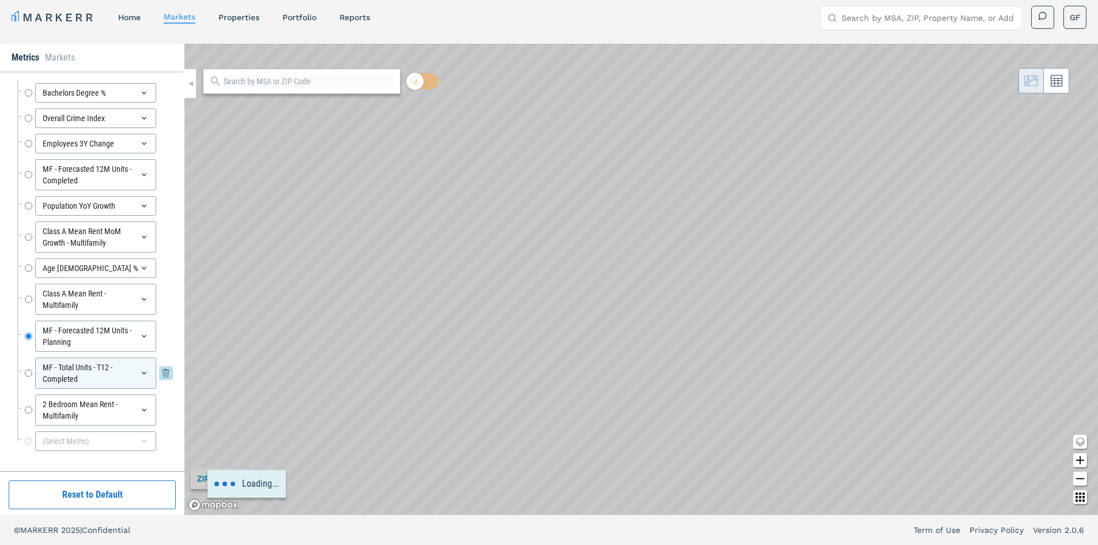
radio input "false"
radio input "true"
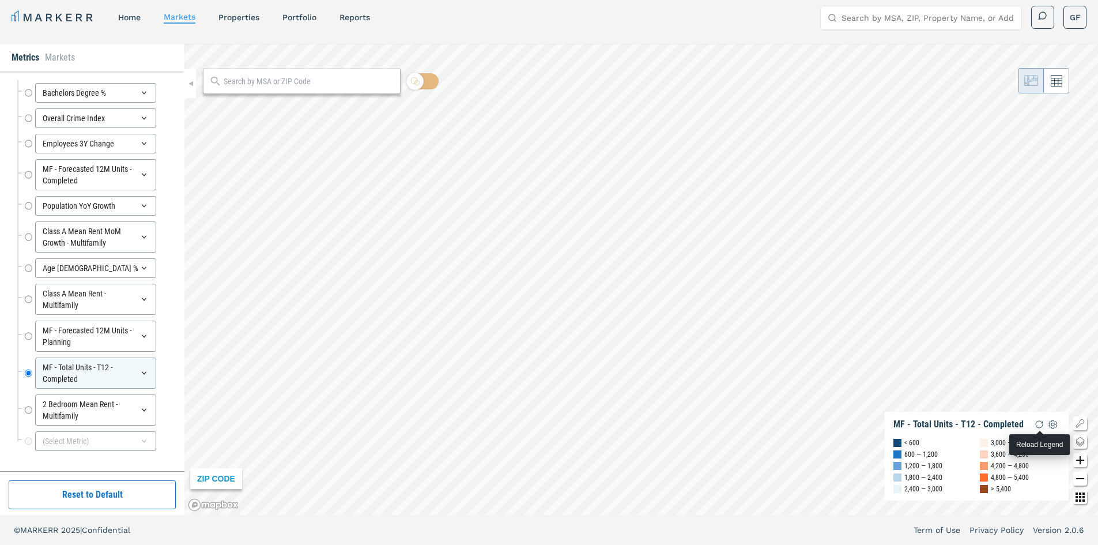
click at [1040, 424] on img "button" at bounding box center [1039, 424] width 14 height 14
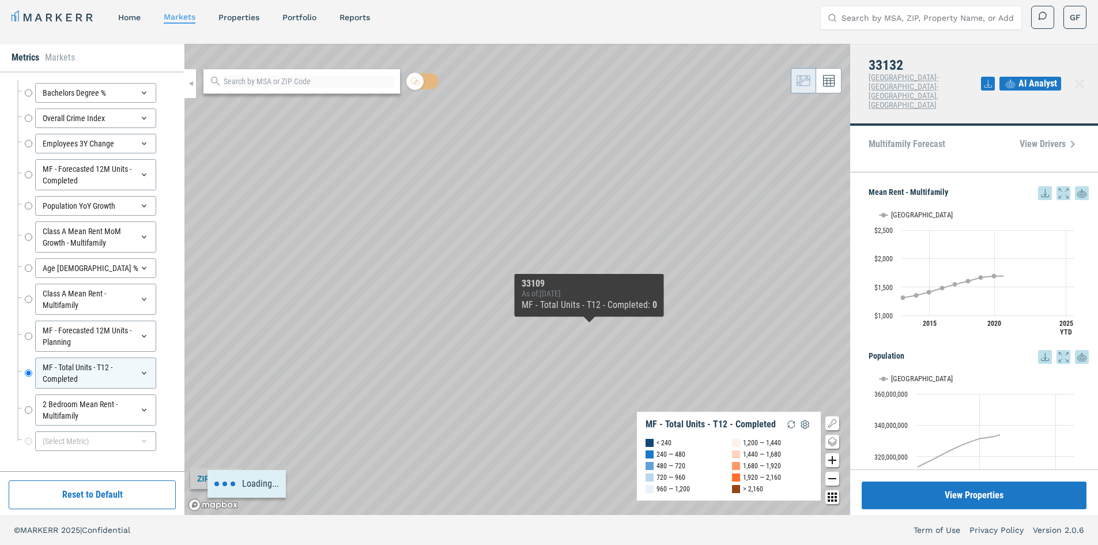
scroll to position [0, 0]
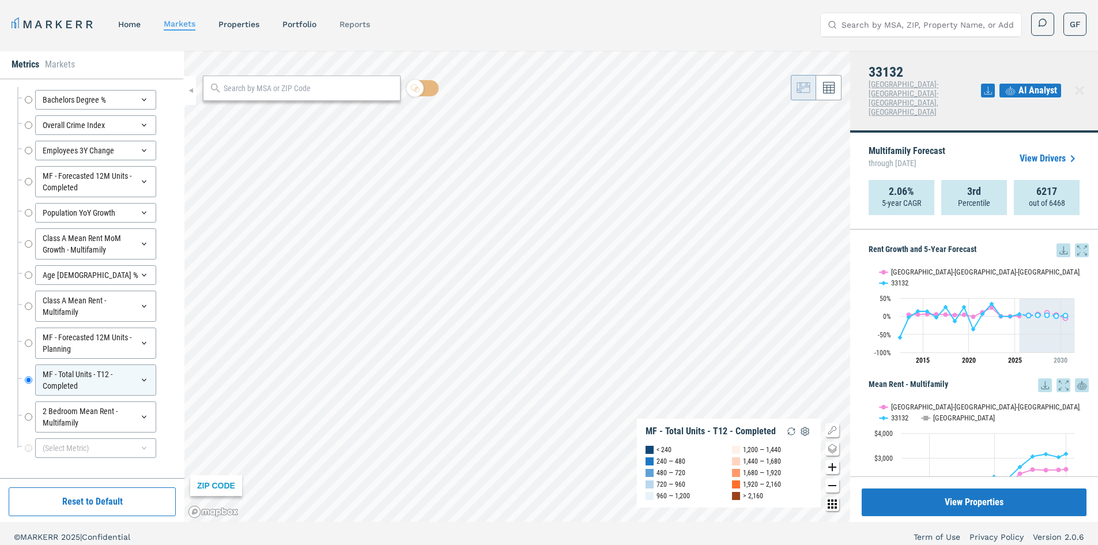
click at [361, 21] on link "reports" at bounding box center [355, 24] width 31 height 9
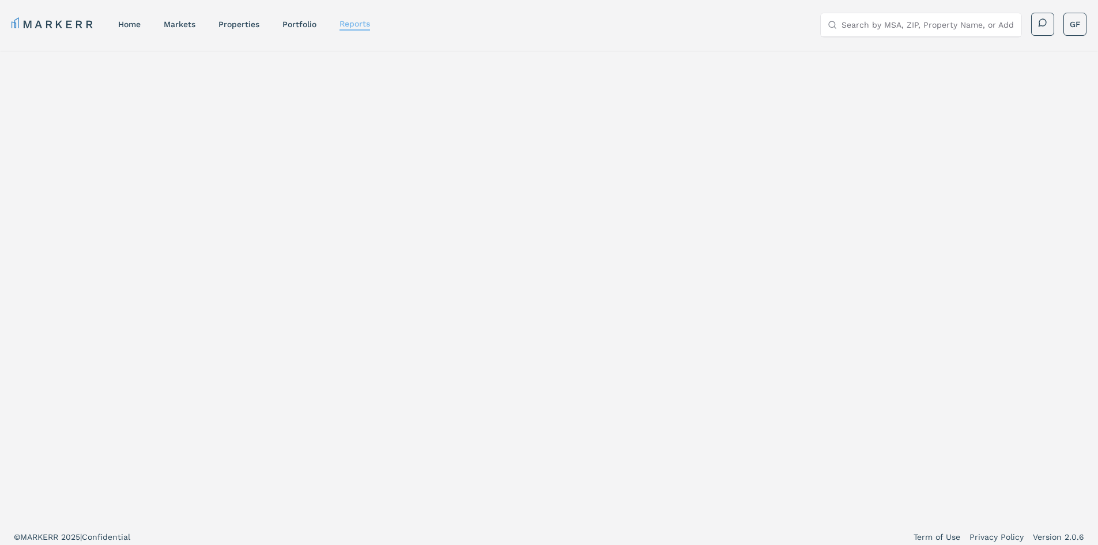
select select "-release_date"
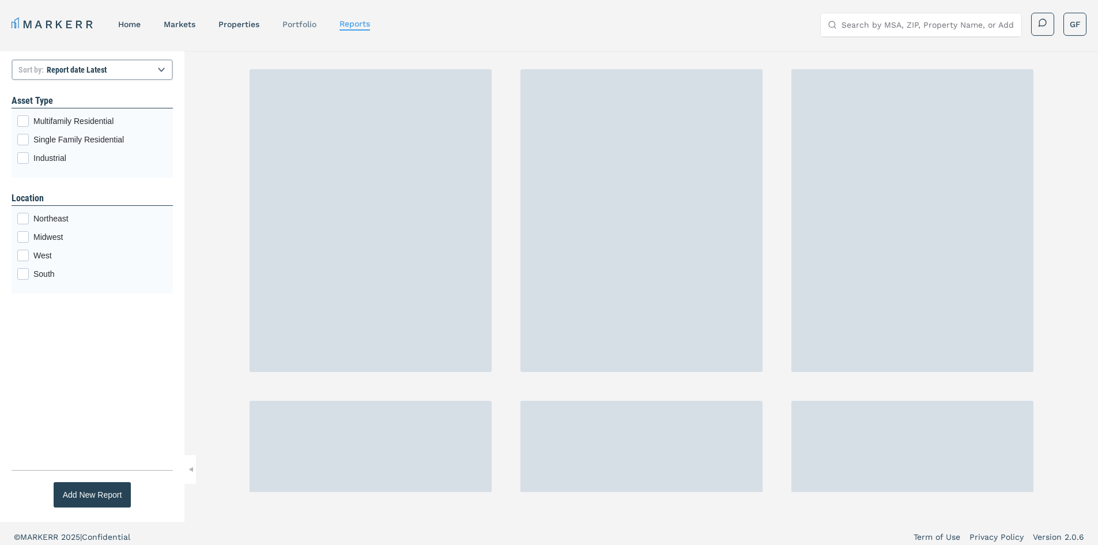
click at [307, 22] on link "Portfolio" at bounding box center [299, 24] width 34 height 9
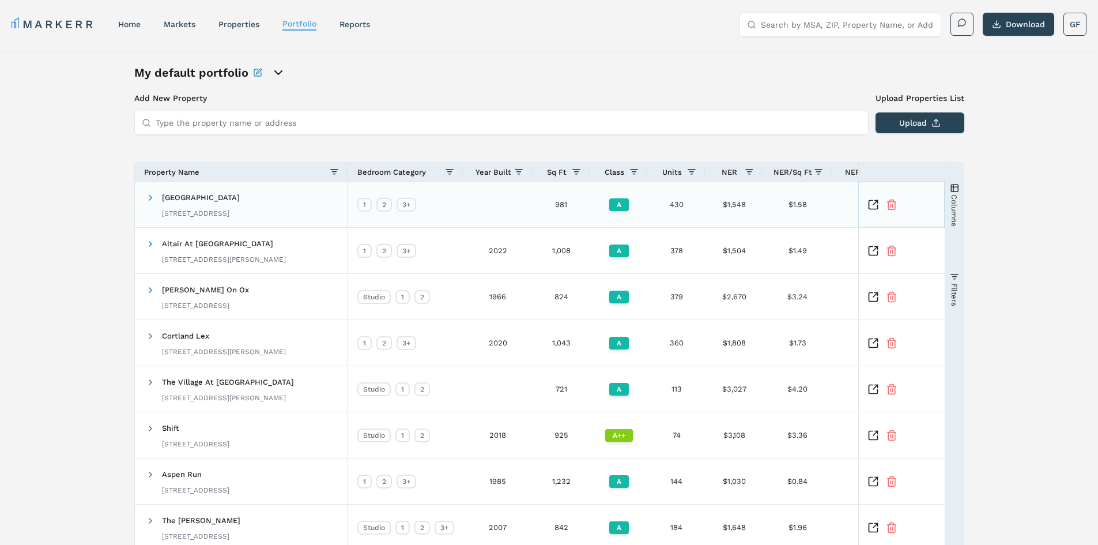
click at [874, 201] on icon "Inspect Comparable" at bounding box center [874, 205] width 12 height 12
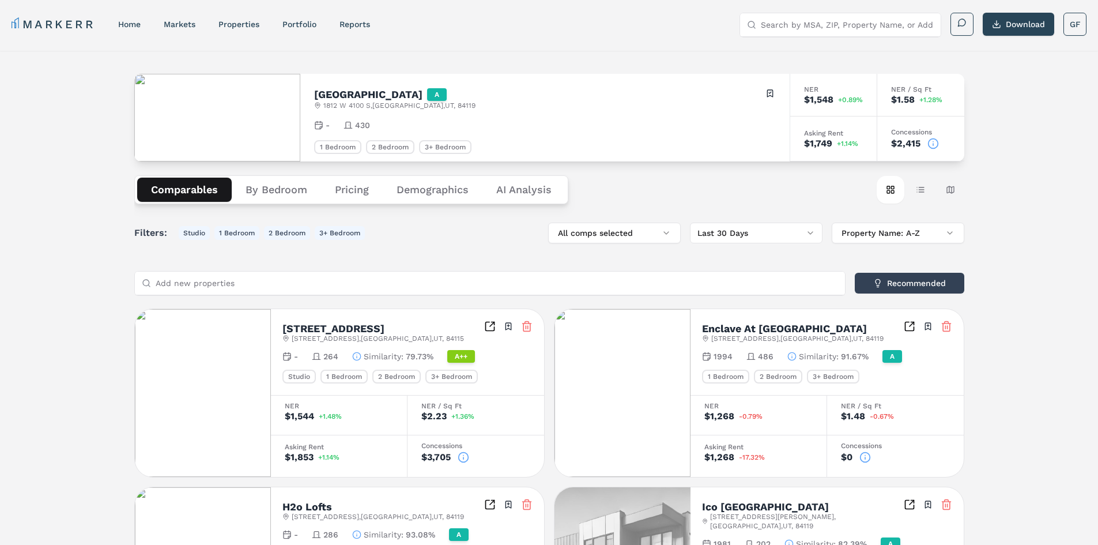
click at [439, 193] on button "Demographics" at bounding box center [433, 190] width 100 height 24
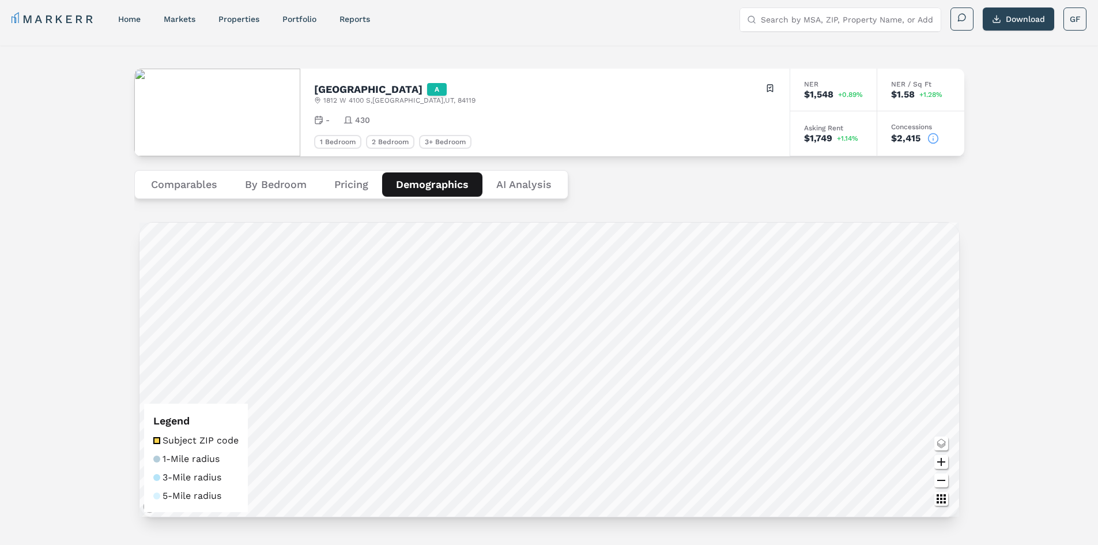
scroll to position [7, 0]
click at [233, 18] on link "properties" at bounding box center [238, 17] width 41 height 9
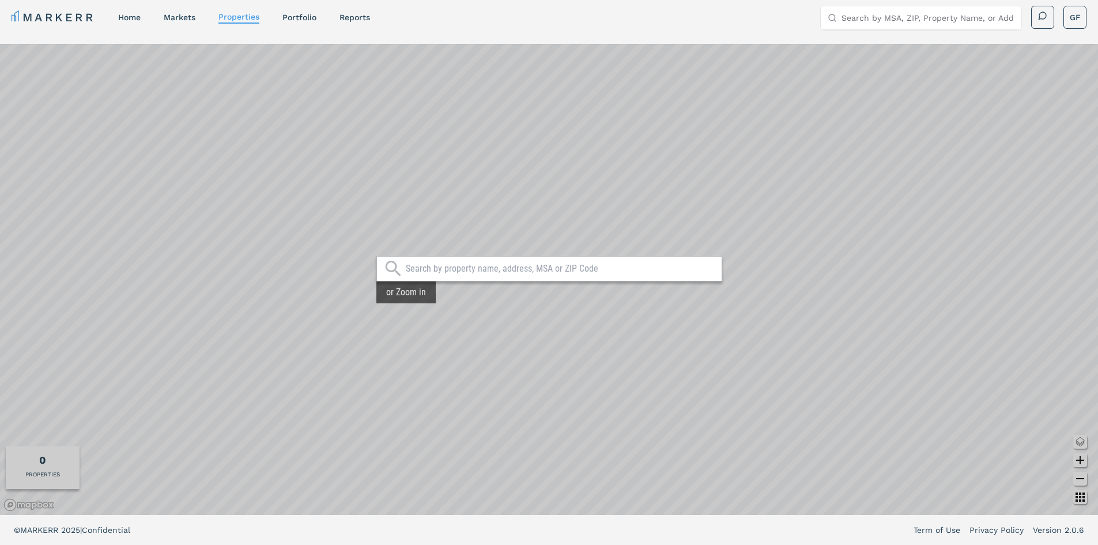
click at [586, 269] on input "text" at bounding box center [561, 269] width 310 height 12
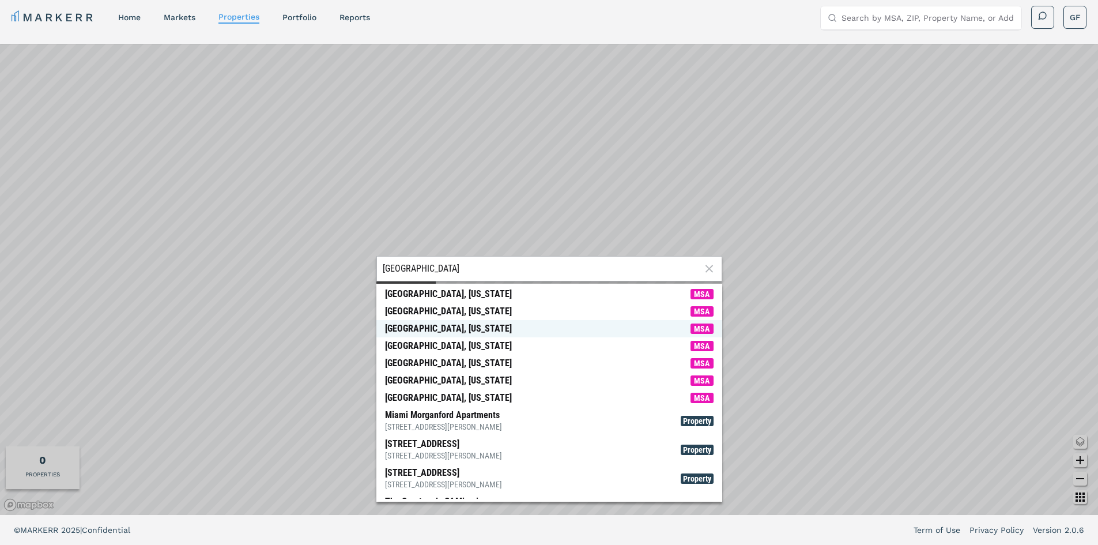
type input "miami"
click at [433, 329] on div "Miami, Florida" at bounding box center [448, 329] width 127 height 12
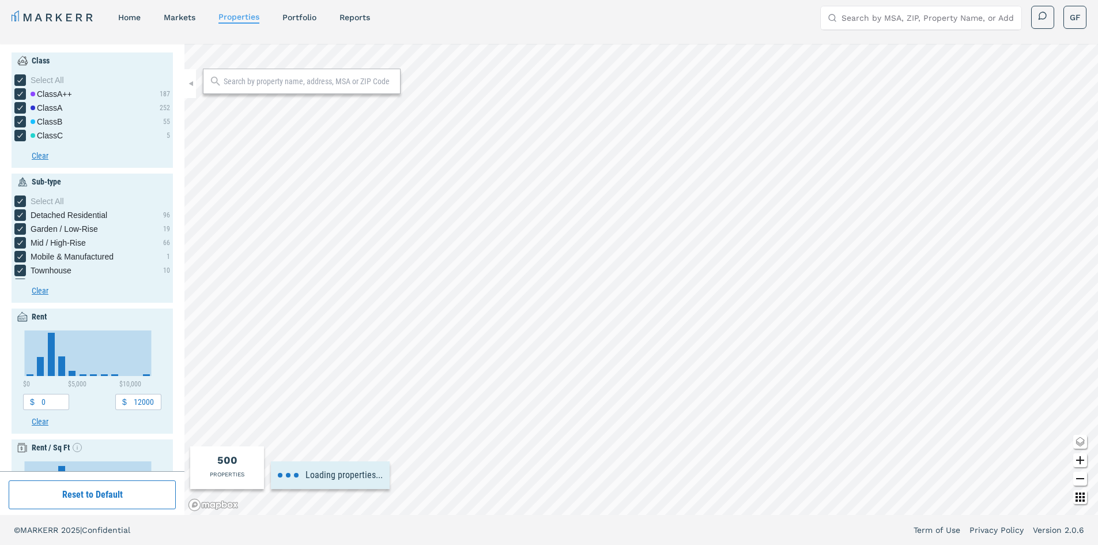
type input "1900"
